Goal: Task Accomplishment & Management: Use online tool/utility

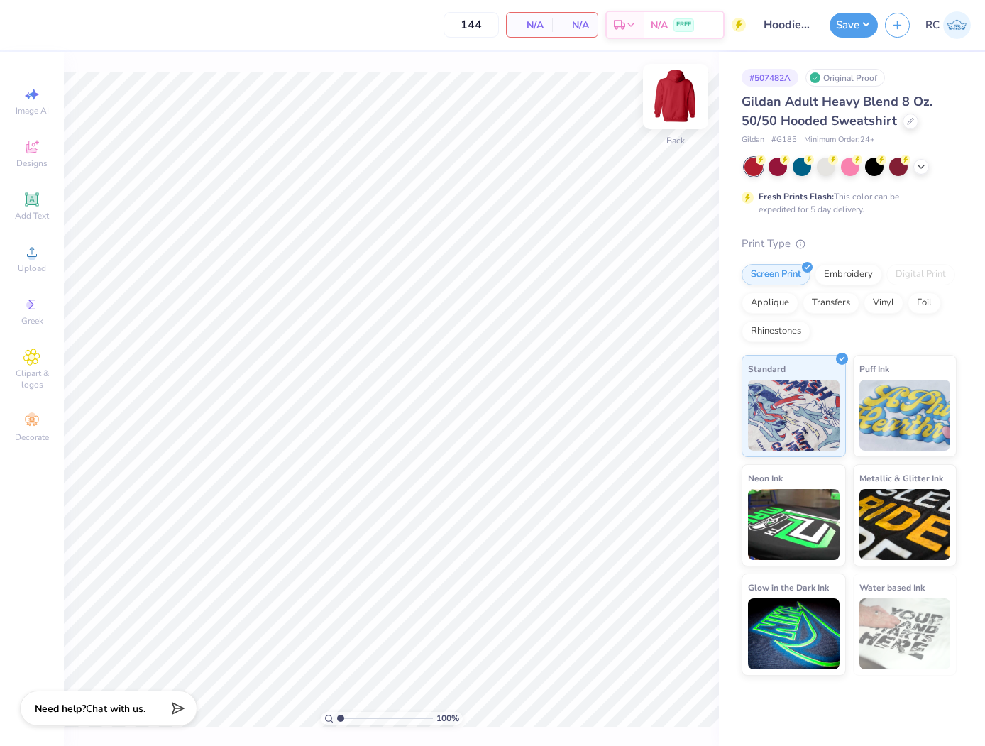
click at [677, 94] on img at bounding box center [675, 96] width 57 height 57
click at [34, 265] on span "Upload" at bounding box center [32, 268] width 28 height 11
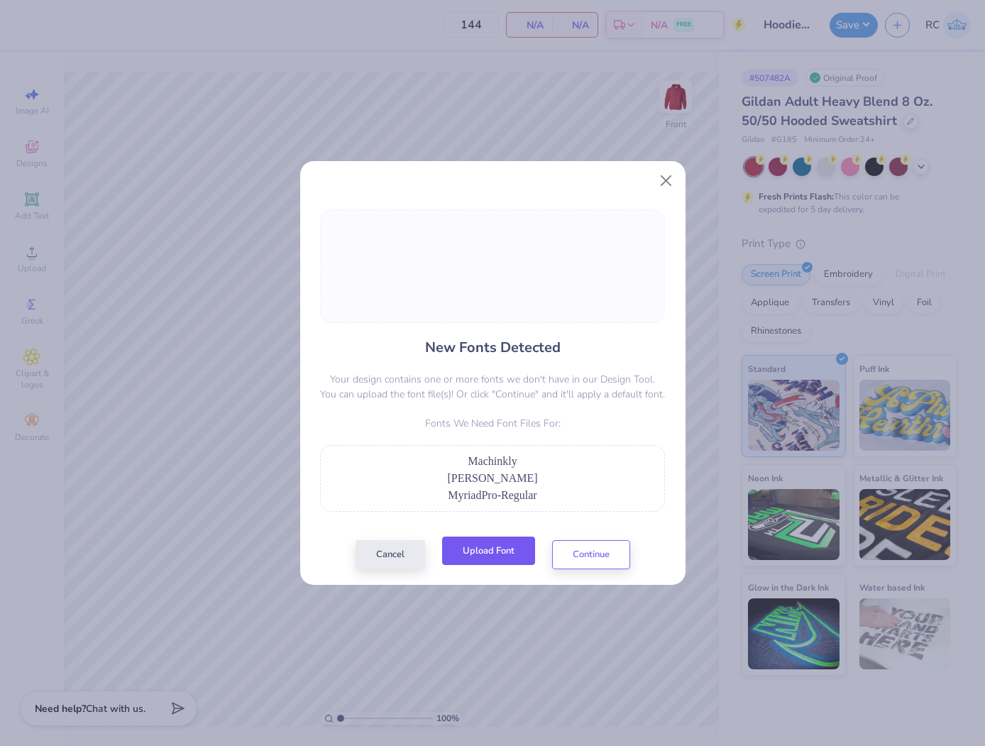
click at [504, 545] on button "Upload Font" at bounding box center [488, 551] width 93 height 29
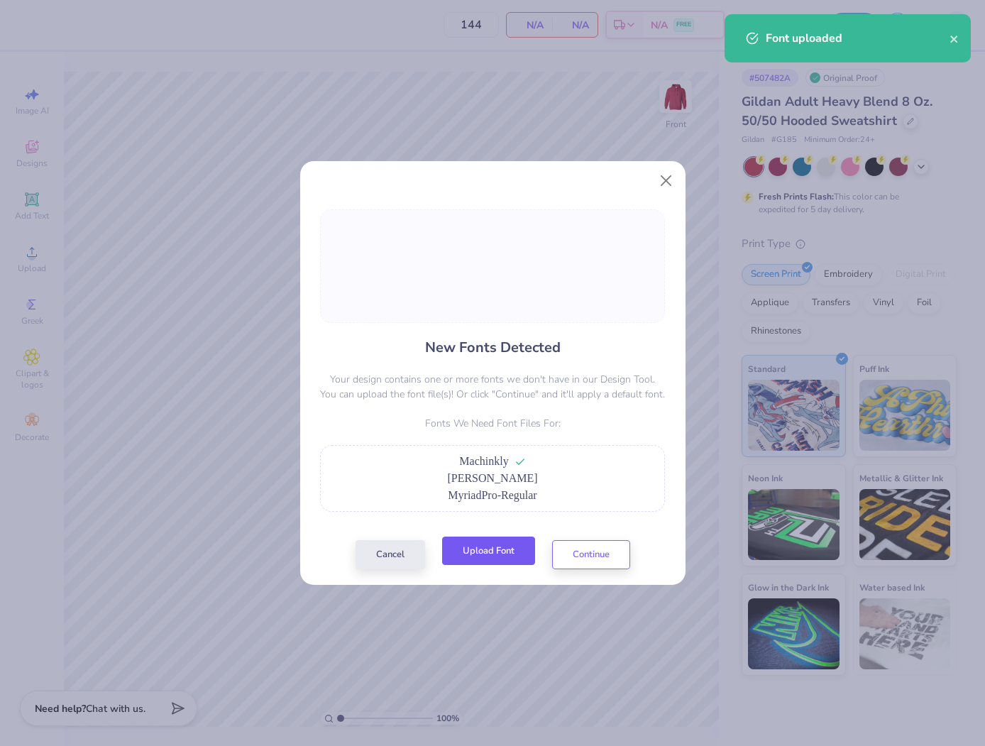
click at [502, 556] on button "Upload Font" at bounding box center [488, 551] width 93 height 29
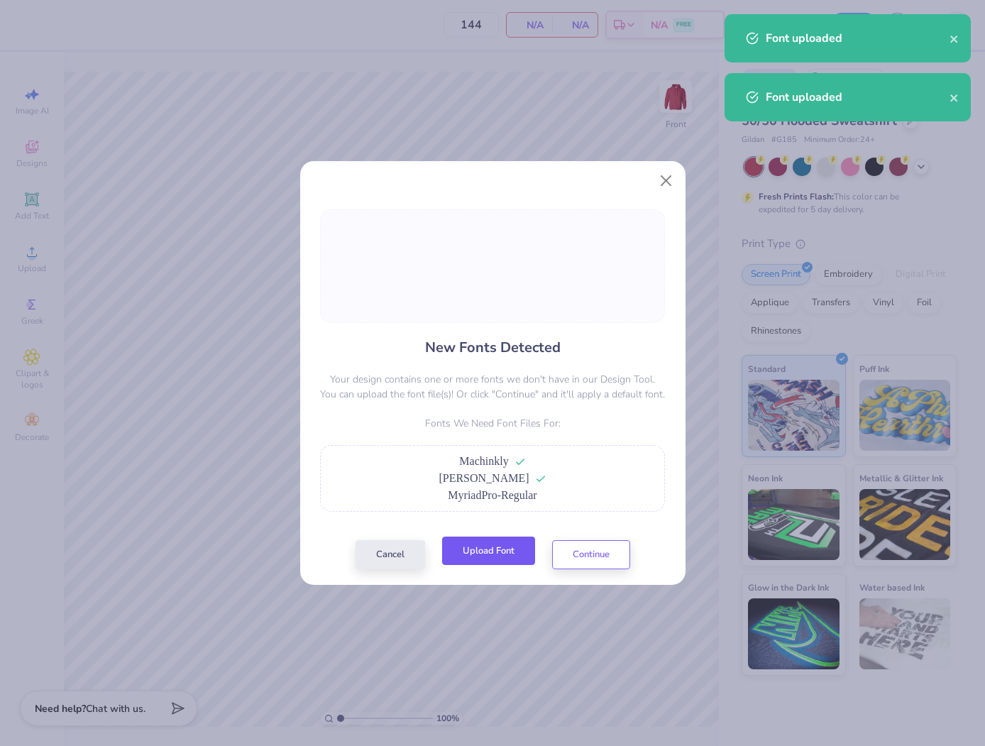
click at [477, 556] on button "Upload Font" at bounding box center [488, 551] width 93 height 29
click at [619, 552] on button "Continue" at bounding box center [591, 551] width 78 height 29
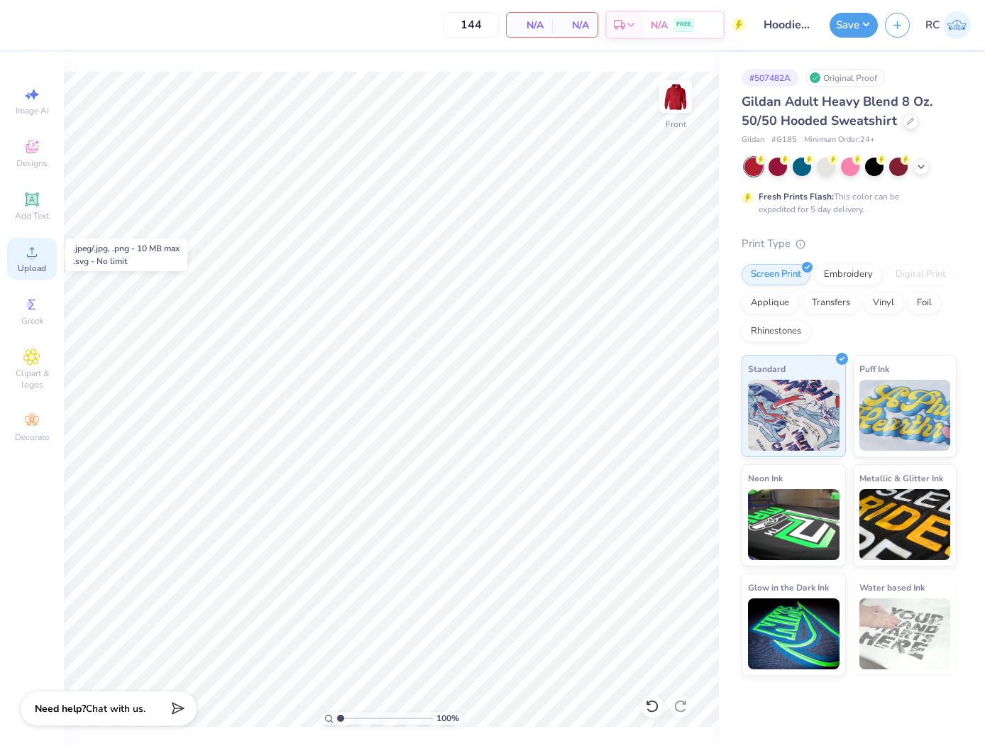
click at [31, 255] on circle at bounding box center [32, 257] width 8 height 8
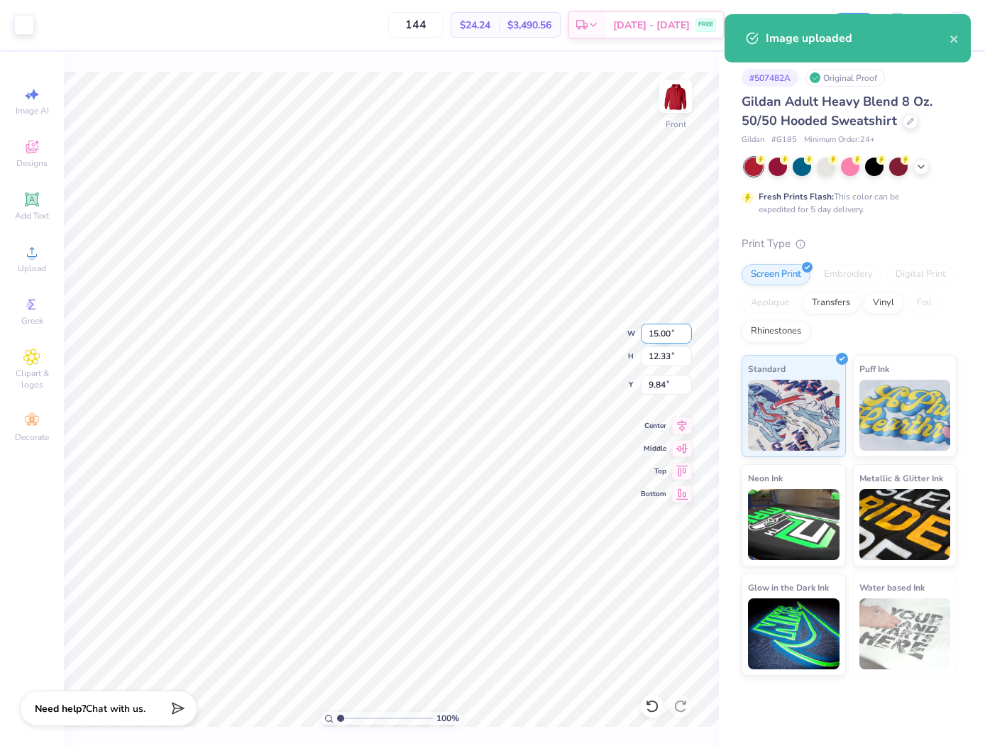
click at [664, 339] on input "15.00" at bounding box center [666, 334] width 51 height 20
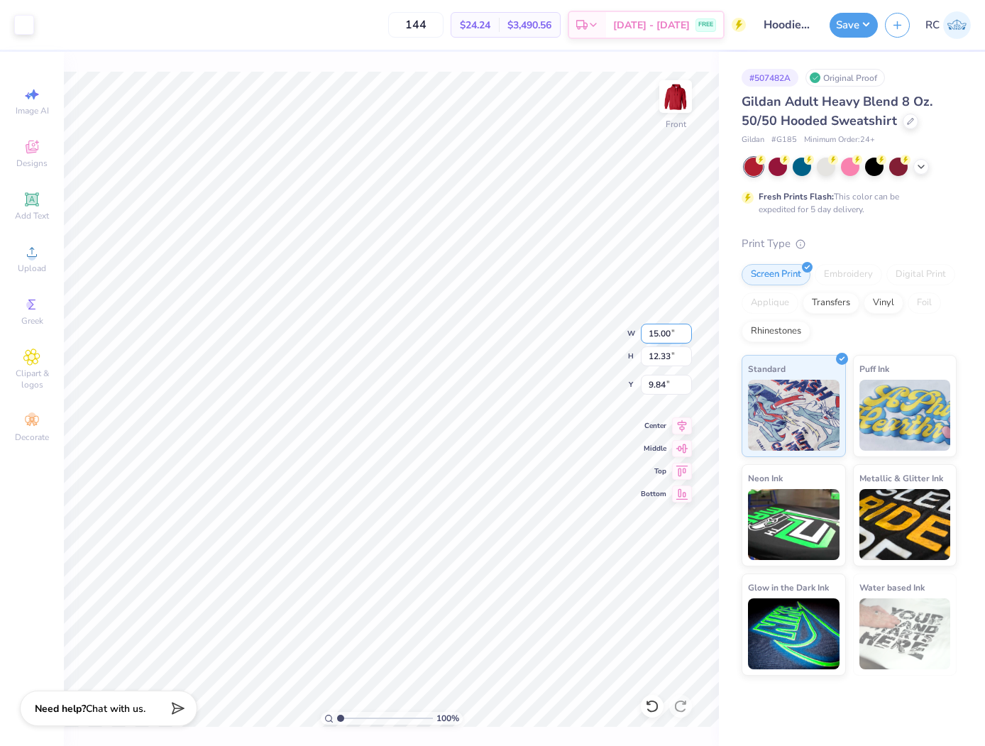
click at [673, 332] on input "15.00" at bounding box center [666, 334] width 51 height 20
type input "12.50"
type input "10.28"
click at [669, 380] on input "10.87" at bounding box center [666, 385] width 51 height 20
type input "6.00"
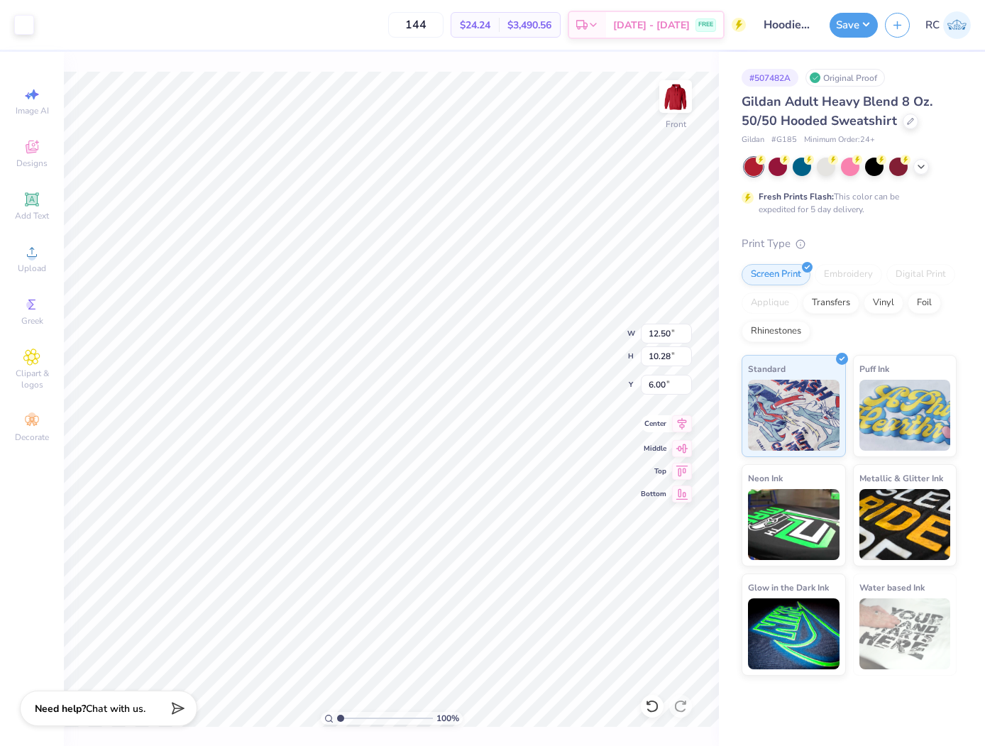
click at [685, 419] on icon at bounding box center [682, 423] width 20 height 17
click at [863, 33] on button "Save" at bounding box center [854, 23] width 48 height 25
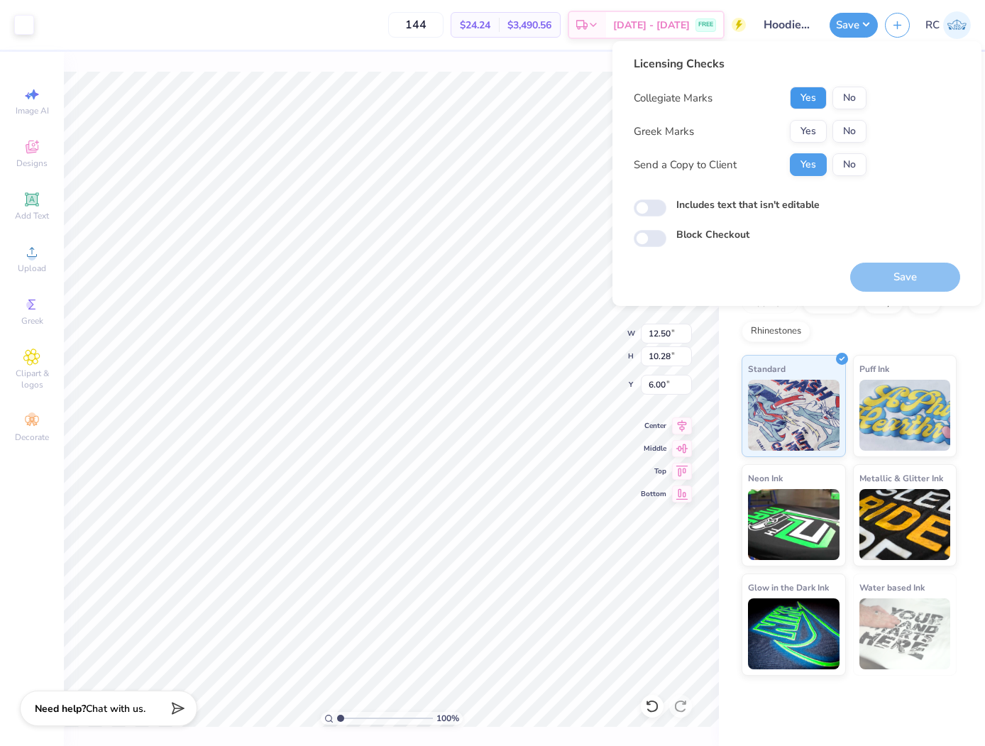
click at [818, 97] on button "Yes" at bounding box center [808, 98] width 37 height 23
click at [859, 126] on button "No" at bounding box center [849, 131] width 34 height 23
click at [646, 204] on input "Includes text that isn't editable" at bounding box center [650, 207] width 33 height 17
checkbox input "true"
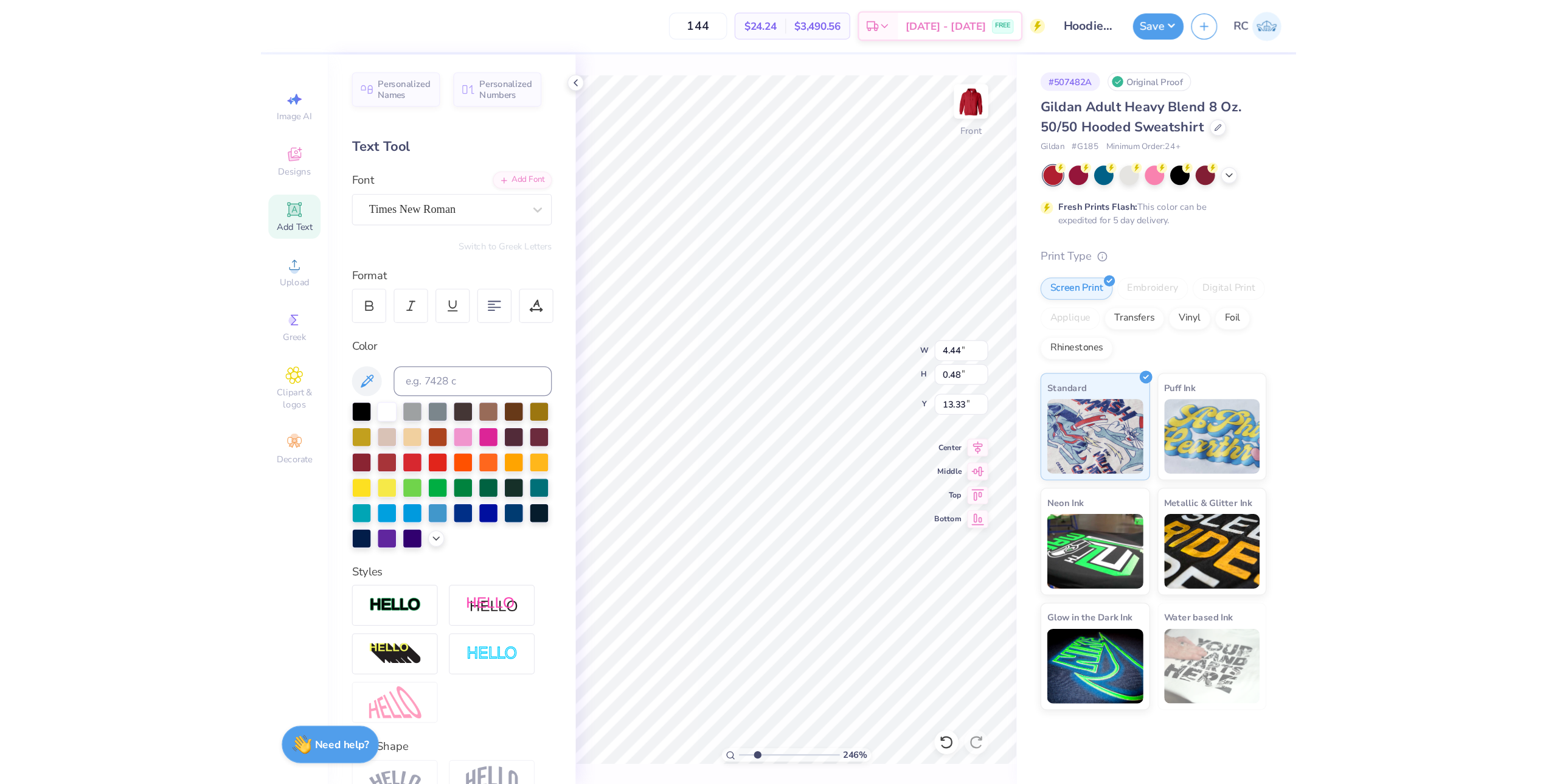
scroll to position [9, 3]
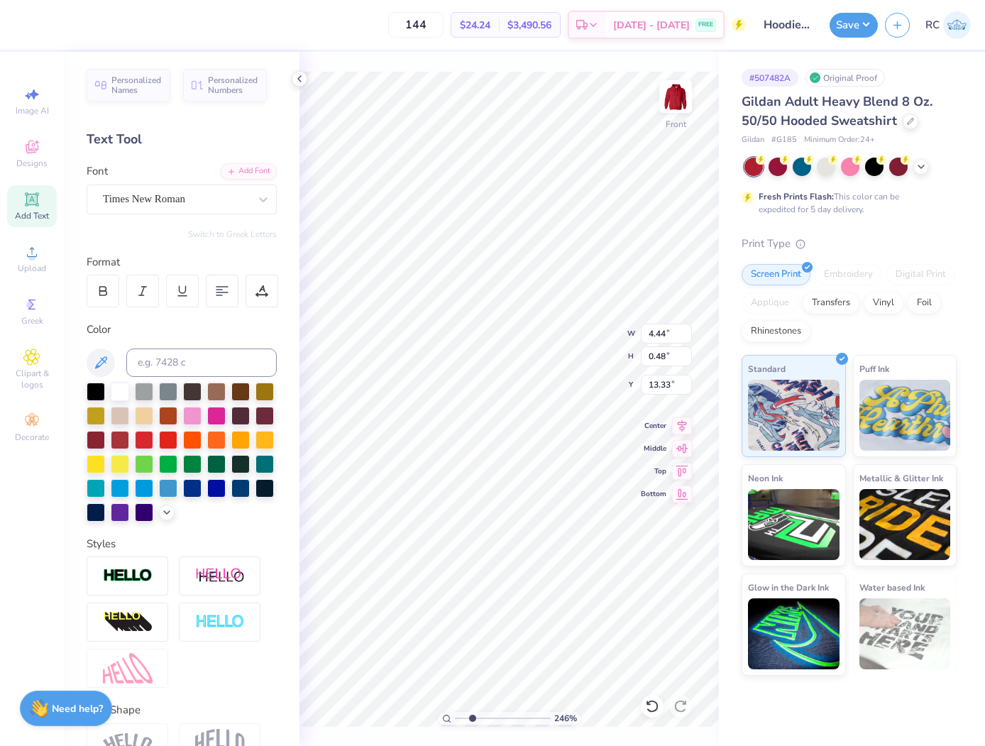
type input "2.46071092039641"
type textarea "UW - L Crosse"
type input "2.46071092039641"
type textarea "UW - LA Crosse"
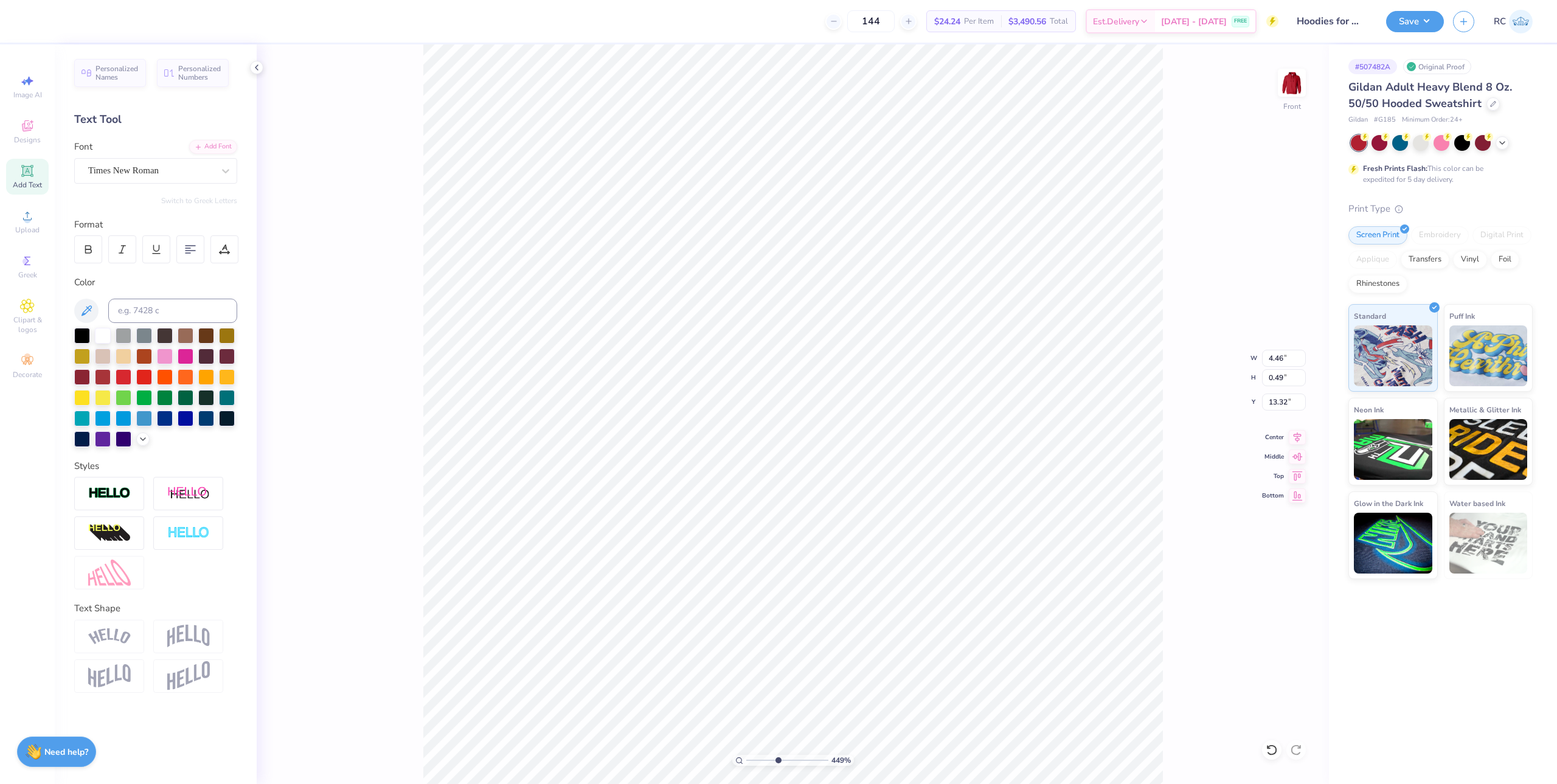
type input "4.48505384214065"
type textarea "UW - LA CR"
type input "4.48505384214065"
type textarea "UW - LA CRO"
type input "4.48505384214065"
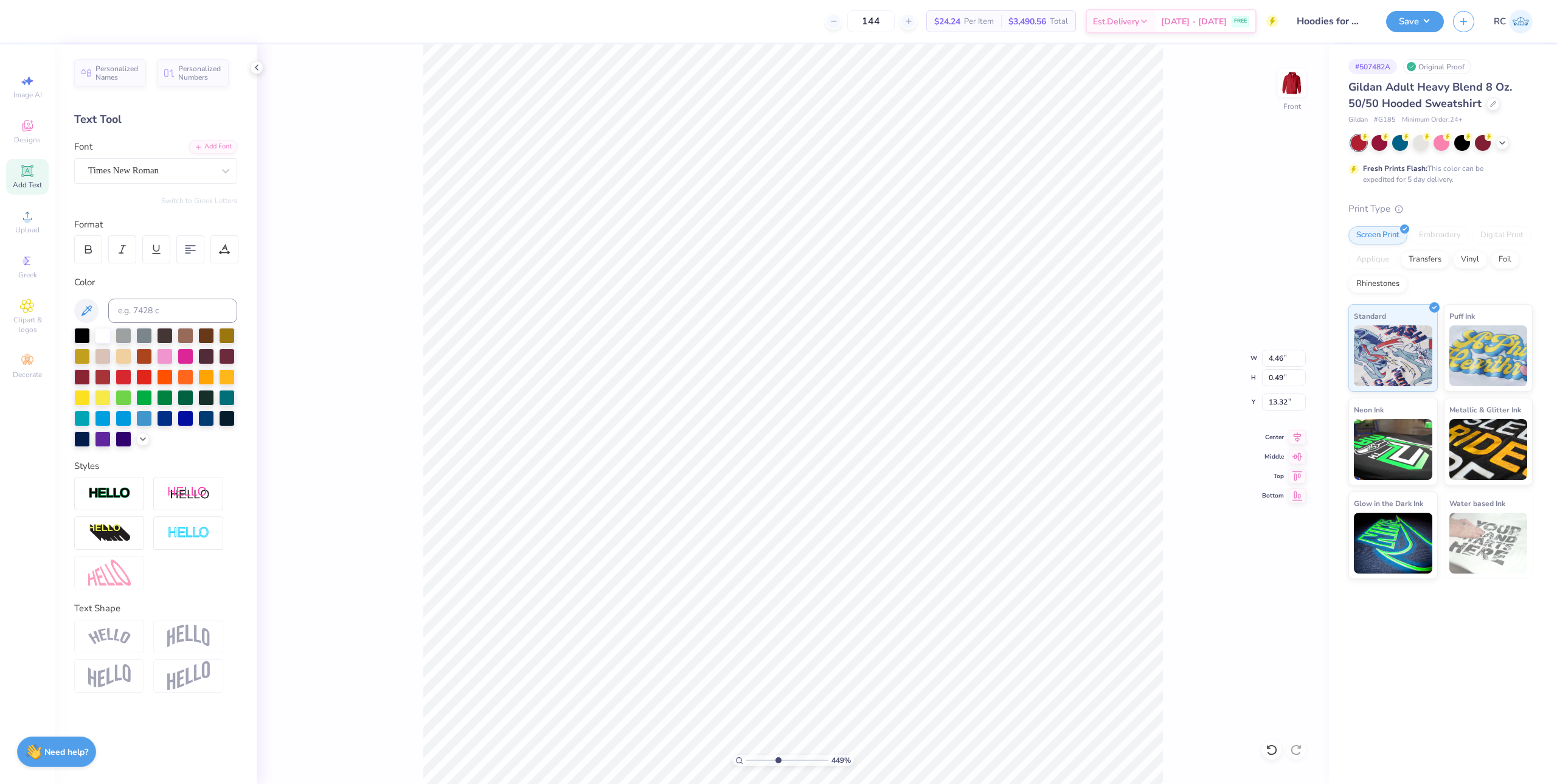
type textarea "UW - LA CROS"
type input "4.48505384214065"
type textarea "UW - LA CROSSE"
type input "4.48505384214065"
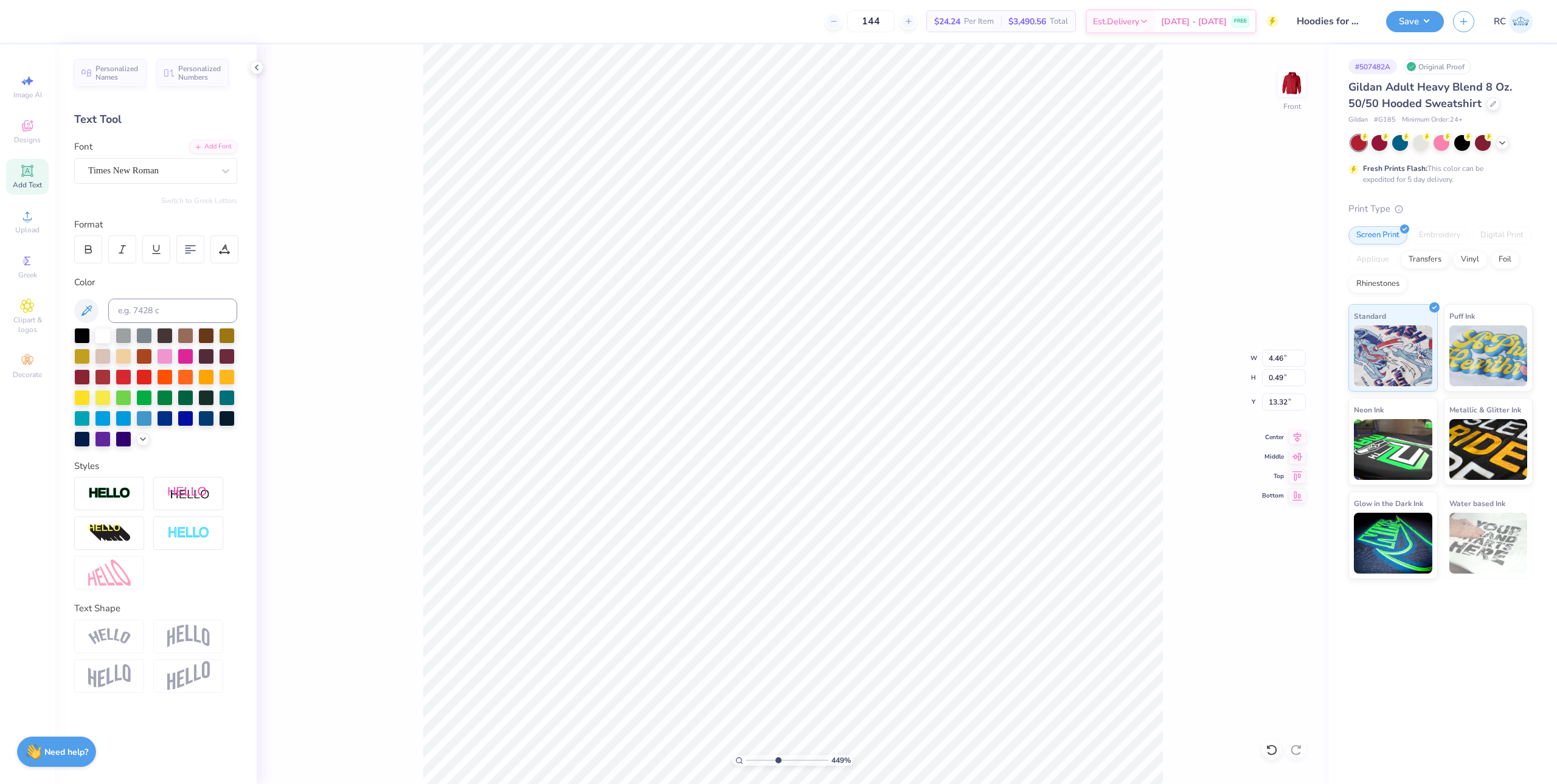
type textarea "UW - LA CROSSE"
type input "4.48505384214065"
click at [221, 255] on div at bounding box center [225, 249] width 28 height 28
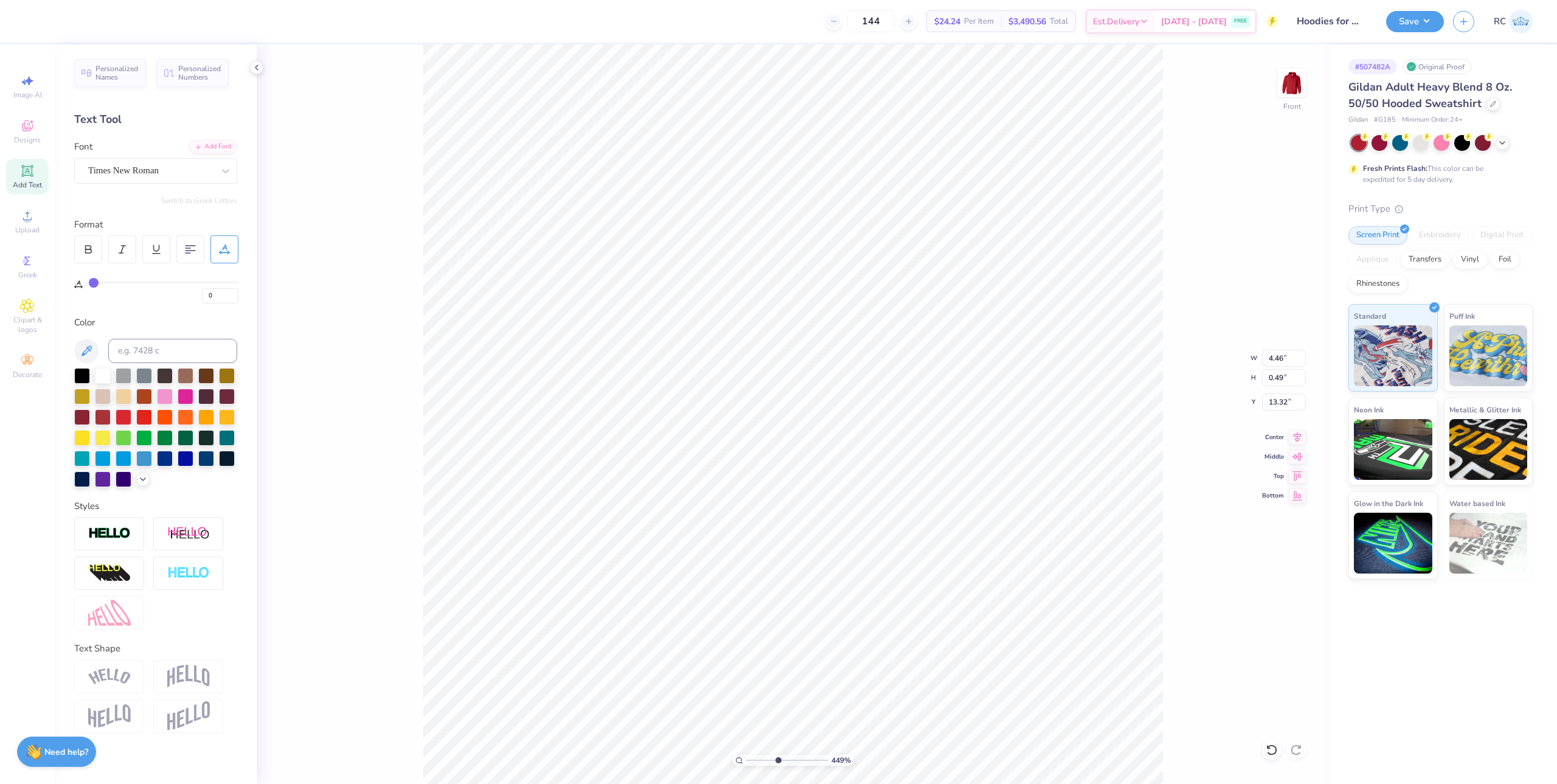
type input "3"
type input "4"
type input "6"
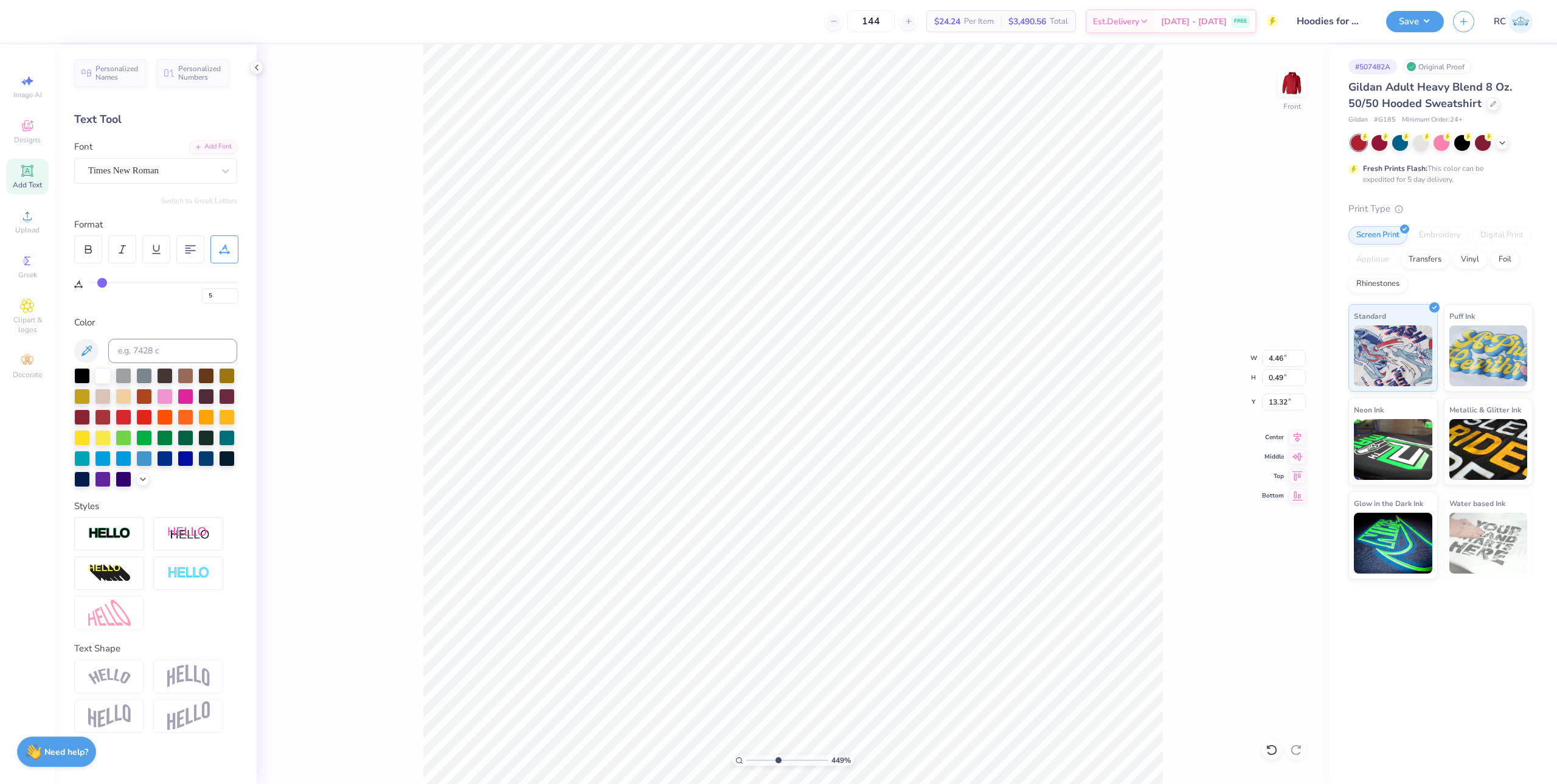
type input "6"
type input "7"
type input "8"
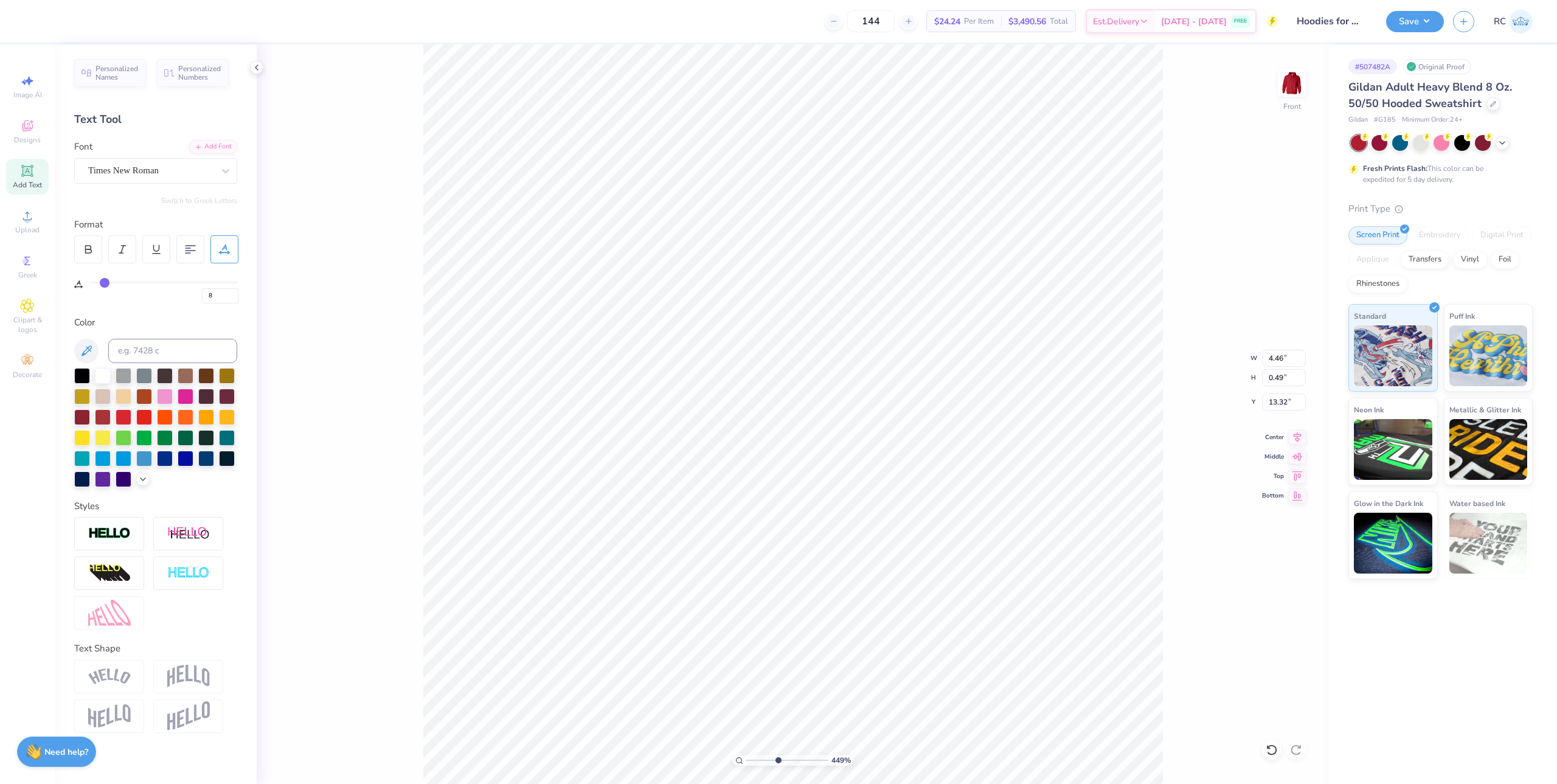
type input "9"
type input "10"
type input "11"
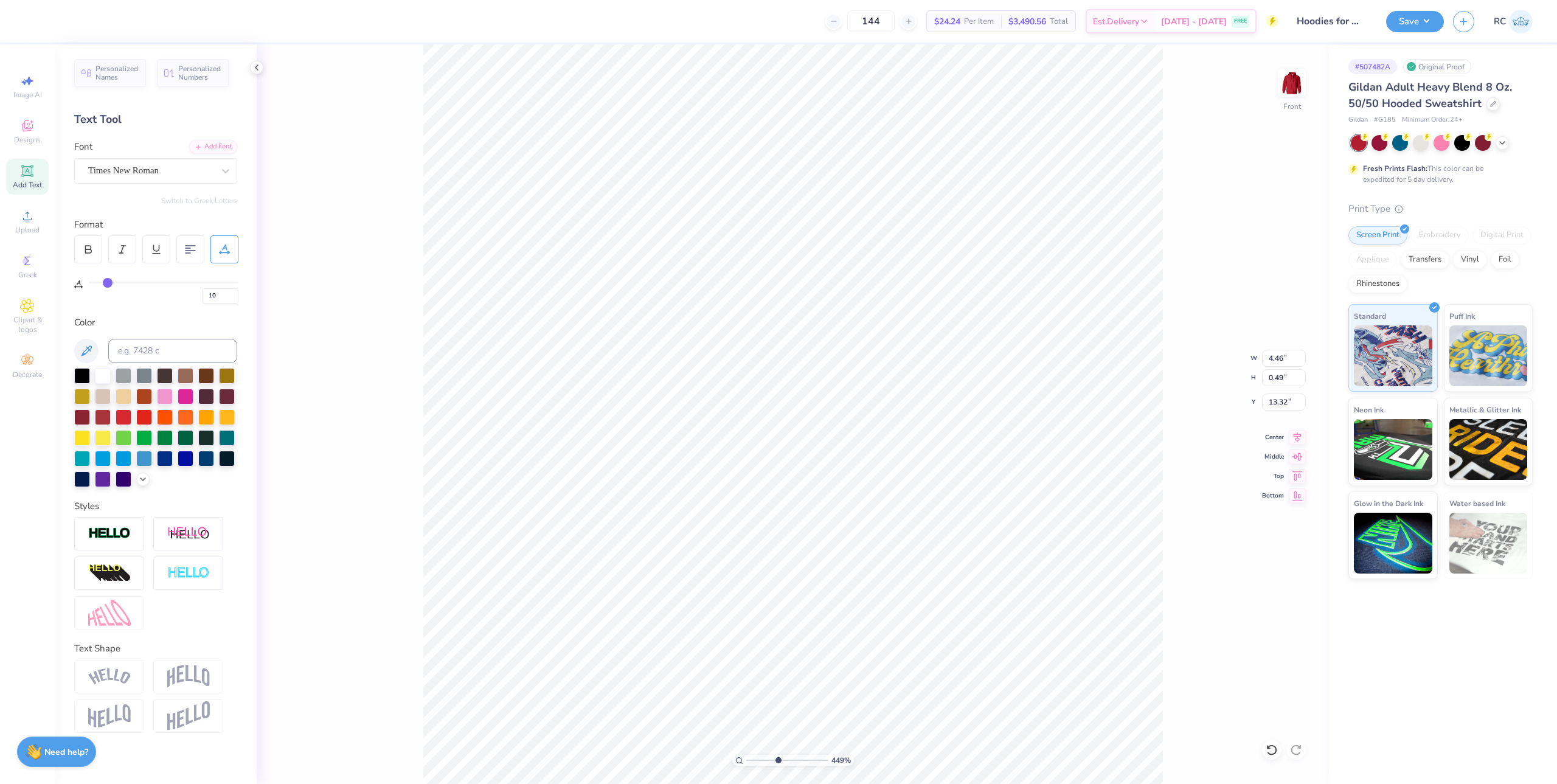
type input "11"
type input "12"
type input "13"
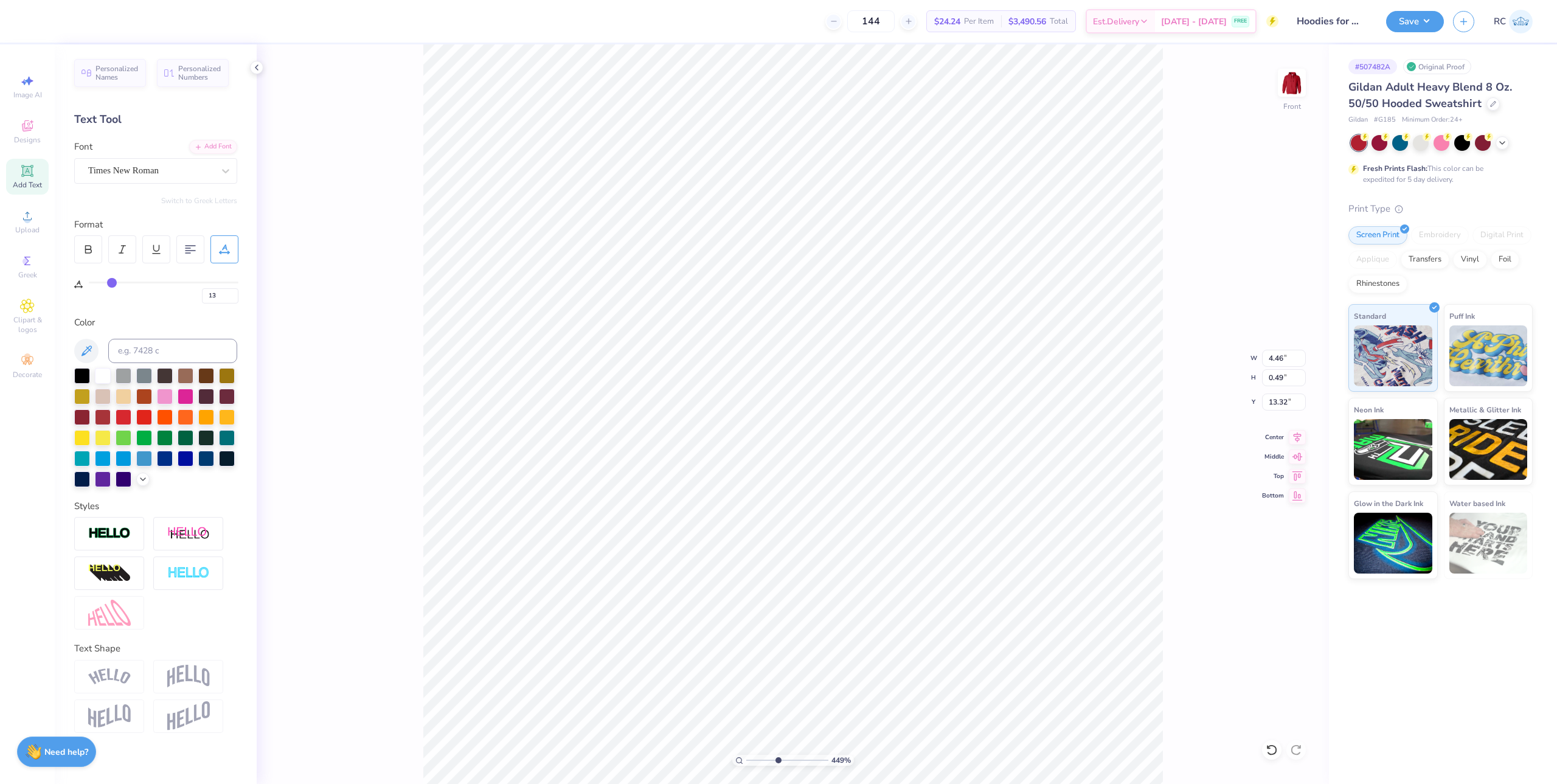
type input "14"
type input "15"
type input "16"
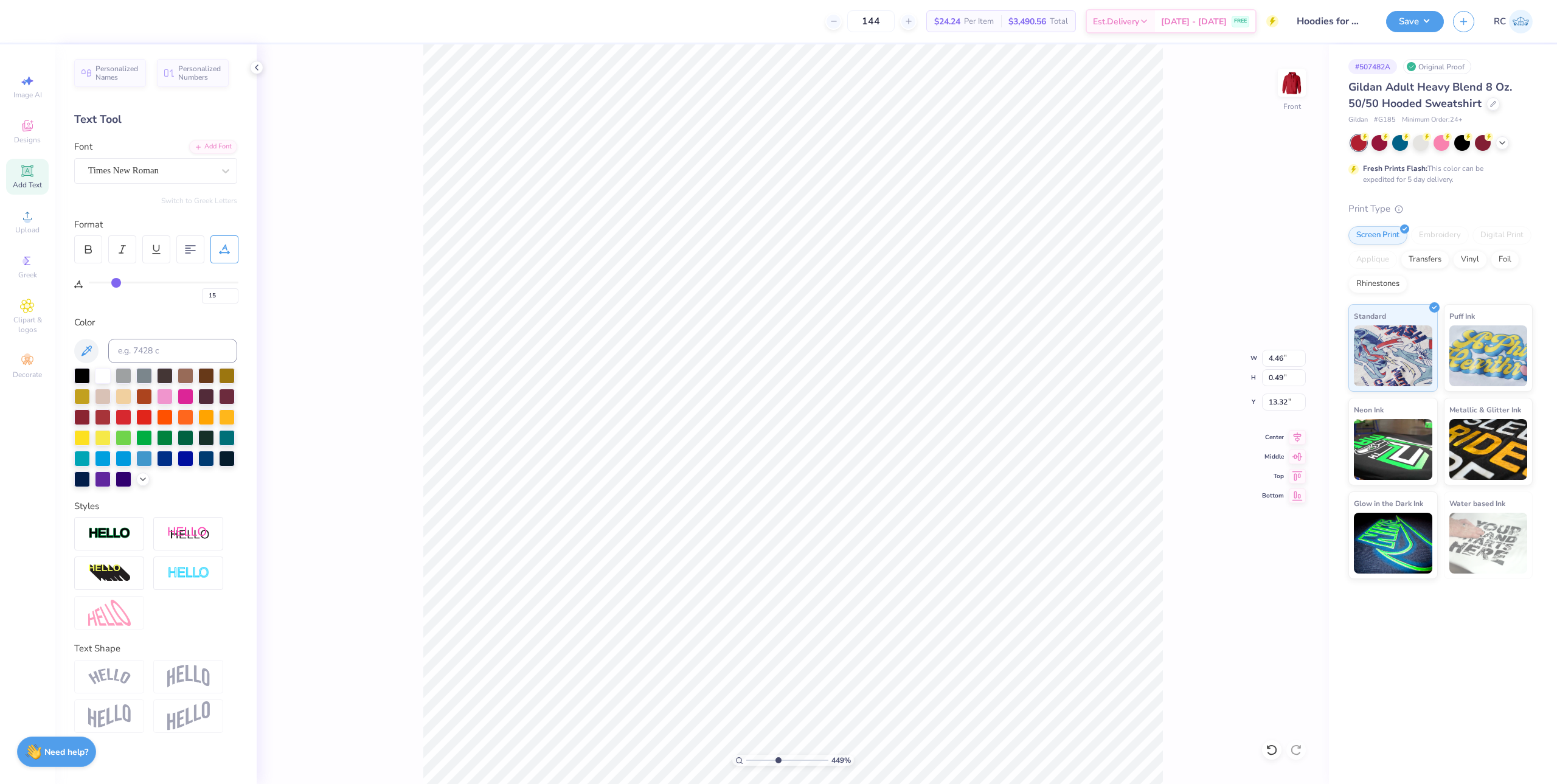
type input "16"
type input "17"
drag, startPoint x: 98, startPoint y: 284, endPoint x: 118, endPoint y: 283, distance: 20.0
click at [118, 283] on input "range" at bounding box center [164, 283] width 150 height 2
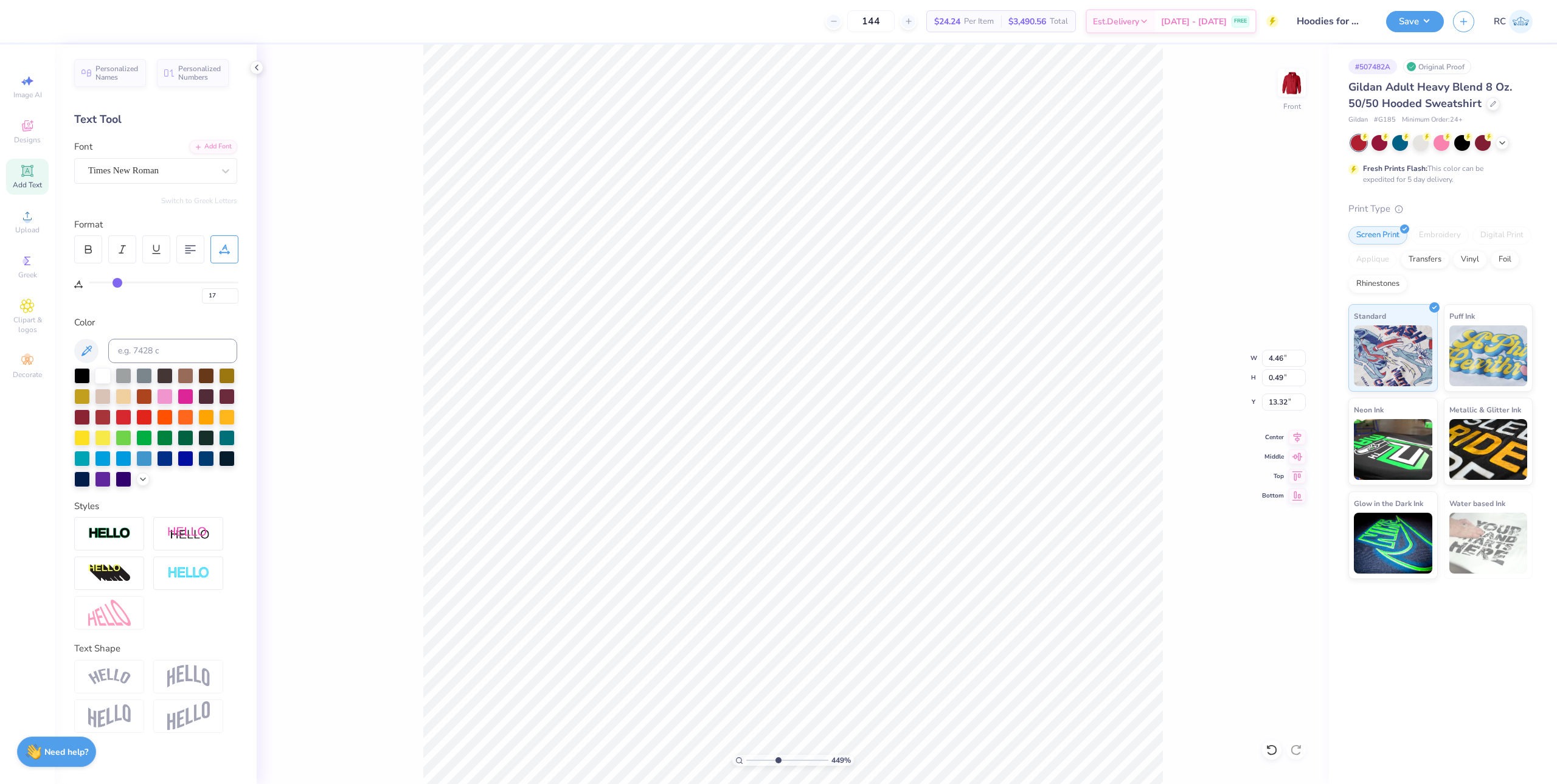
type input "23"
type input "24"
type input "25"
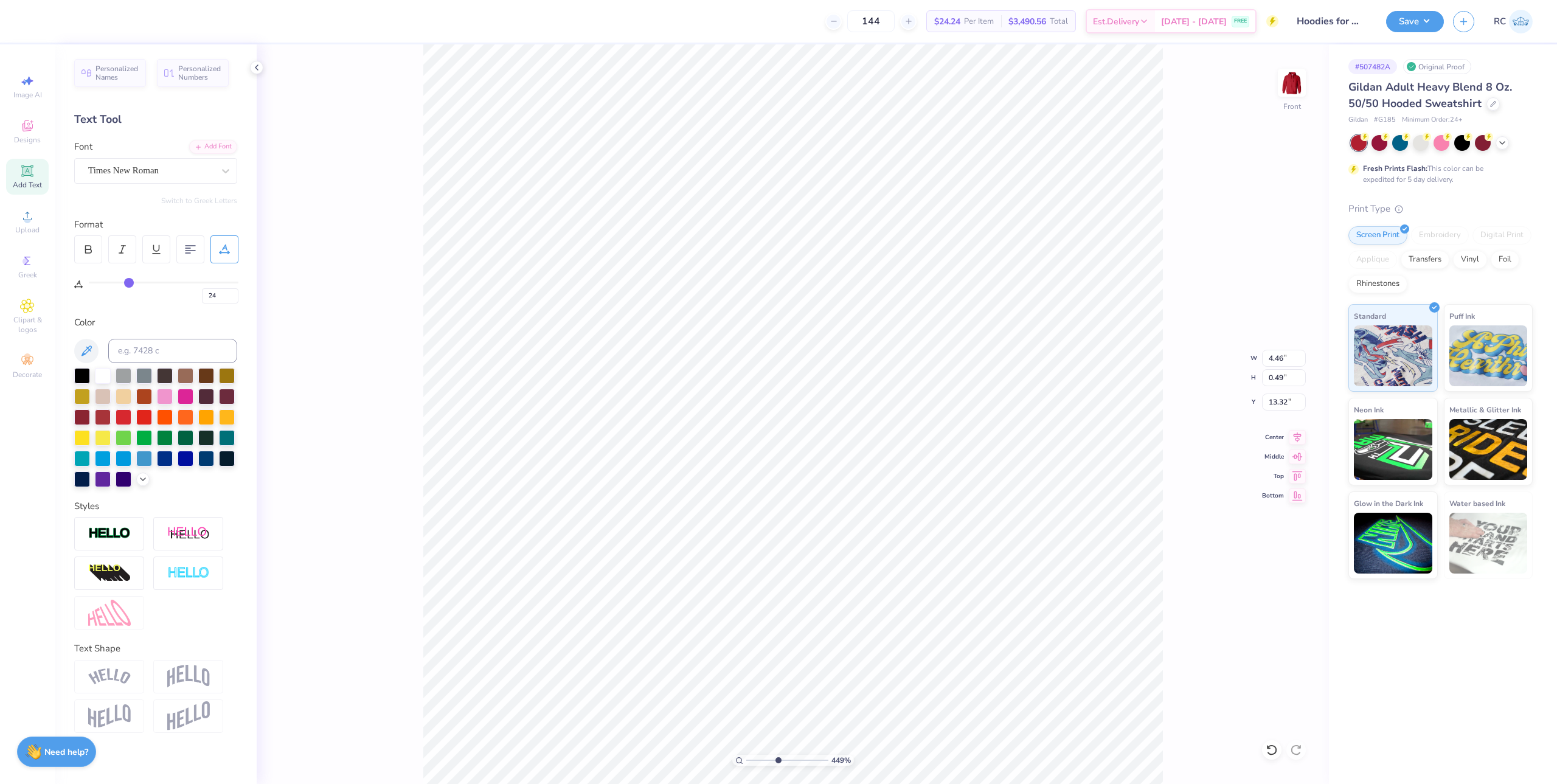
type input "25"
click at [129, 283] on input "range" at bounding box center [164, 283] width 150 height 2
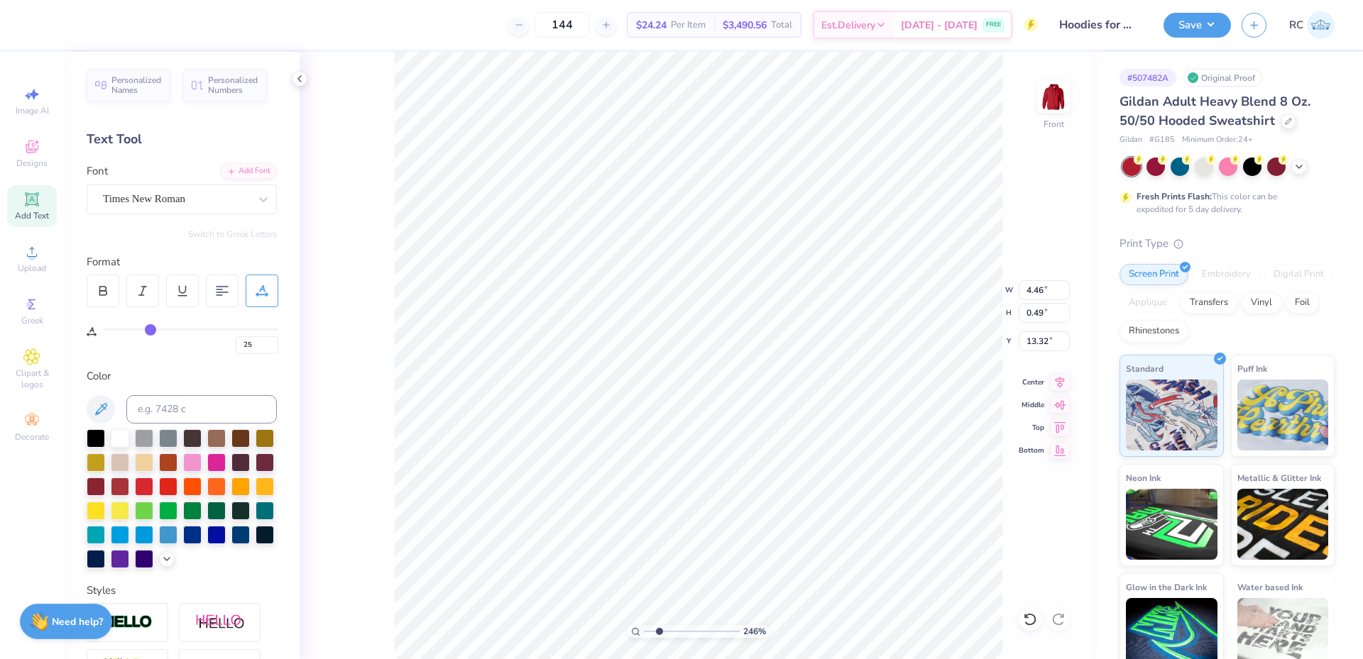
type input "2.46071092039642"
type input "20"
type input "19"
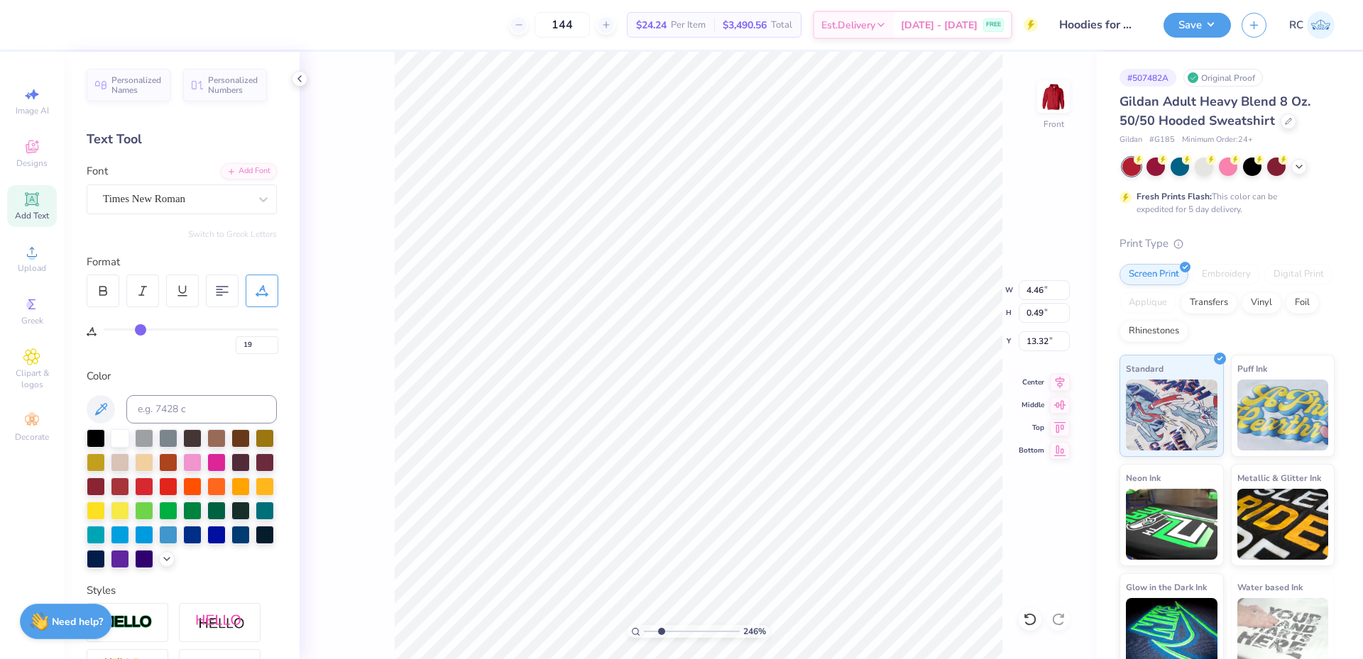
type input "18"
click at [139, 329] on input "range" at bounding box center [191, 330] width 175 height 2
type input "16"
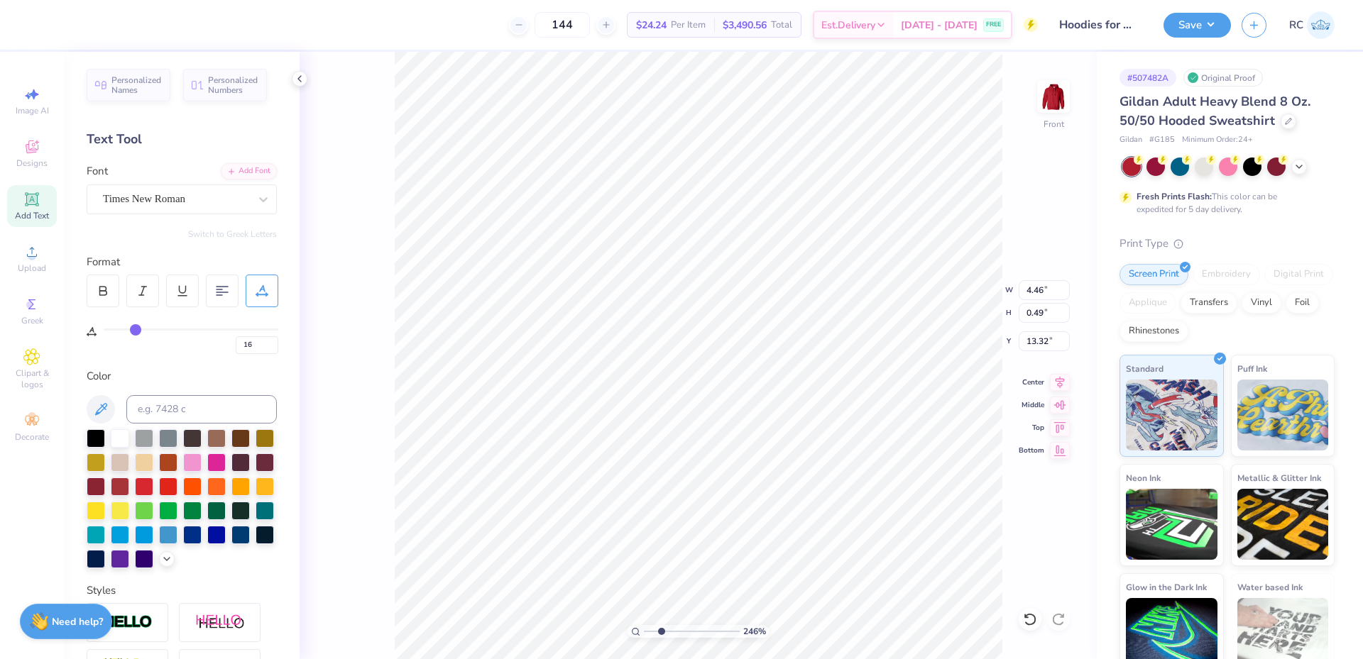
type input "15"
type input "11"
drag, startPoint x: 136, startPoint y: 329, endPoint x: 127, endPoint y: 329, distance: 9.2
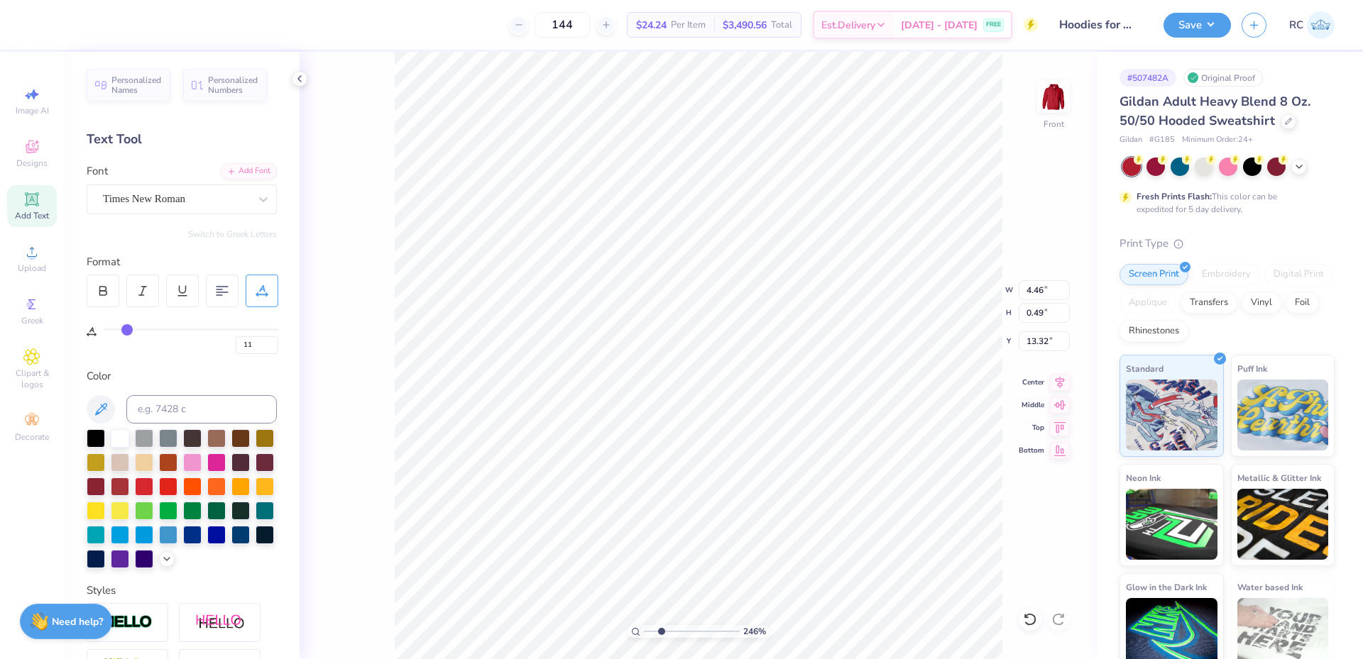
click at [127, 329] on input "range" at bounding box center [191, 330] width 175 height 2
type input "10"
type input "9"
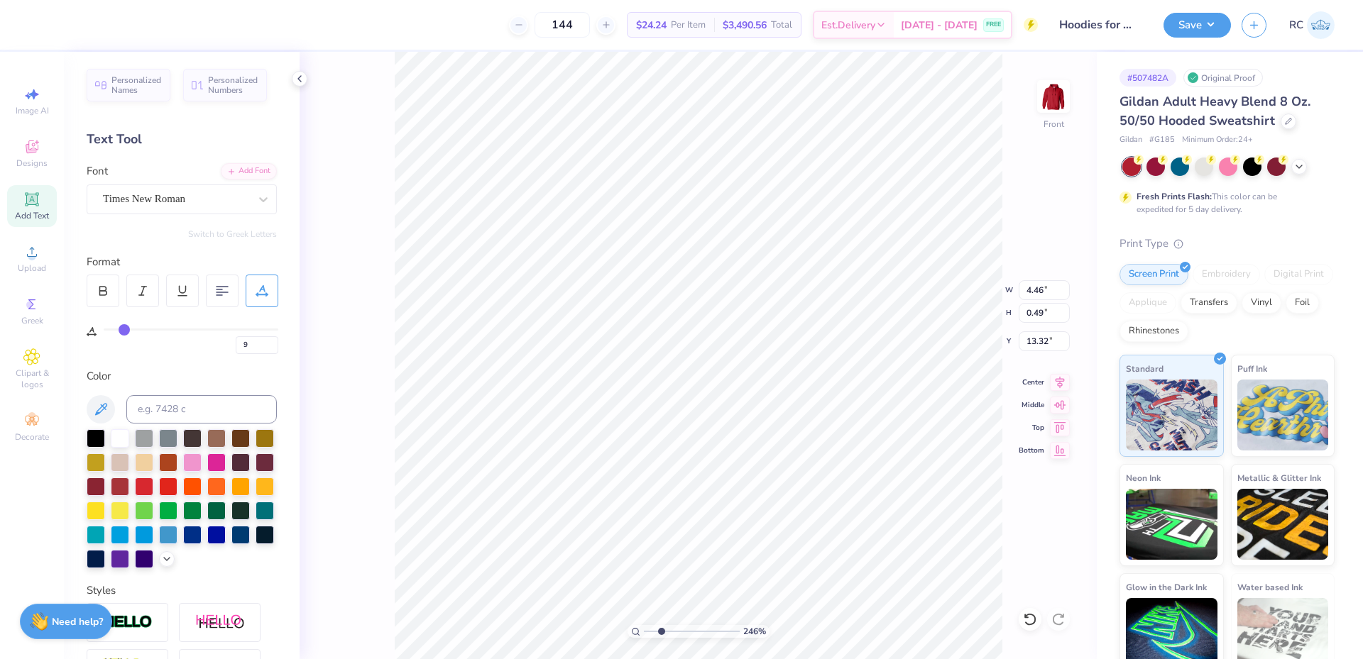
click at [123, 330] on input "range" at bounding box center [191, 330] width 175 height 2
type input "8"
type input "7"
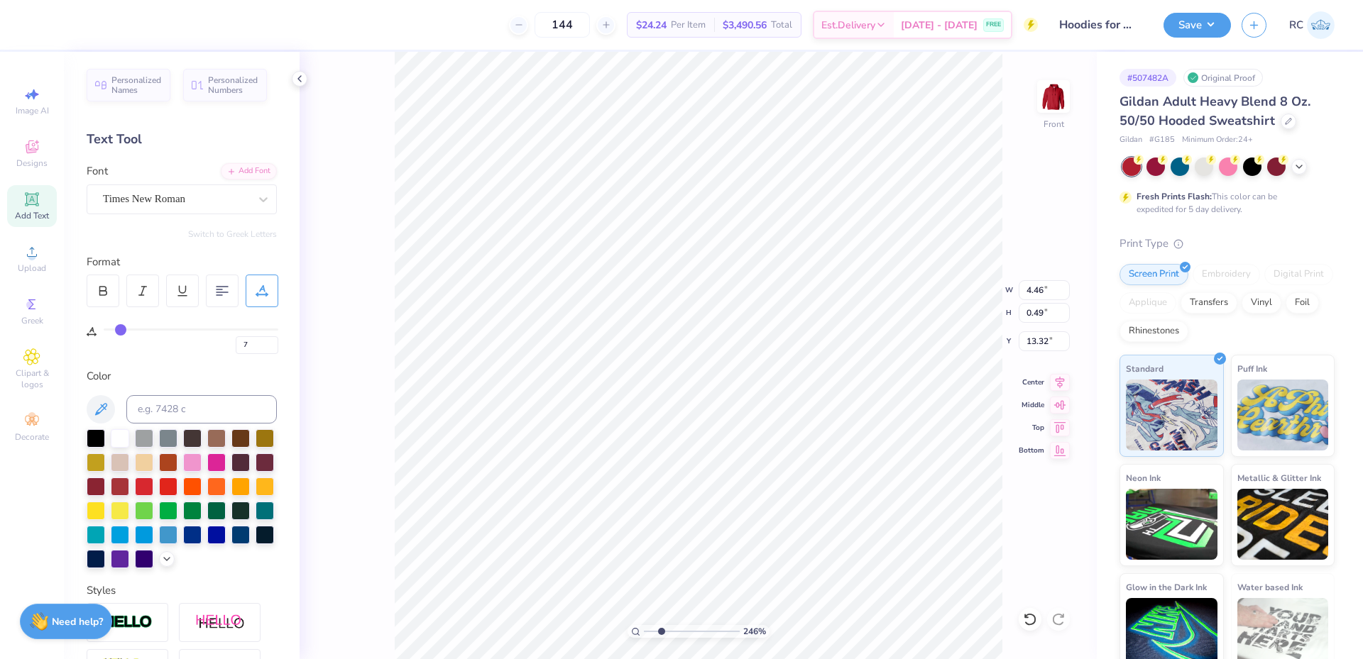
type input "6"
type input "5"
type input "4"
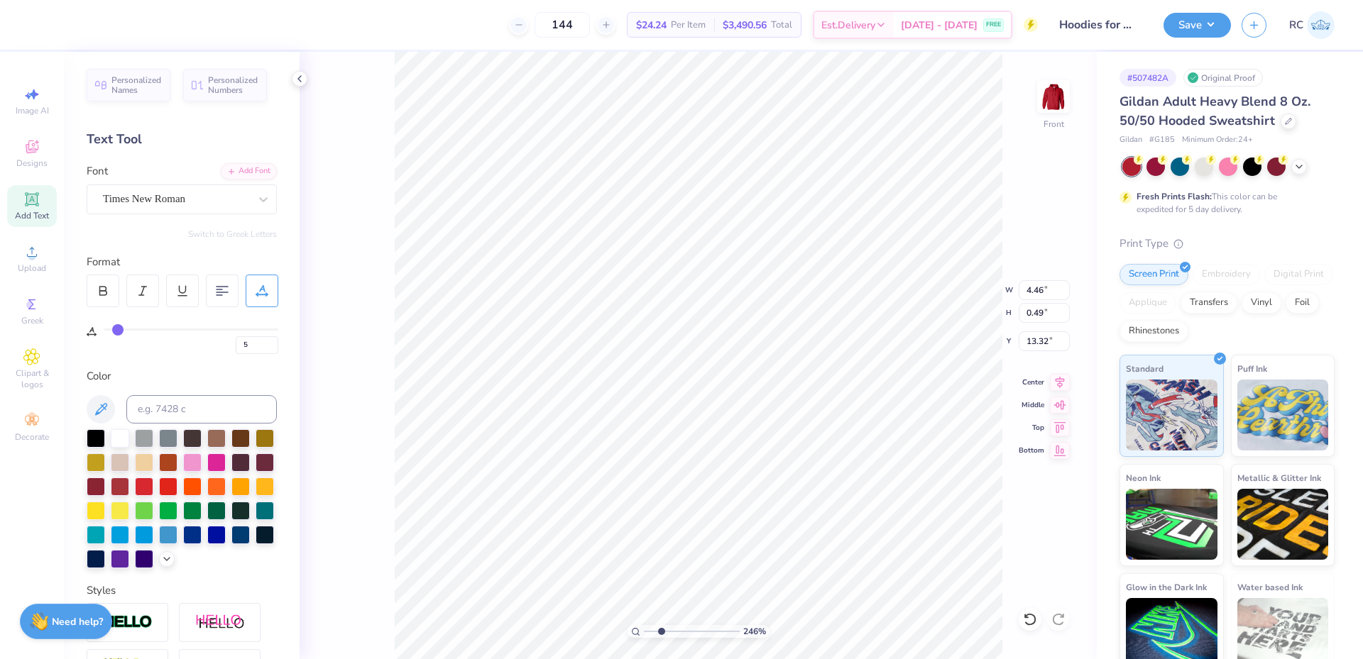
type input "4"
drag, startPoint x: 123, startPoint y: 330, endPoint x: 116, endPoint y: 328, distance: 8.1
click at [116, 329] on input "range" at bounding box center [191, 330] width 175 height 2
click at [119, 329] on input "range" at bounding box center [191, 330] width 175 height 2
type input "6"
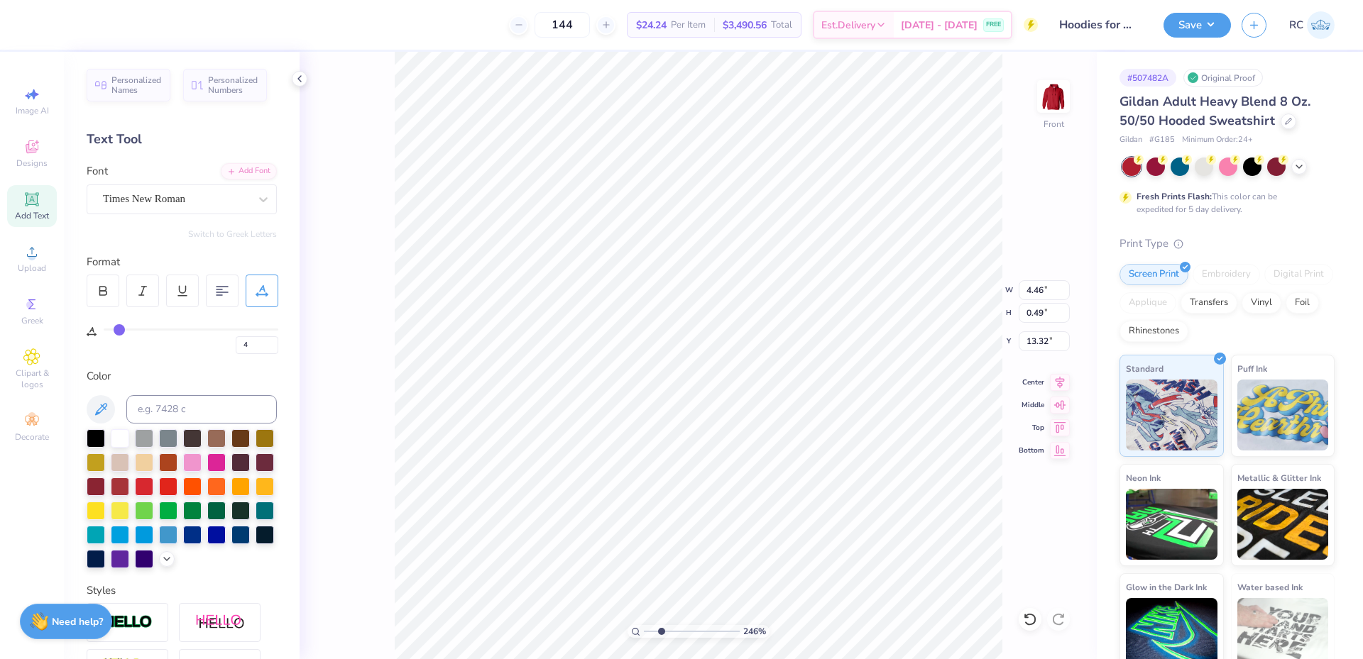
type input "6"
type input "7"
click at [121, 329] on input "range" at bounding box center [191, 330] width 175 height 2
type input "8"
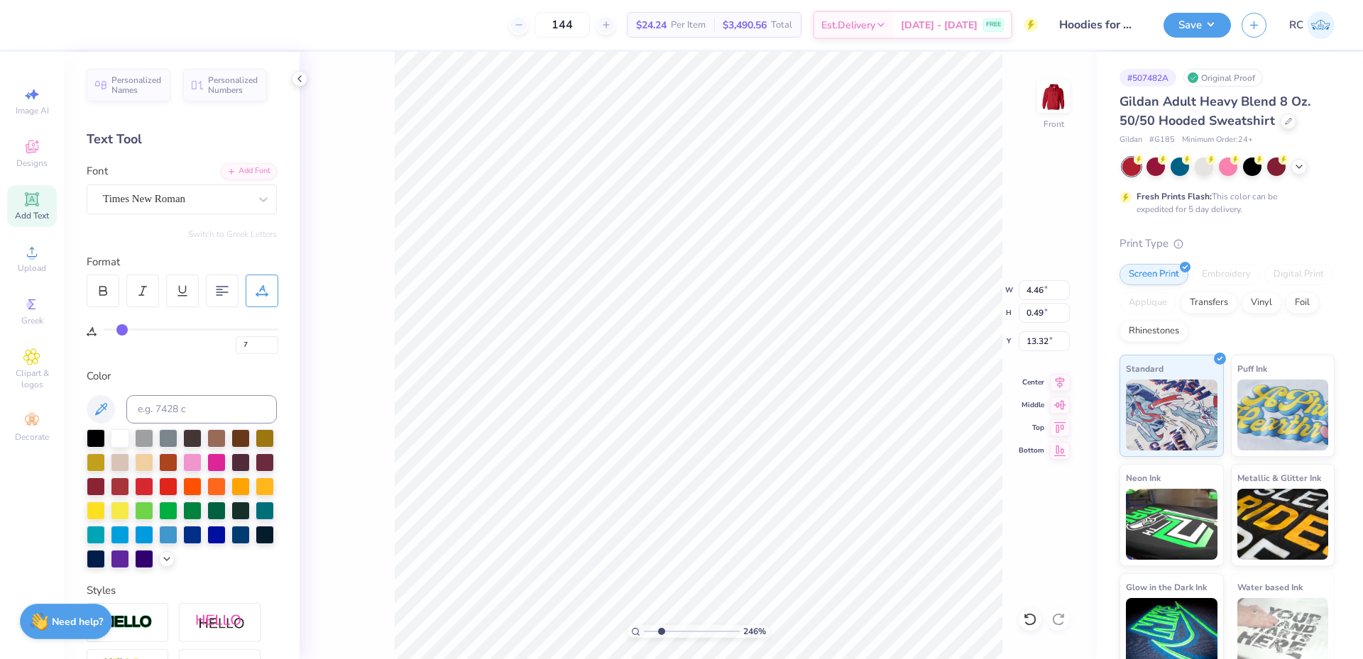
type input "8"
type input "9"
click at [124, 330] on input "range" at bounding box center [191, 330] width 175 height 2
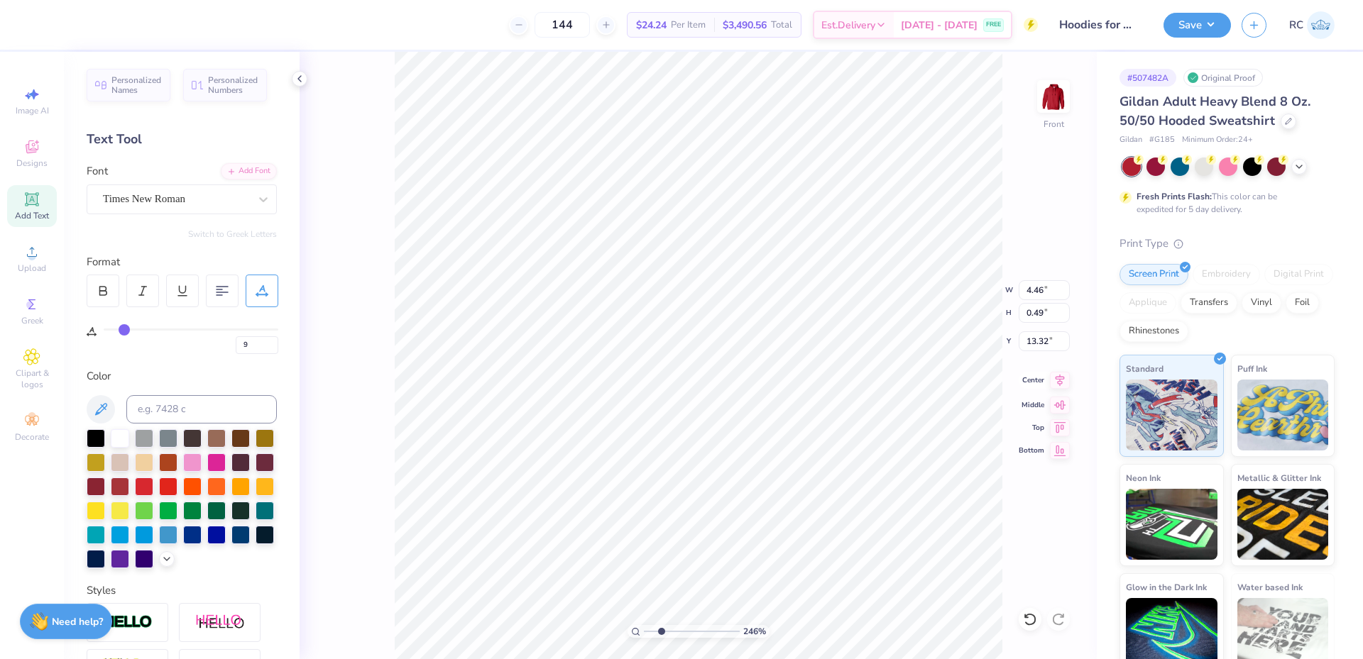
click at [984, 379] on icon at bounding box center [1059, 380] width 9 height 12
type input "2.46071092039642"
type input "5.36"
click at [984, 384] on icon at bounding box center [1060, 380] width 20 height 17
click at [785, 497] on li "Group" at bounding box center [792, 504] width 111 height 28
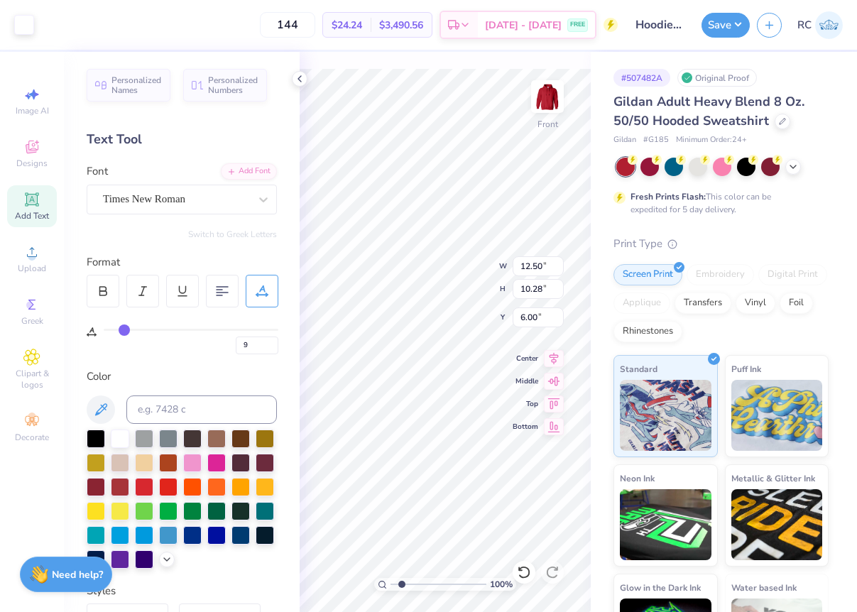
type input "1"
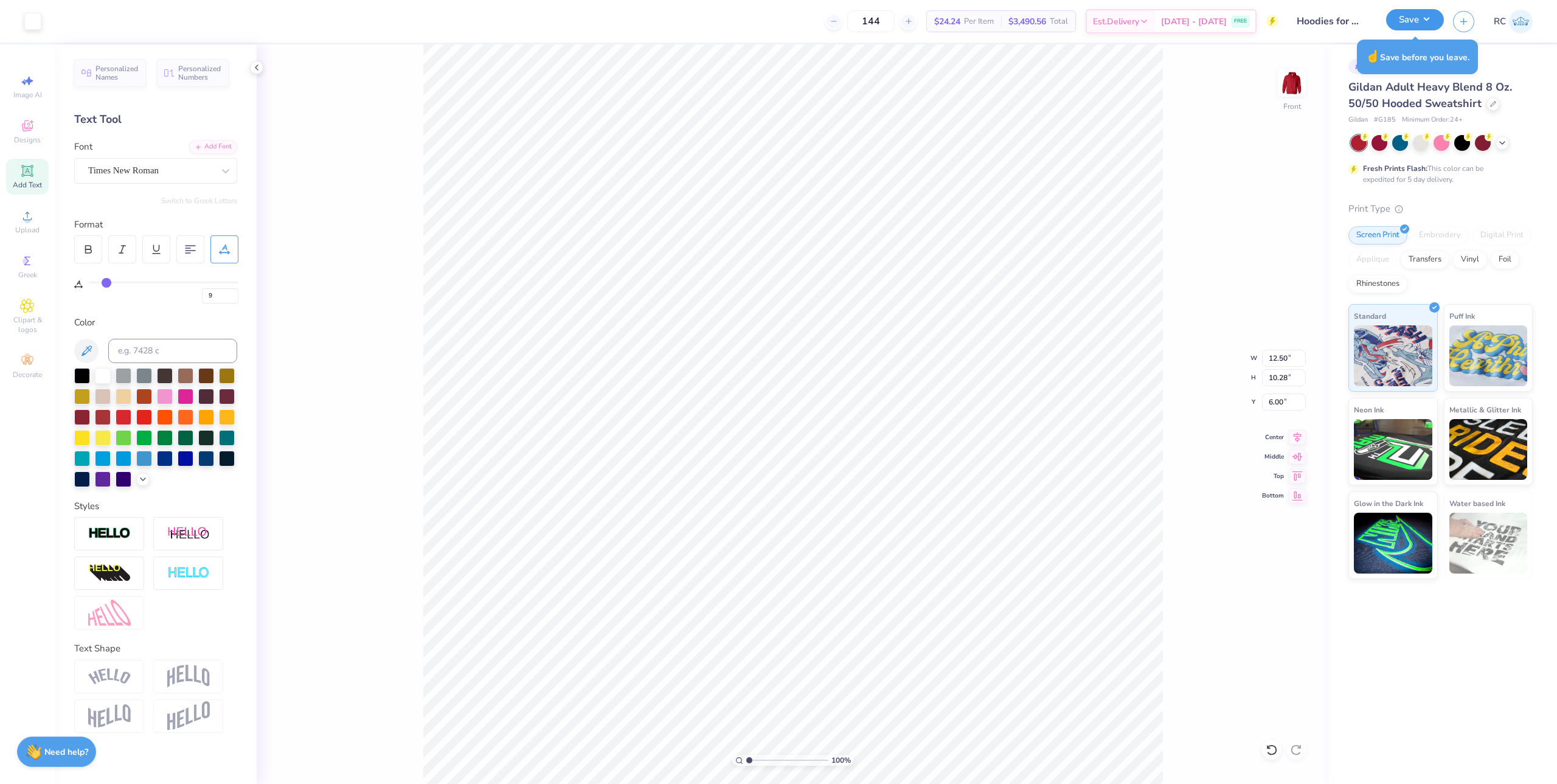
click at [843, 25] on button "Save" at bounding box center [1414, 20] width 57 height 21
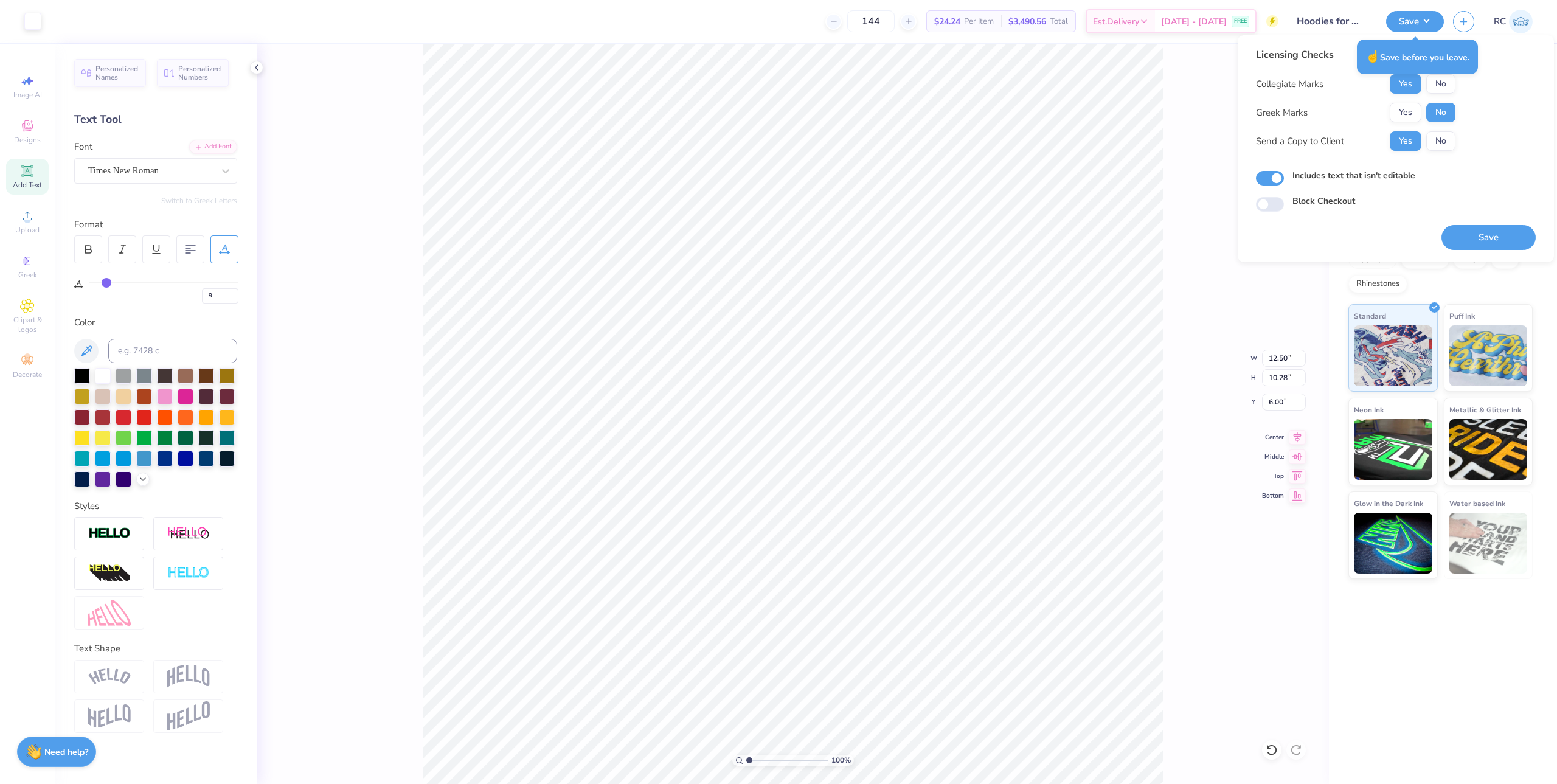
click at [843, 236] on div "Licensing Checks Collegiate Marks Yes No Greek Marks Yes No Send a Copy to Clie…" at bounding box center [1395, 148] width 279 height 202
click at [843, 241] on button "Save" at bounding box center [1488, 237] width 94 height 25
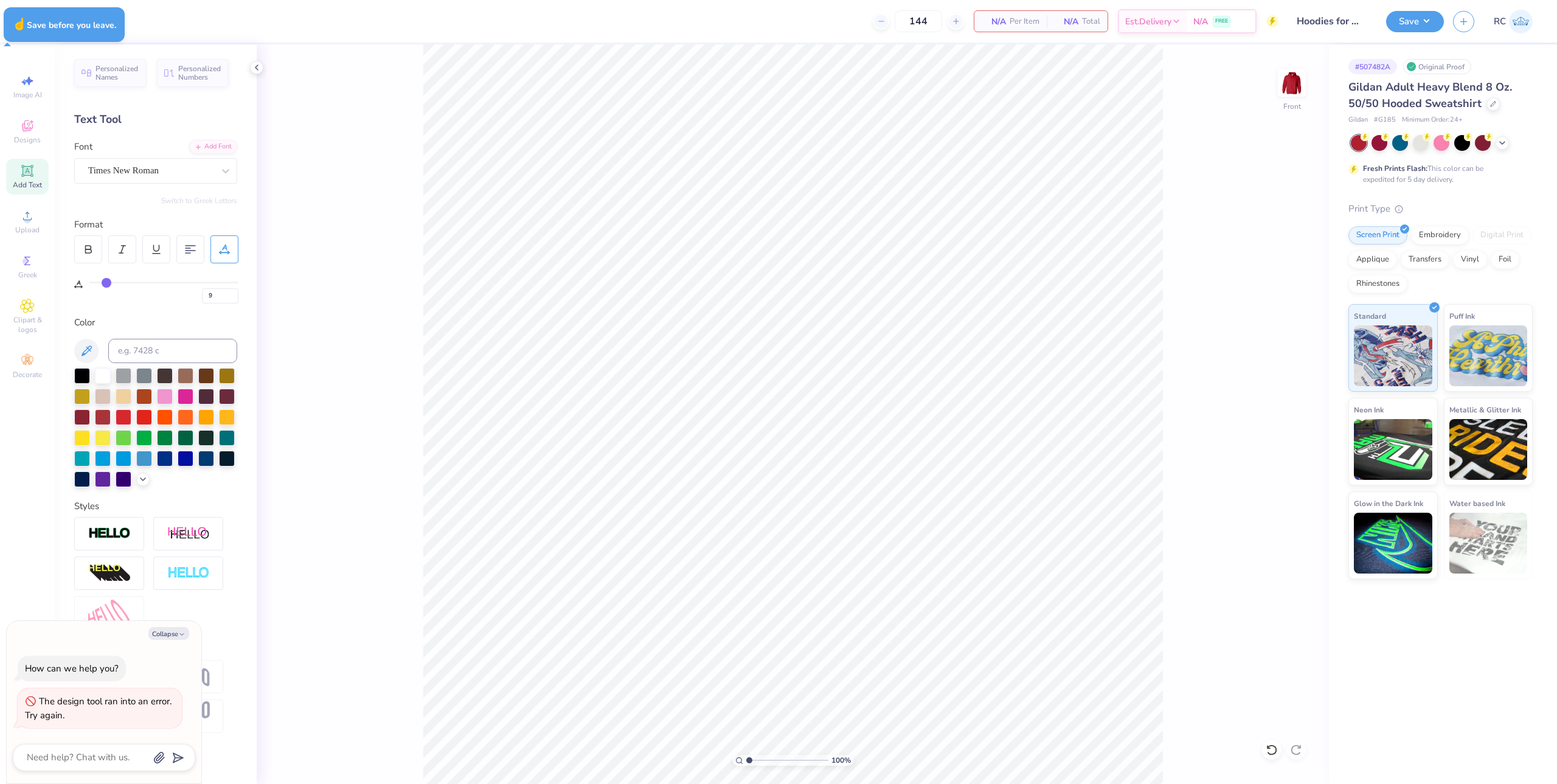
type textarea "x"
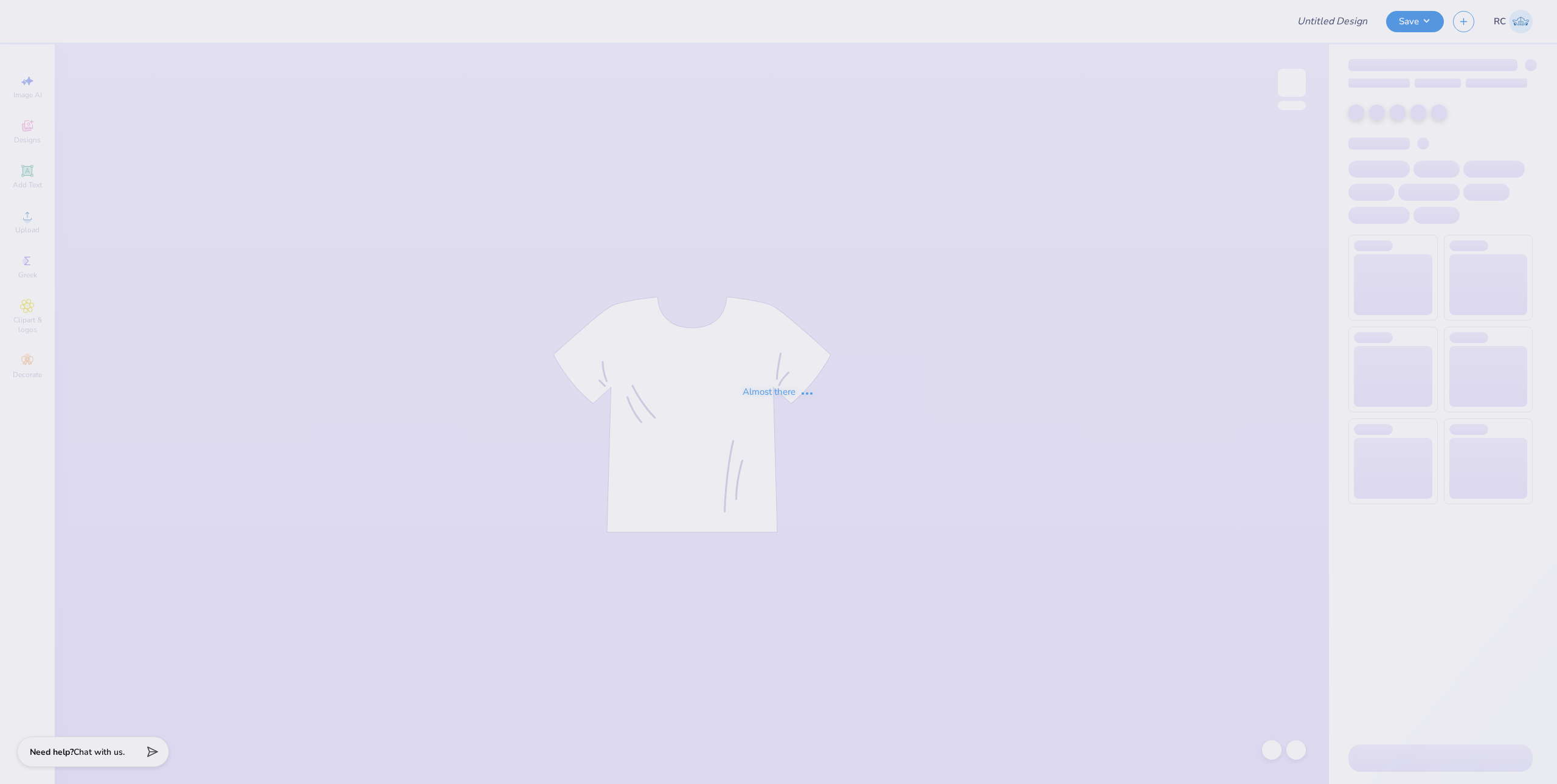
type input "Hoodies for WiB"
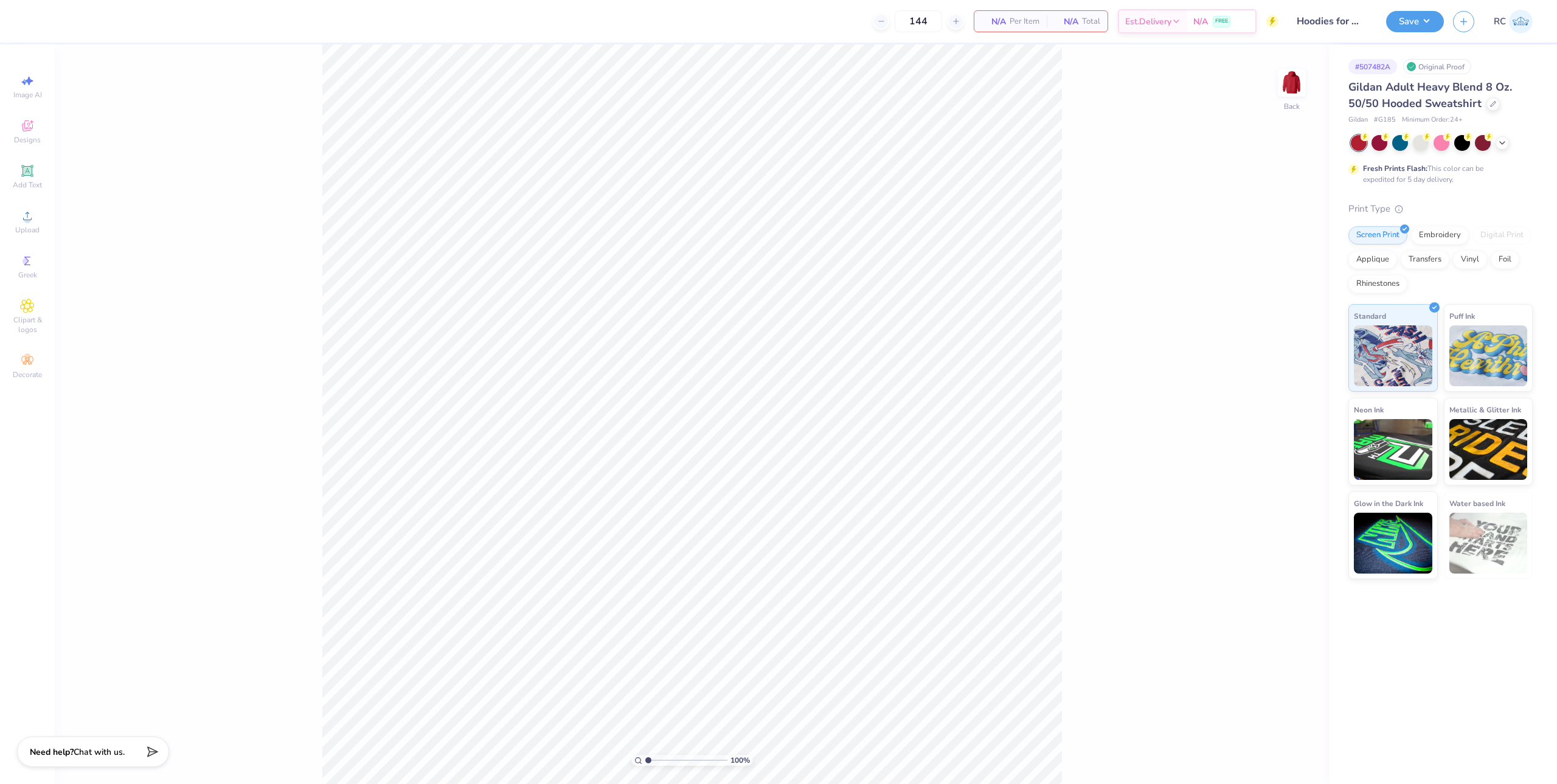
click at [1269, 81] on div "100 % Back" at bounding box center [692, 414] width 1274 height 739
click at [1281, 81] on img at bounding box center [1291, 82] width 49 height 49
click at [26, 223] on div "Upload" at bounding box center [27, 222] width 43 height 36
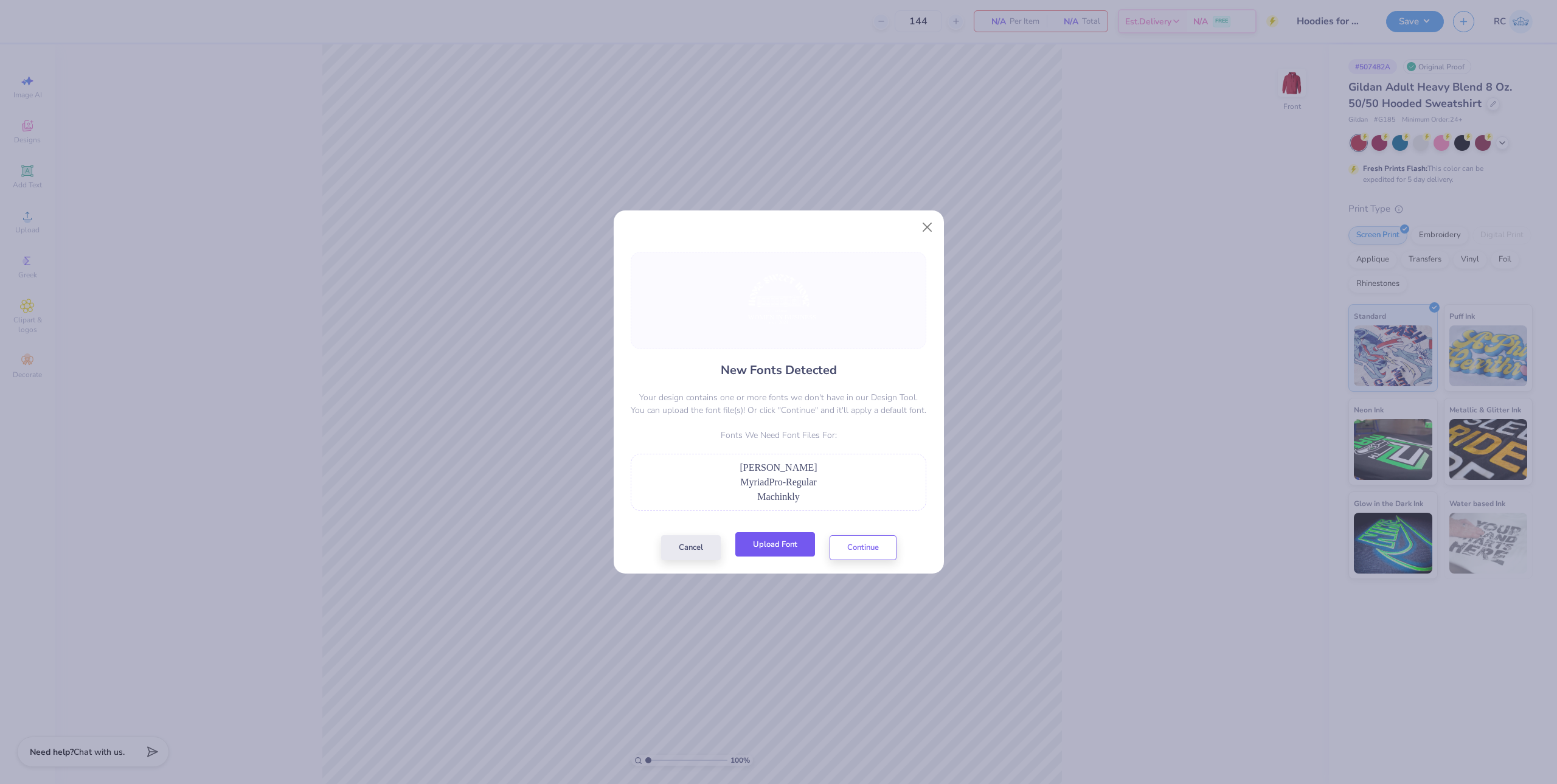
click at [781, 548] on button "Upload Font" at bounding box center [775, 544] width 80 height 25
click at [768, 542] on button "Upload Font" at bounding box center [775, 544] width 80 height 25
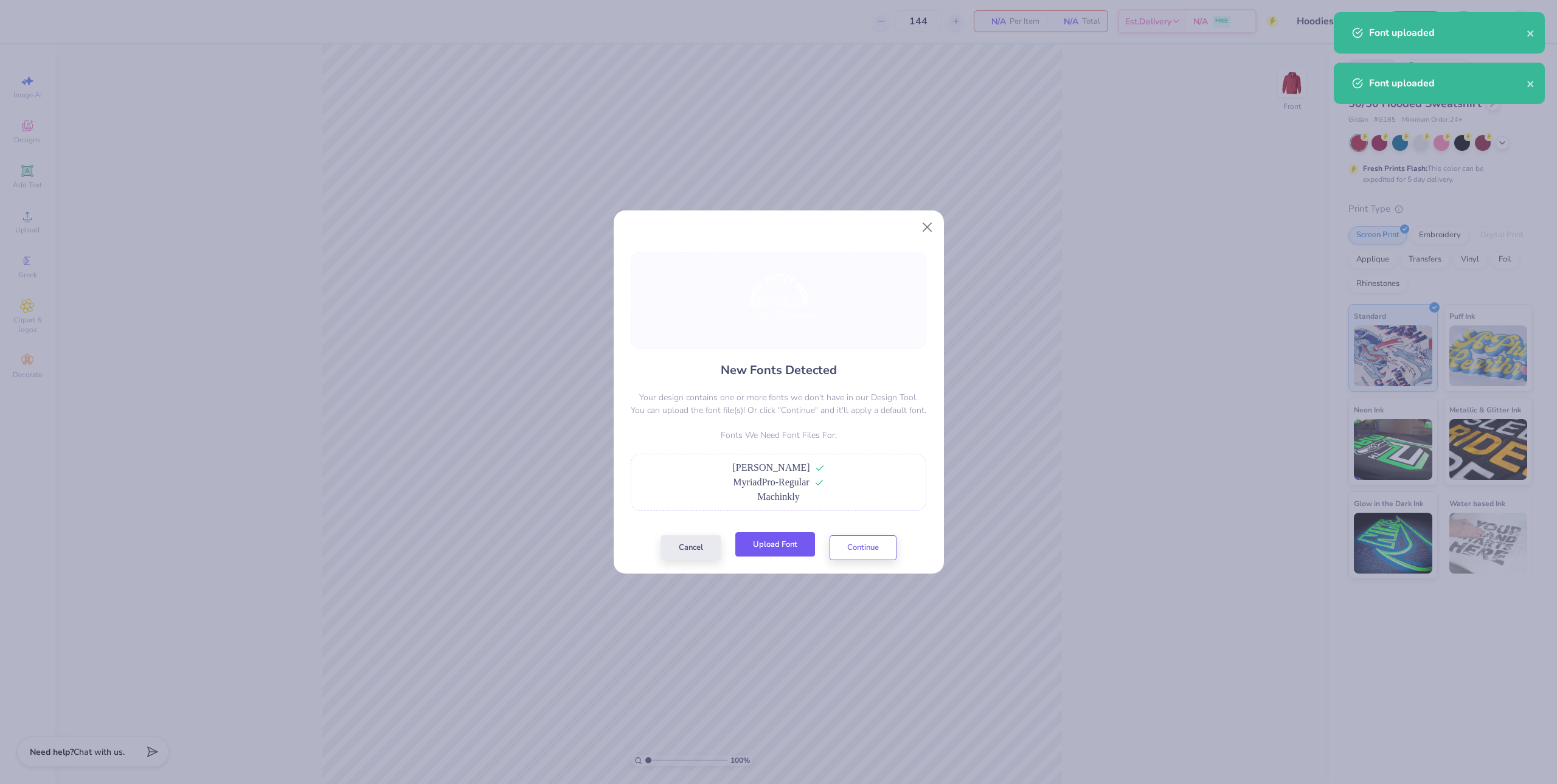
click at [775, 552] on button "Upload Font" at bounding box center [775, 544] width 80 height 25
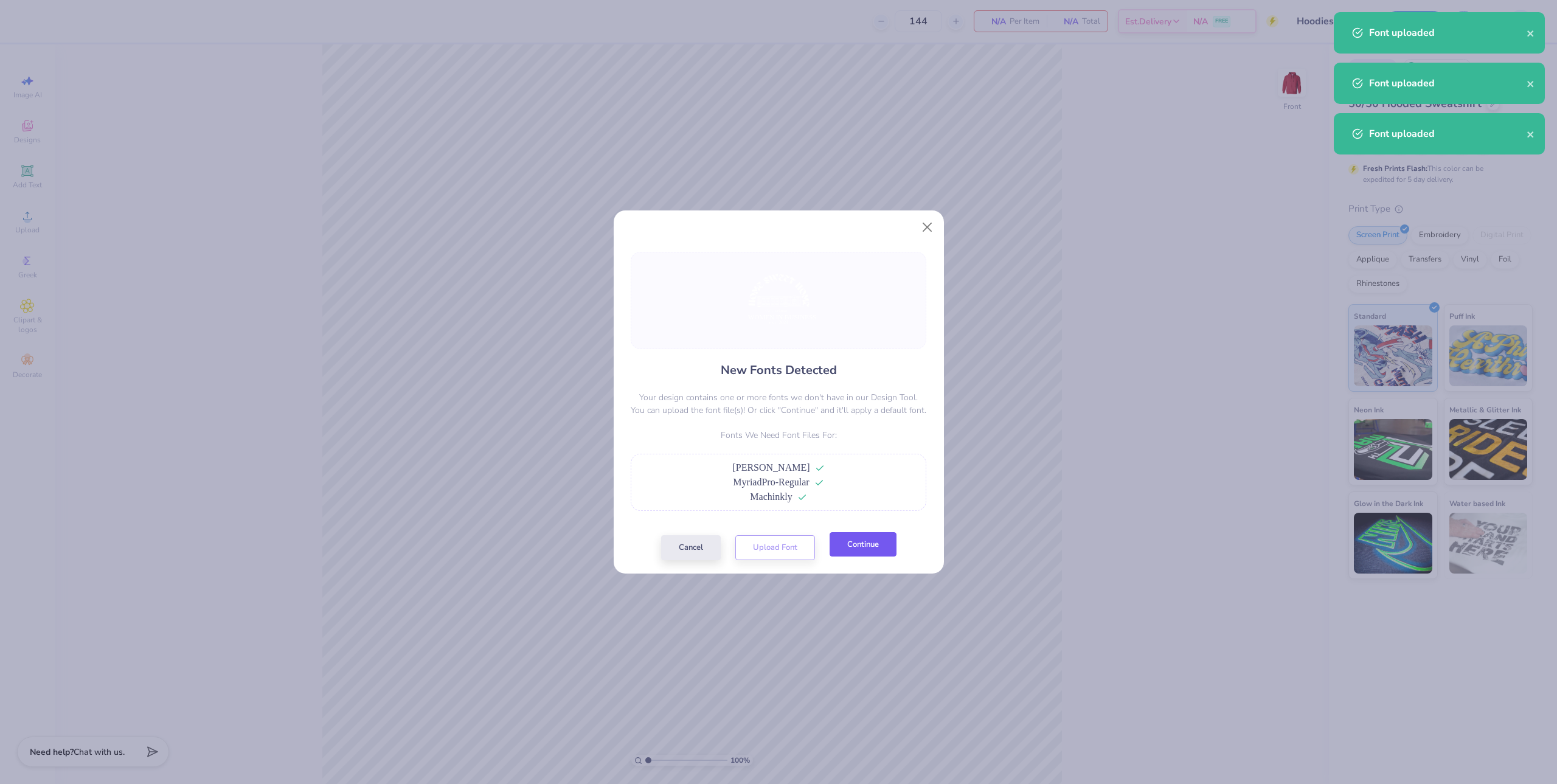
click at [858, 551] on button "Continue" at bounding box center [863, 544] width 67 height 25
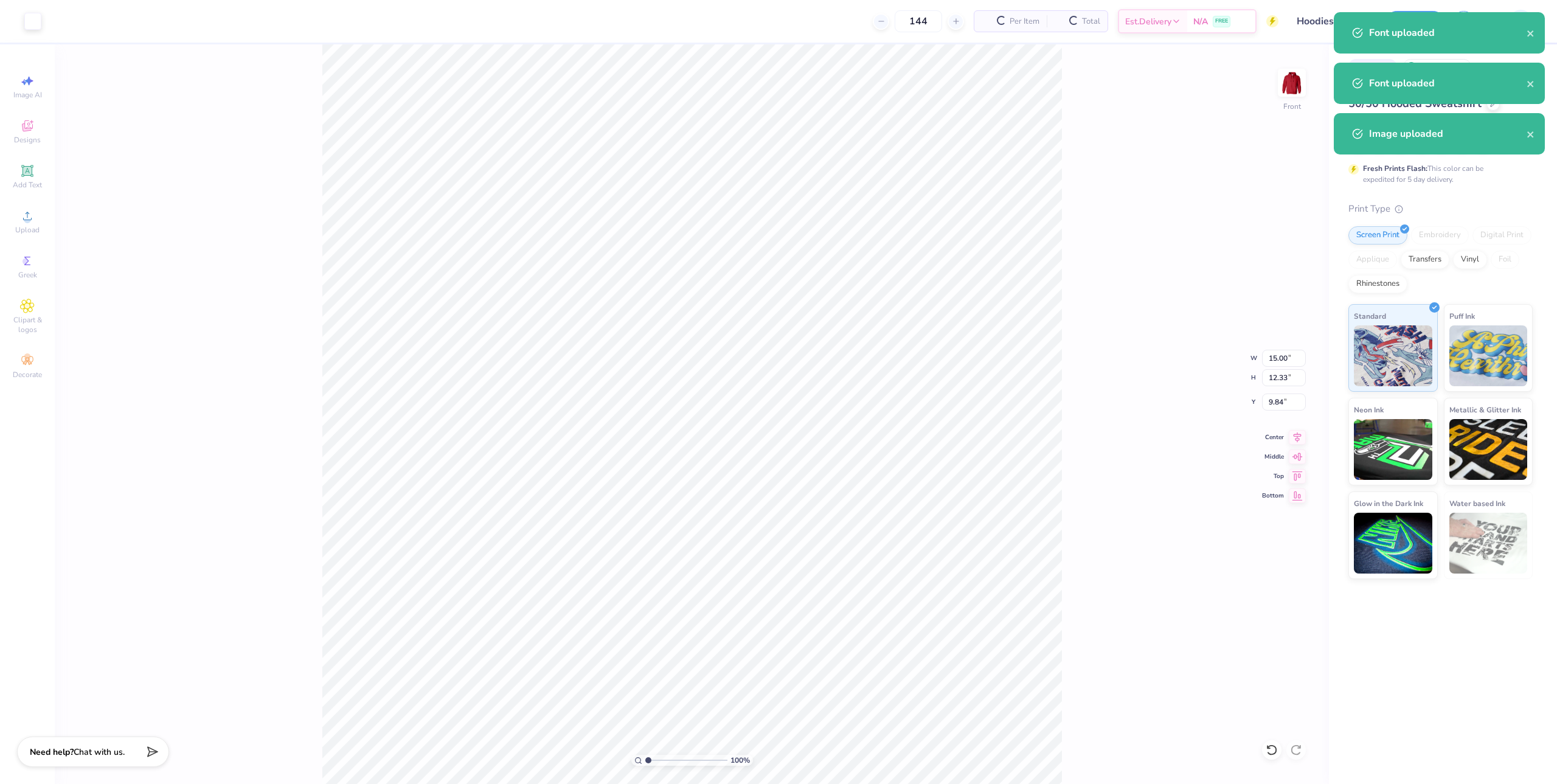
type input "1.10522621487156"
click at [1290, 353] on input "15.00" at bounding box center [1284, 358] width 44 height 17
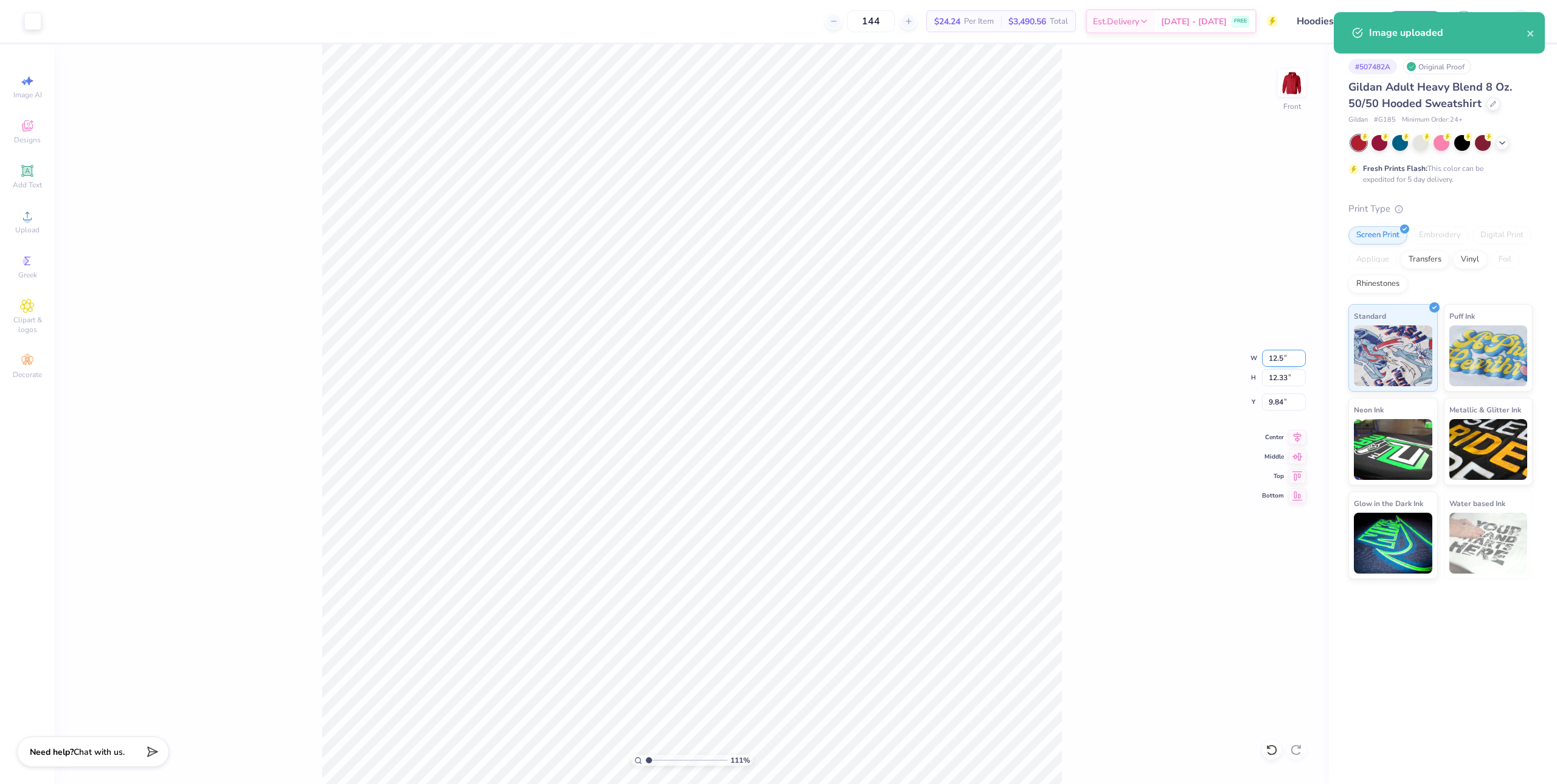
type input "12.5"
type input "1.10522621487156"
type input "12.50"
type input "10.28"
click at [1287, 409] on input "10.87" at bounding box center [1284, 402] width 44 height 17
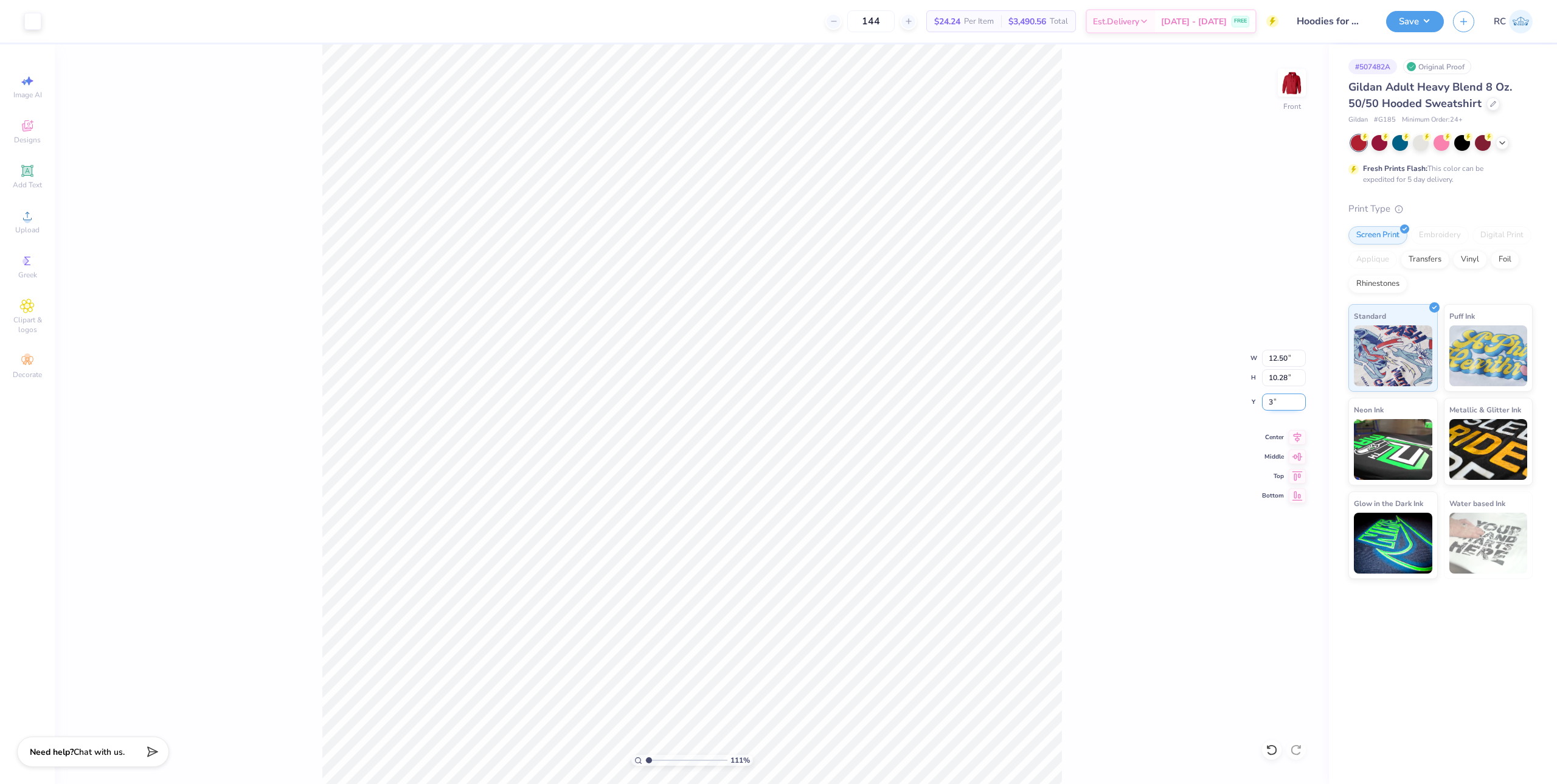
type input "3"
type input "1.10522621487156"
type input "6.00"
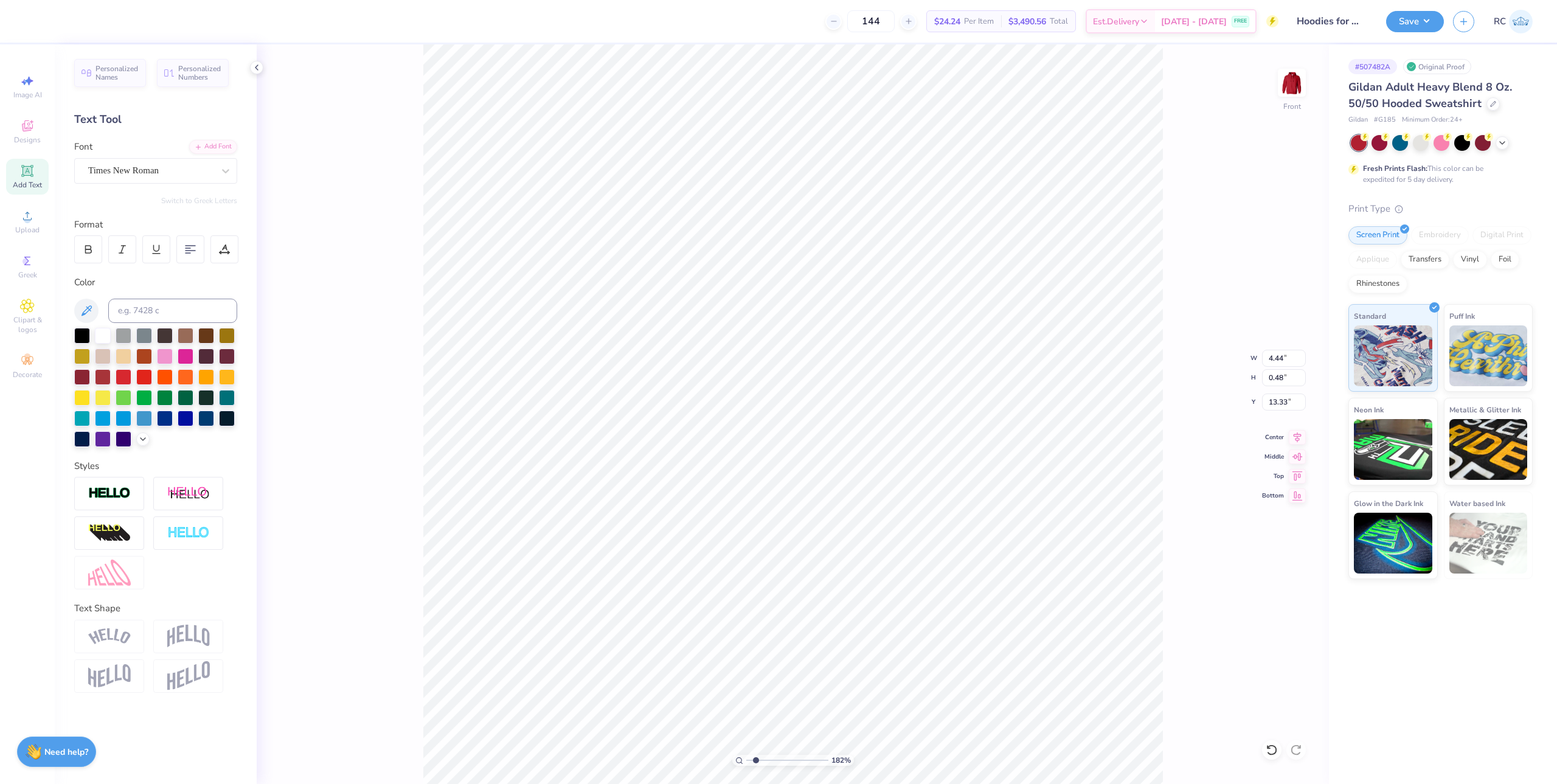
scroll to position [9, 3]
type input "1.82266588284093"
type textarea "UW - L"
type input "1.82266588284093"
type textarea "UW - LA"
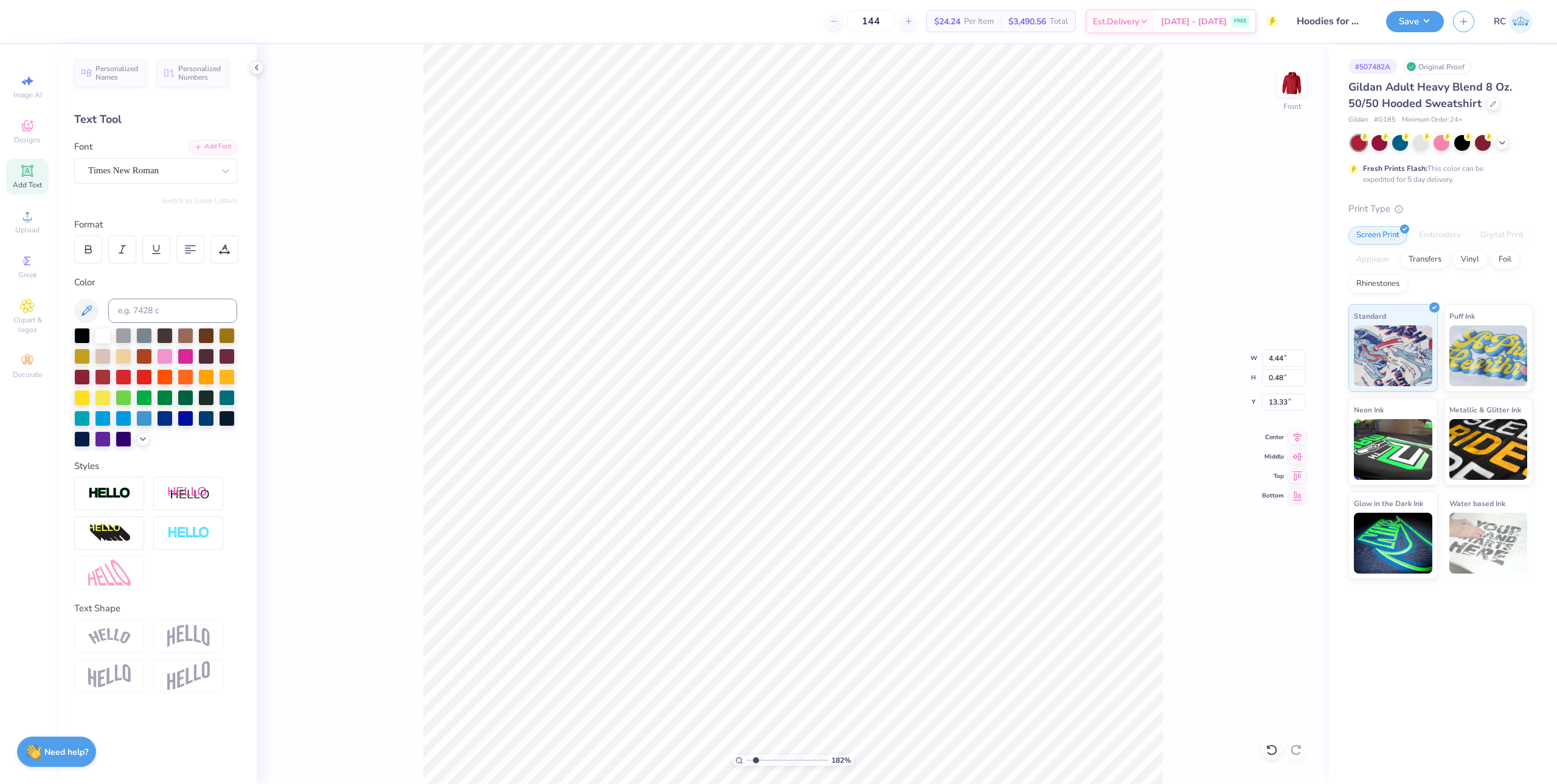
type input "1.82266588284093"
type textarea "UW - LA C"
type input "1.82266588284093"
type textarea "UW - LA CR"
type input "1.82266588284093"
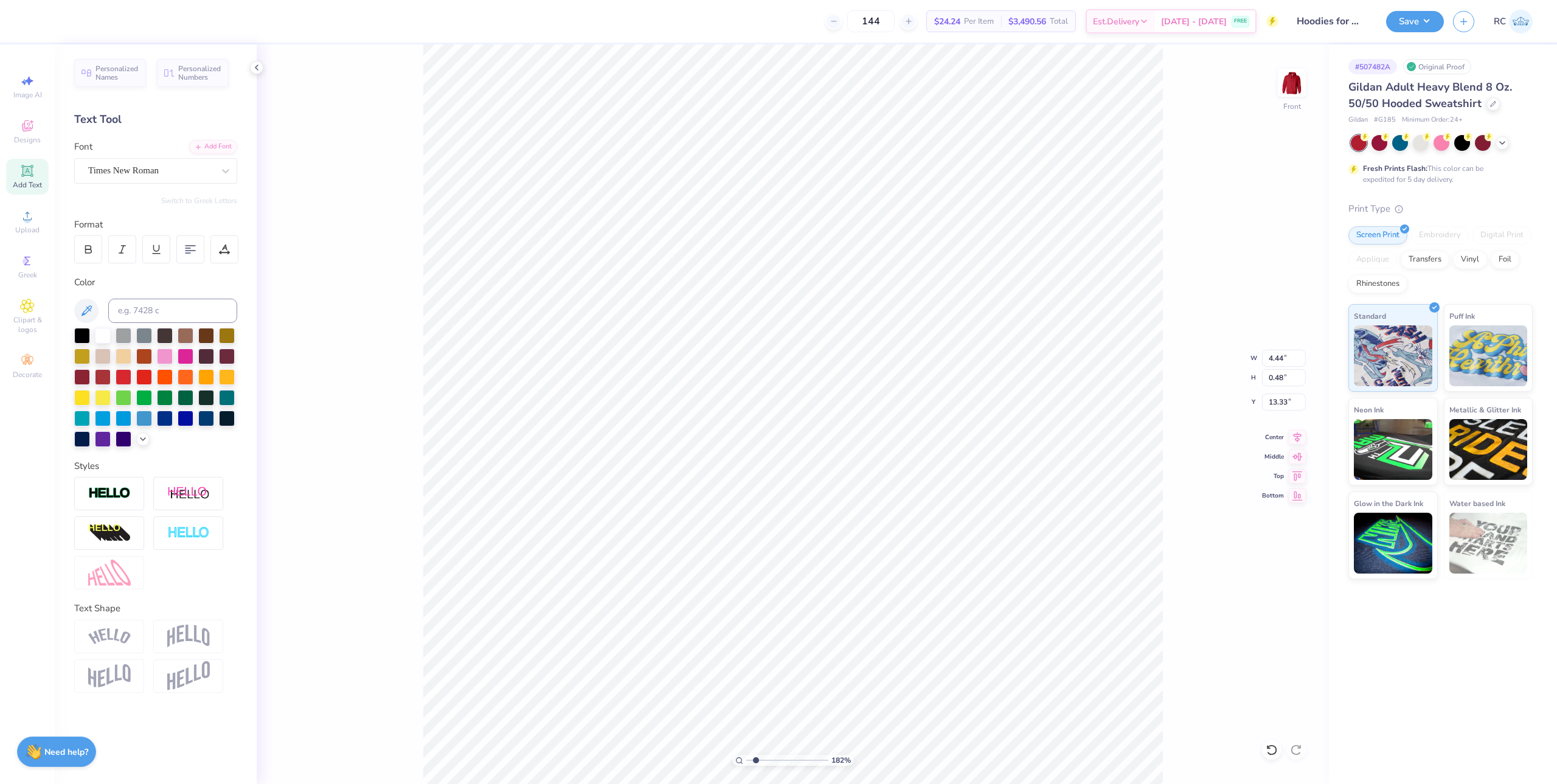
type textarea "UW - LA CRO"
type input "1.82266588284093"
type textarea "UW - LA CROS"
type input "1.82266588284093"
type textarea "UW - LA CROSS"
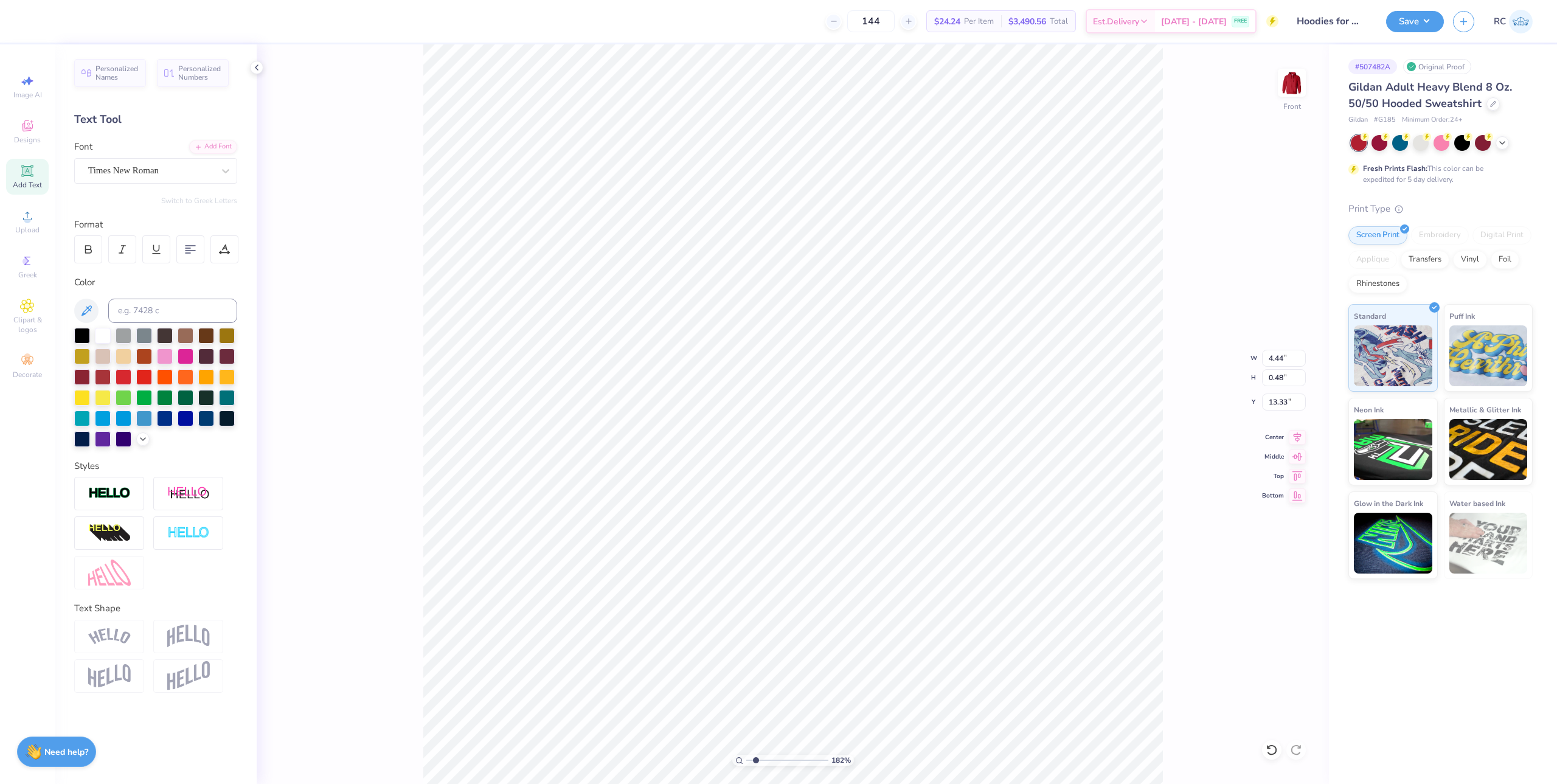
type input "1.82266588284093"
type textarea "UW - LA CROSSE"
type input "1.82266588284093"
type textarea "UW - LA CROSSE"
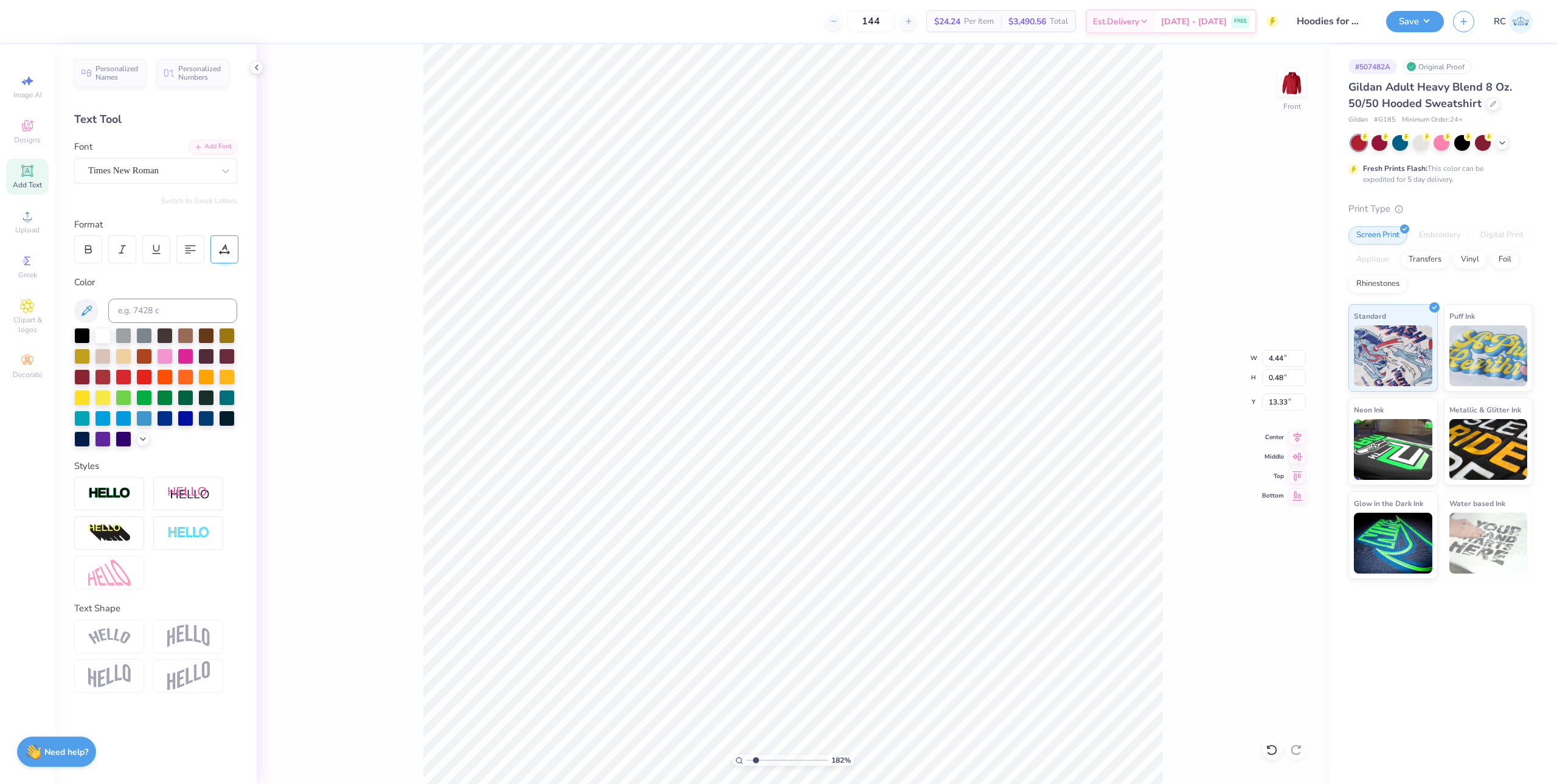
click at [221, 256] on div at bounding box center [225, 249] width 28 height 28
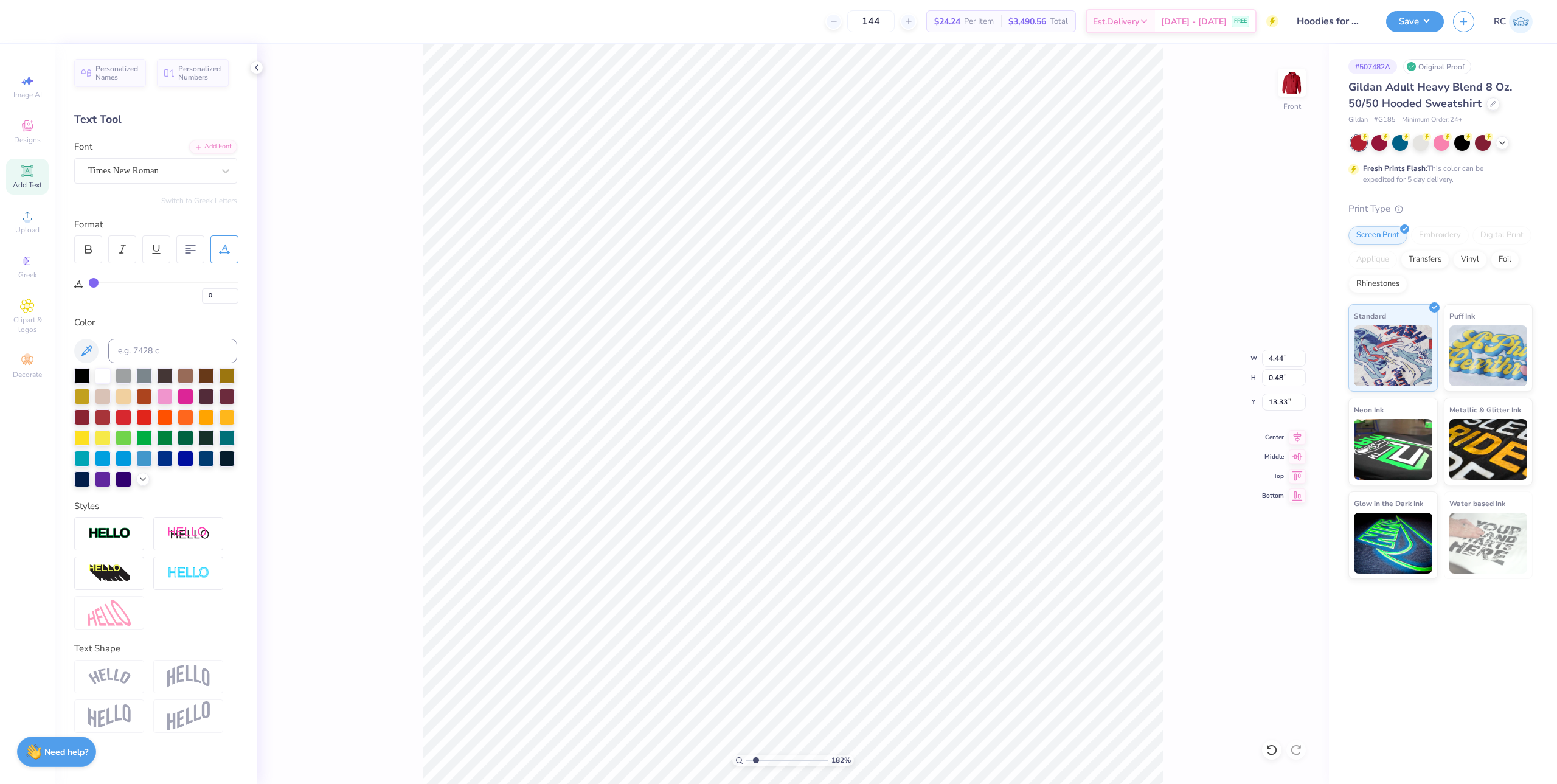
drag, startPoint x: 99, startPoint y: 285, endPoint x: 111, endPoint y: 284, distance: 12.0
click at [111, 284] on div "0" at bounding box center [164, 293] width 150 height 22
type input "3"
type input "4"
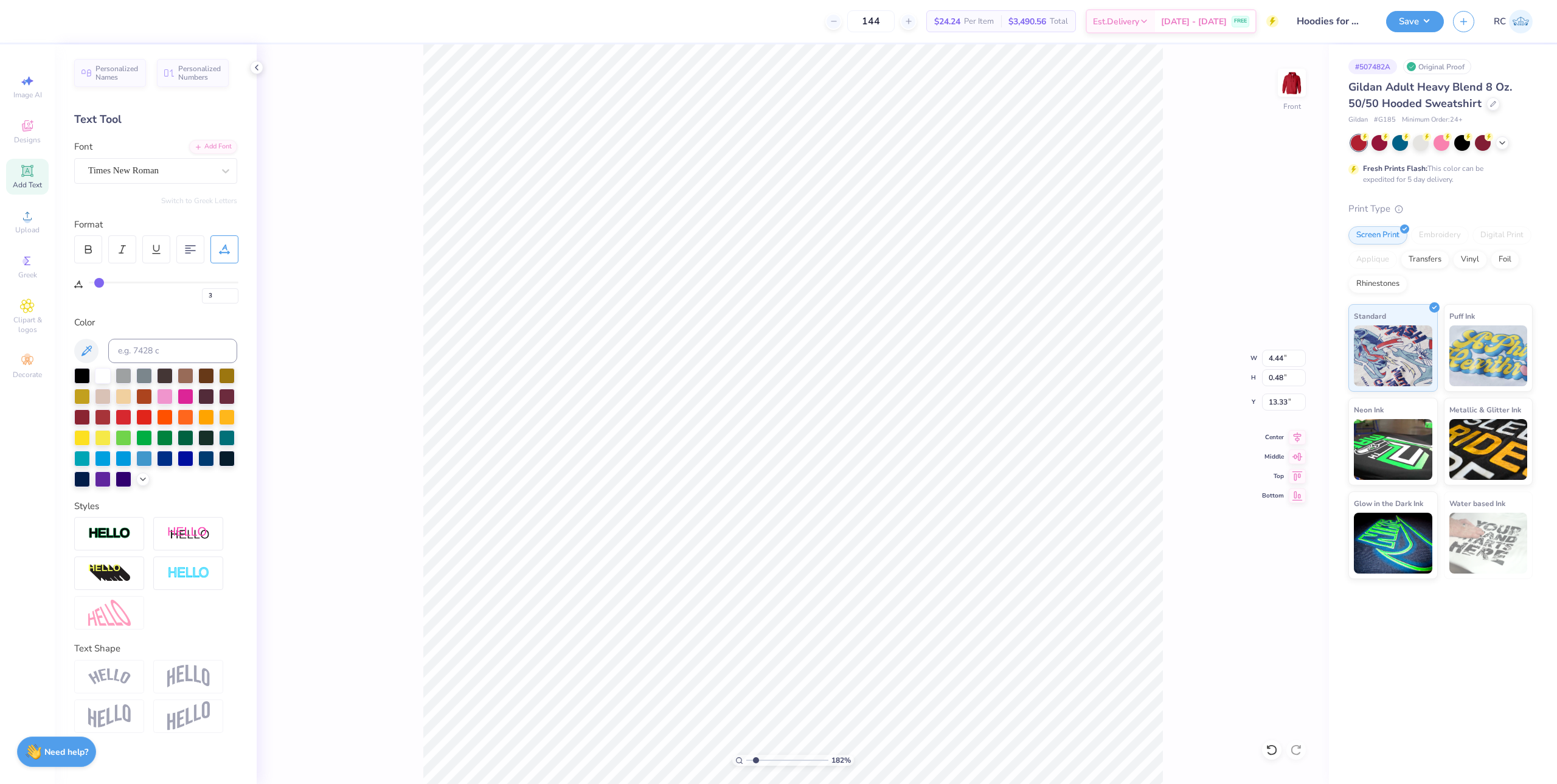
type input "4"
type input "5"
type input "6"
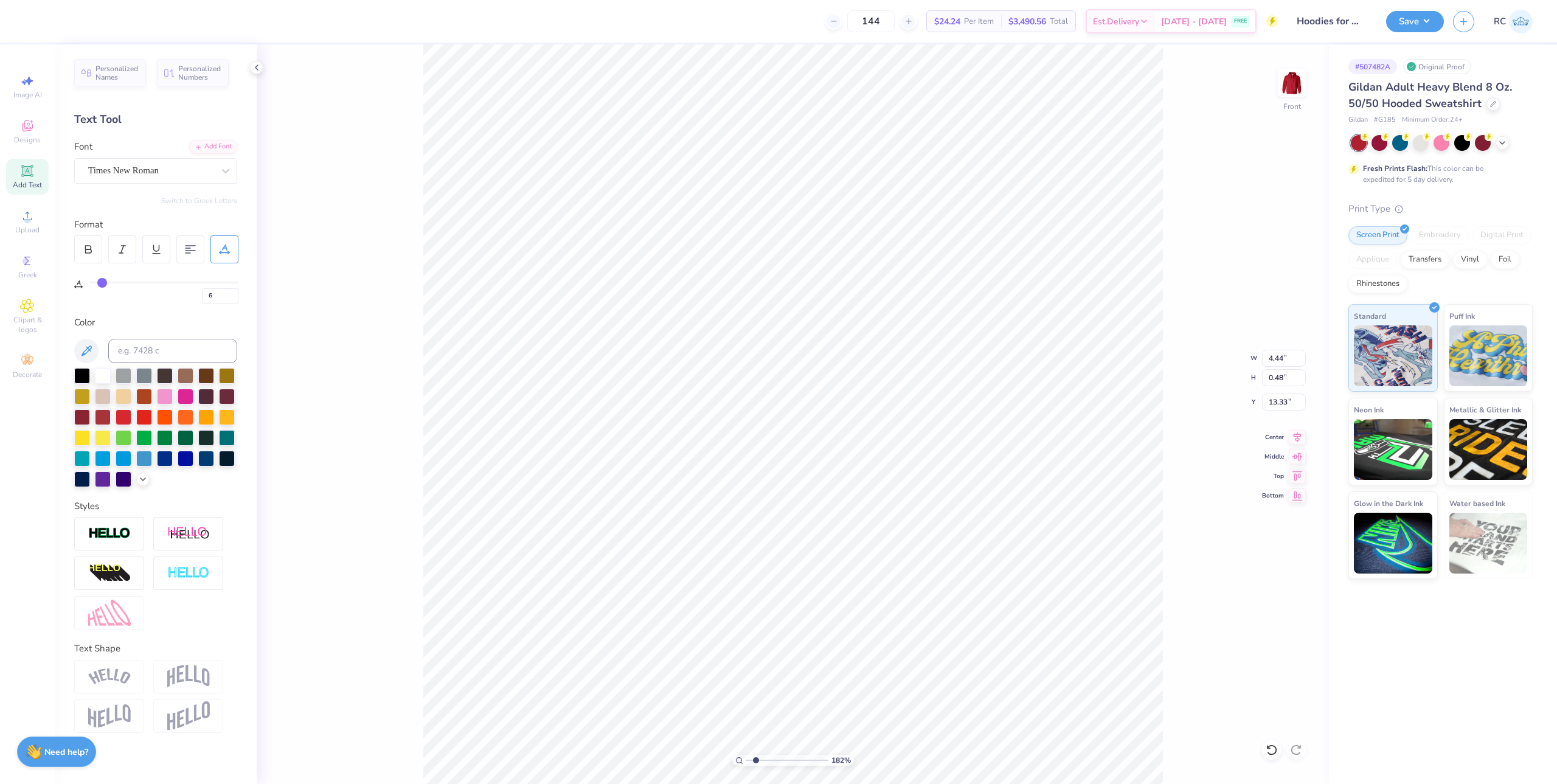
type input "7"
type input "8"
type input "9"
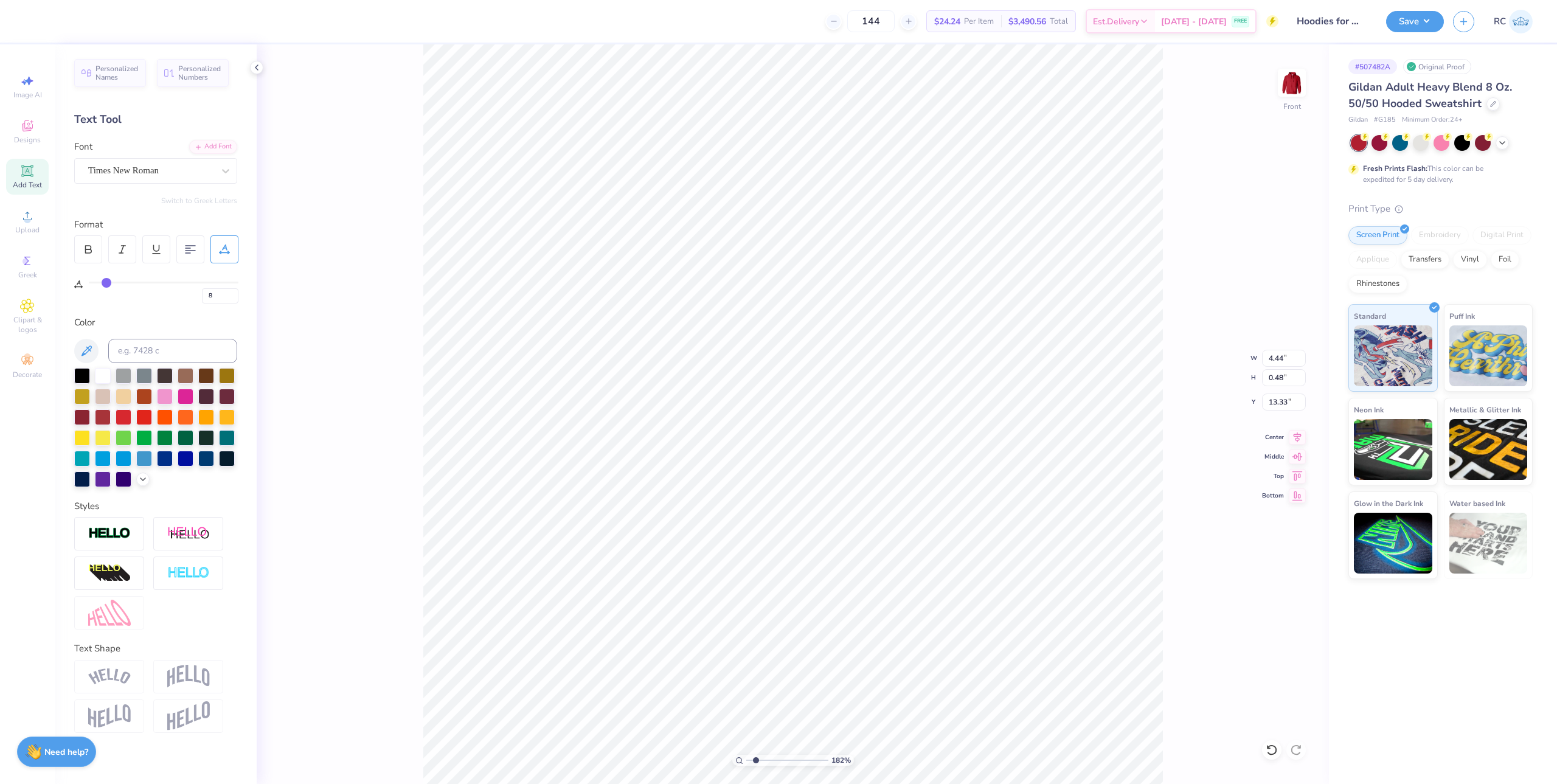
type input "9"
drag, startPoint x: 99, startPoint y: 282, endPoint x: 105, endPoint y: 282, distance: 6.0
type input "9"
click at [105, 282] on input "range" at bounding box center [164, 283] width 150 height 2
click at [1297, 440] on icon at bounding box center [1297, 435] width 17 height 15
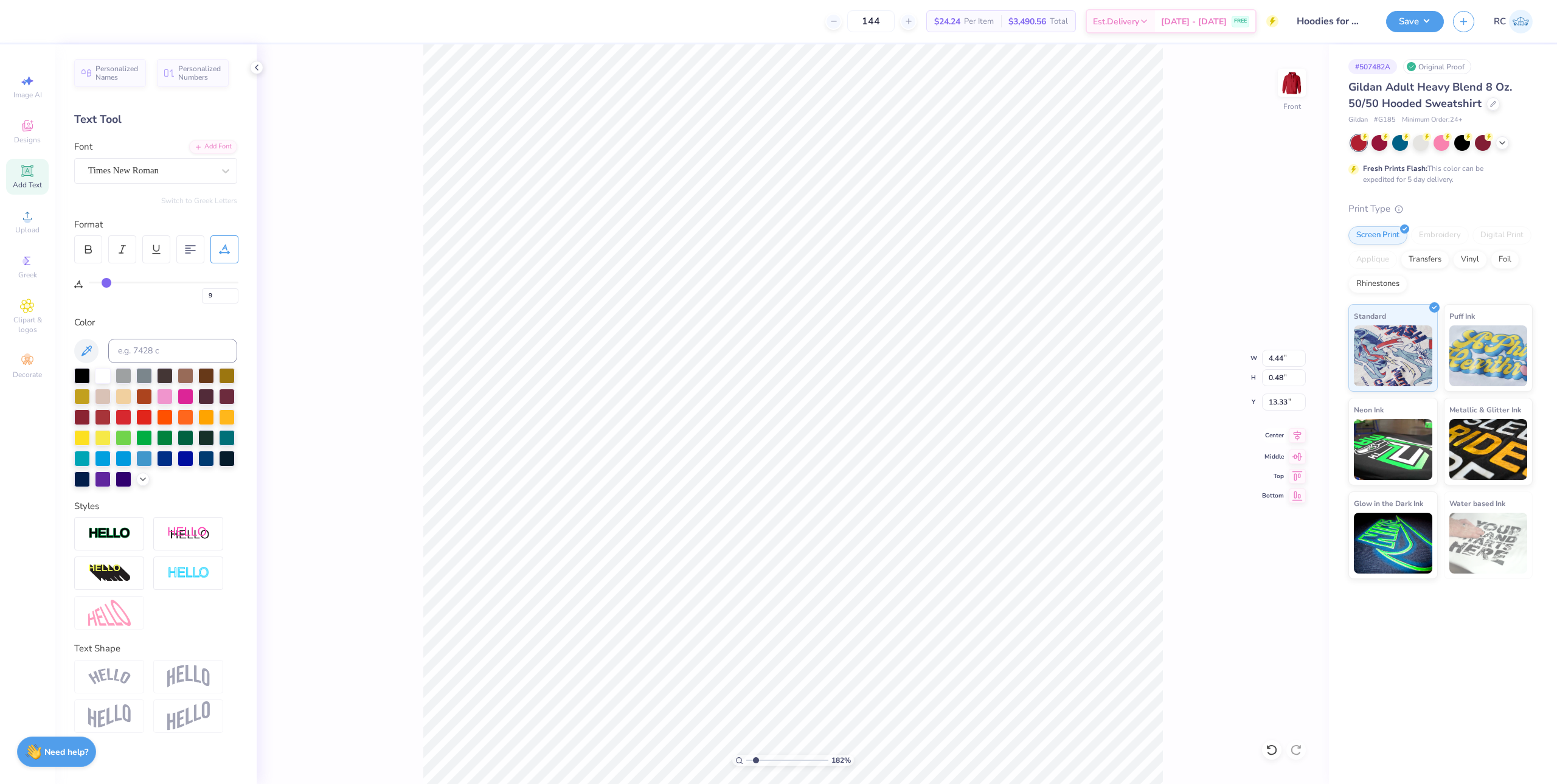
type input "1.82266588284093"
type input "5.36"
type input "0.49"
type input "13.32"
type input "10"
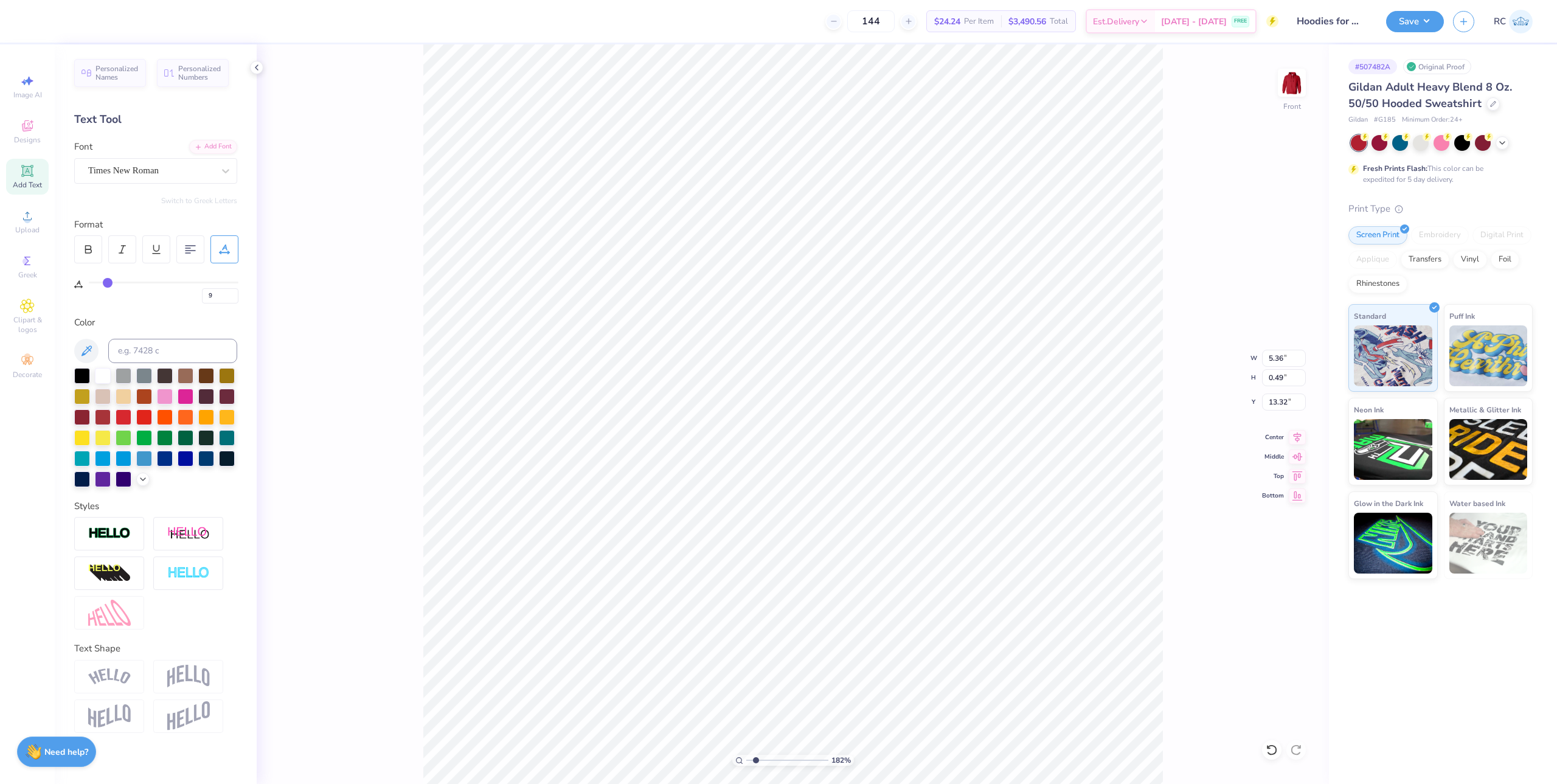
type input "10"
type input "11"
click at [110, 284] on input "range" at bounding box center [164, 283] width 150 height 2
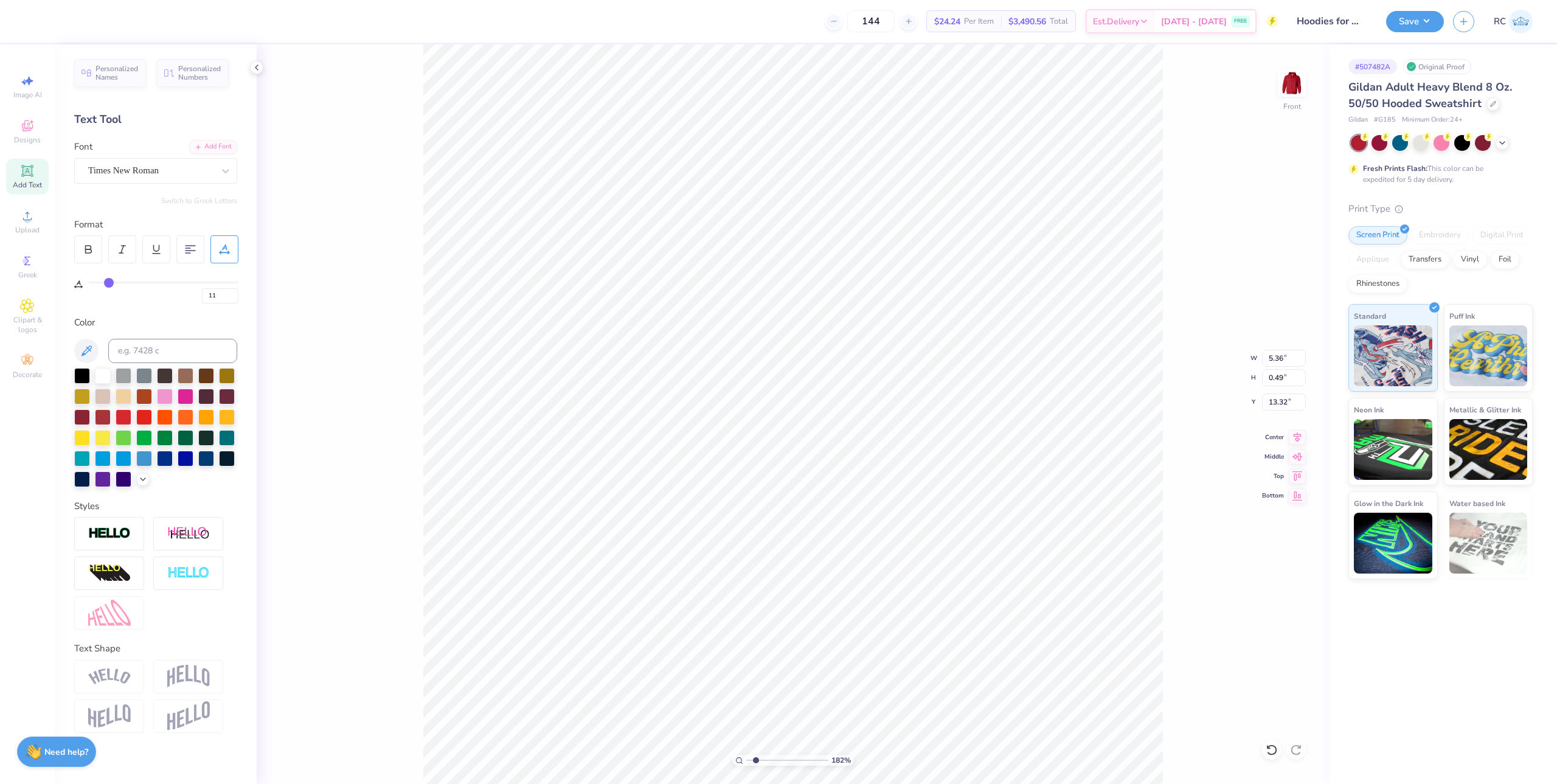
type input "1.82266588284093"
type input "5.54"
type input "1"
click at [1418, 26] on button "Save" at bounding box center [1414, 20] width 57 height 21
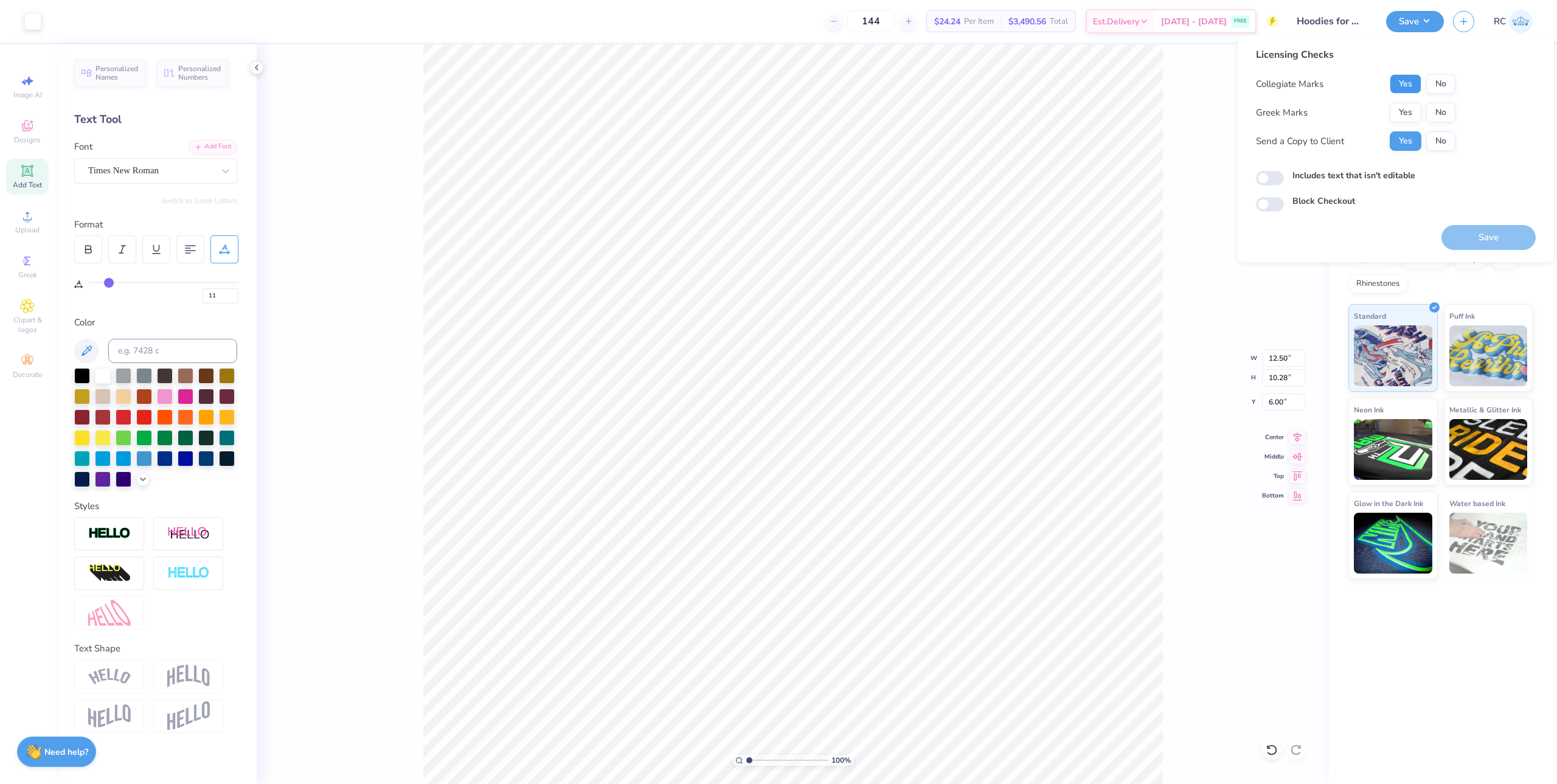
click at [1413, 86] on button "Yes" at bounding box center [1405, 84] width 32 height 20
click at [1436, 117] on button "No" at bounding box center [1440, 112] width 29 height 20
click at [1279, 179] on input "Includes text that isn't editable" at bounding box center [1269, 177] width 28 height 15
checkbox input "true"
click at [1474, 233] on button "Save" at bounding box center [1488, 237] width 94 height 25
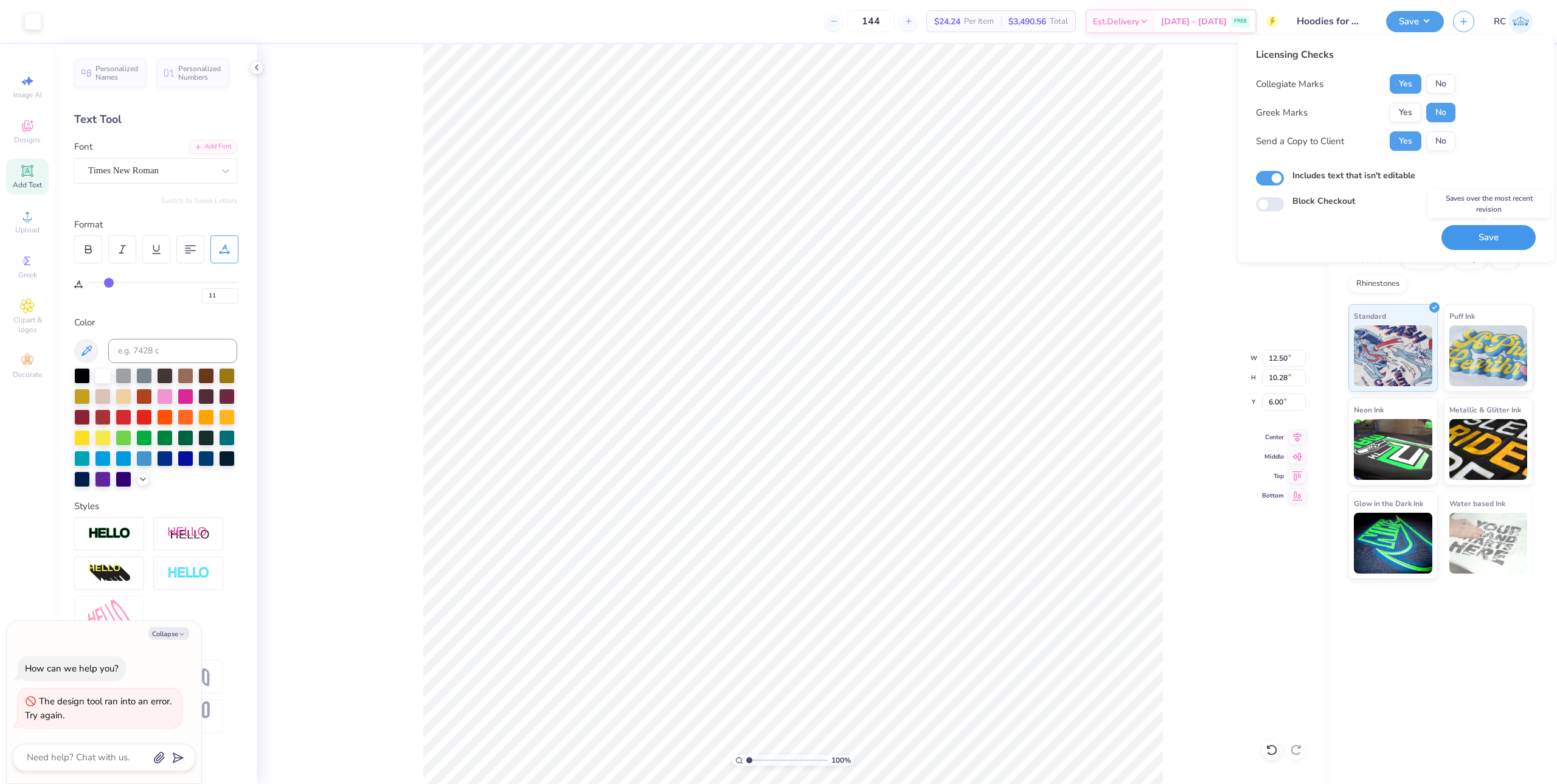
click at [1476, 234] on button "Save" at bounding box center [1488, 237] width 94 height 25
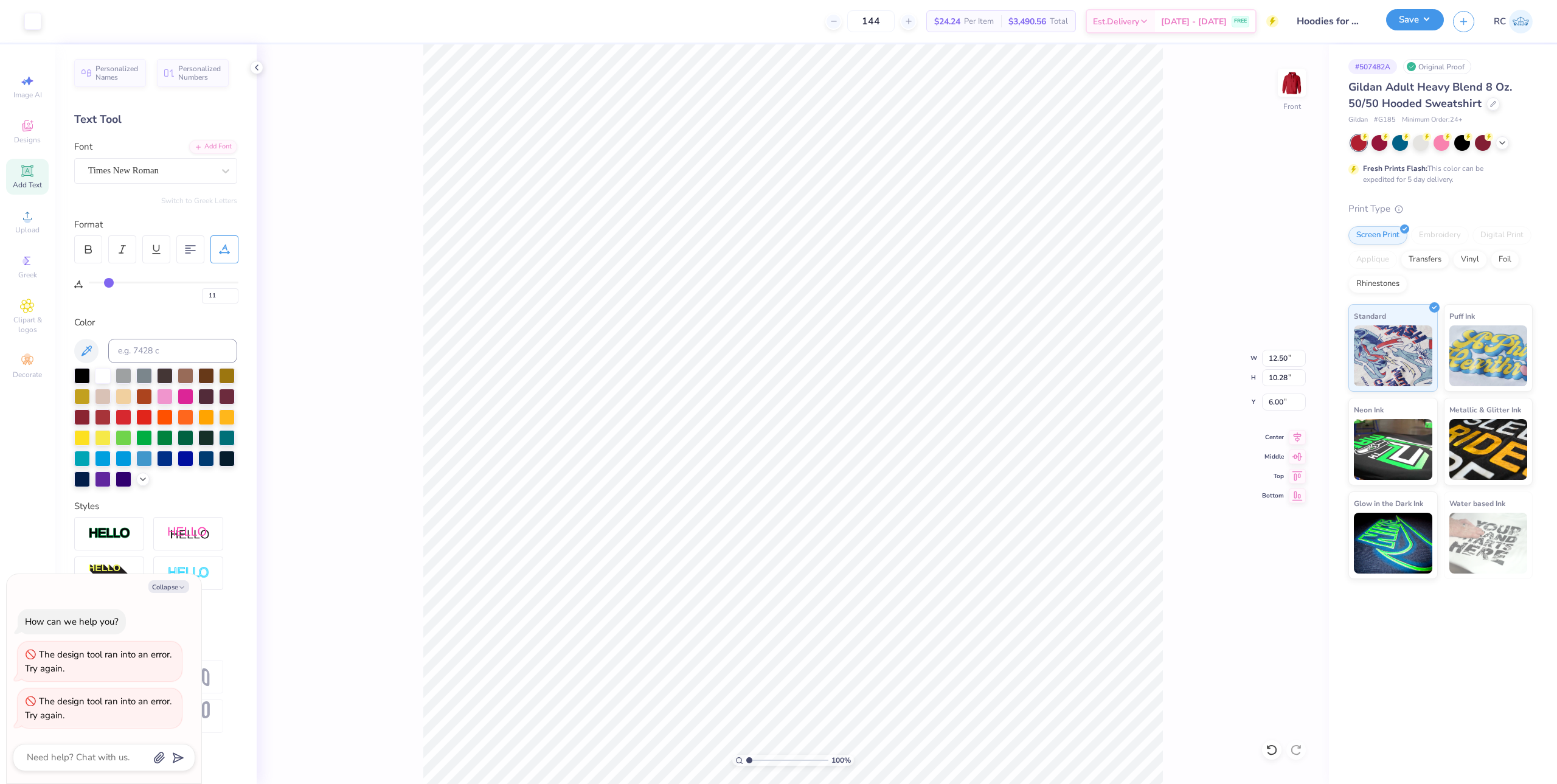
click at [1419, 29] on button "Save" at bounding box center [1414, 20] width 57 height 21
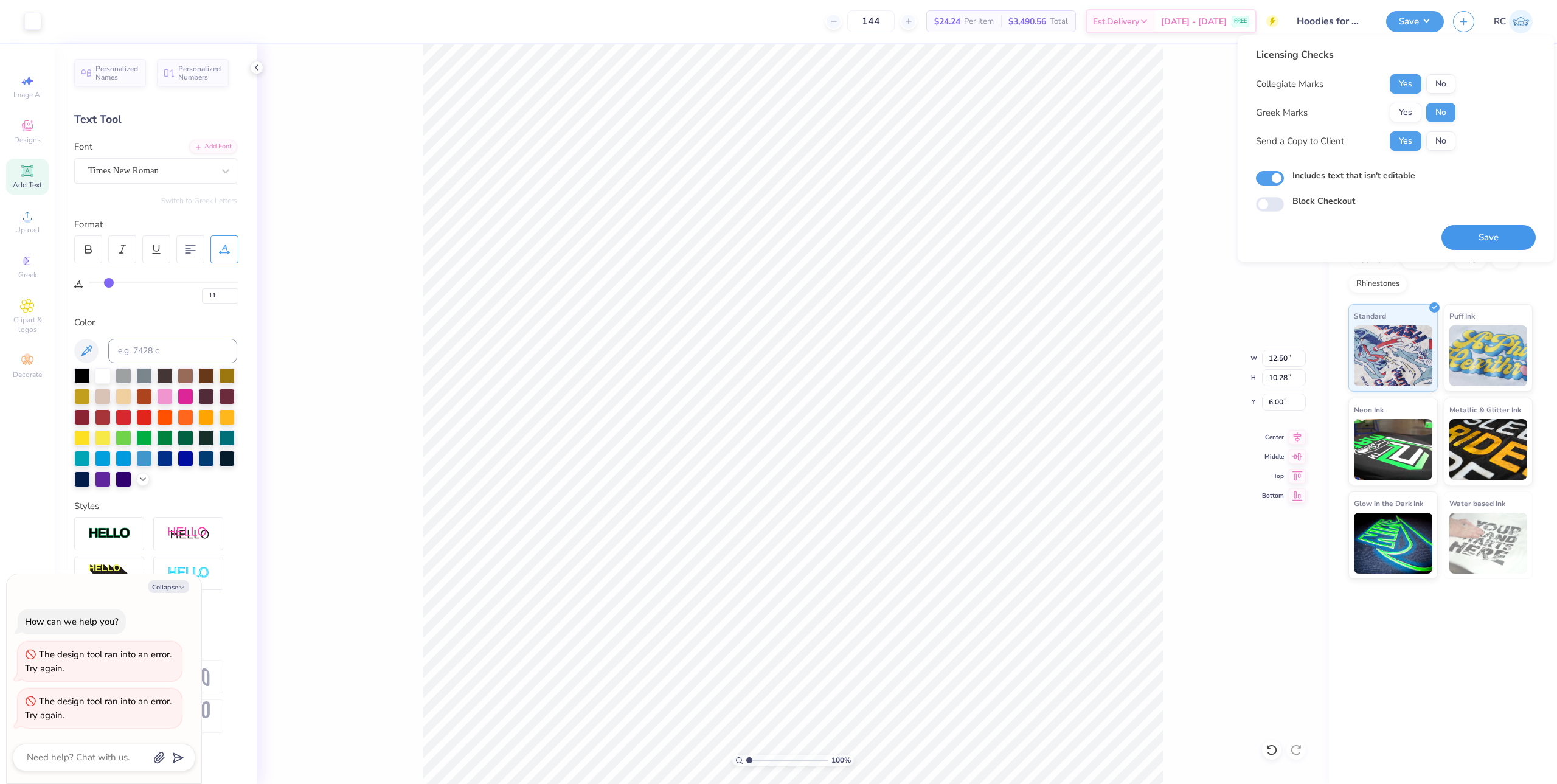
click at [1486, 234] on button "Save" at bounding box center [1488, 237] width 94 height 25
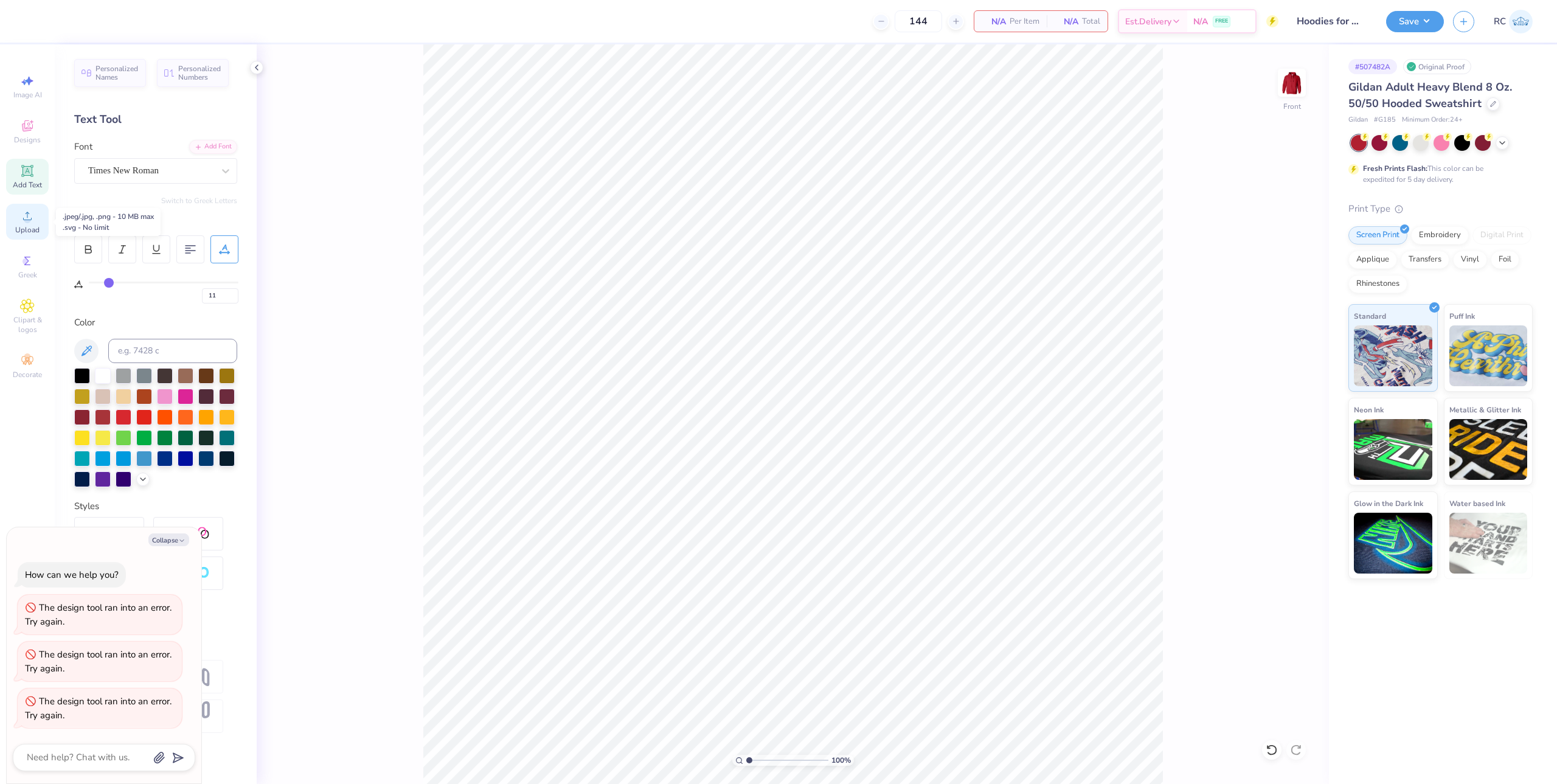
click at [22, 222] on icon at bounding box center [27, 215] width 15 height 15
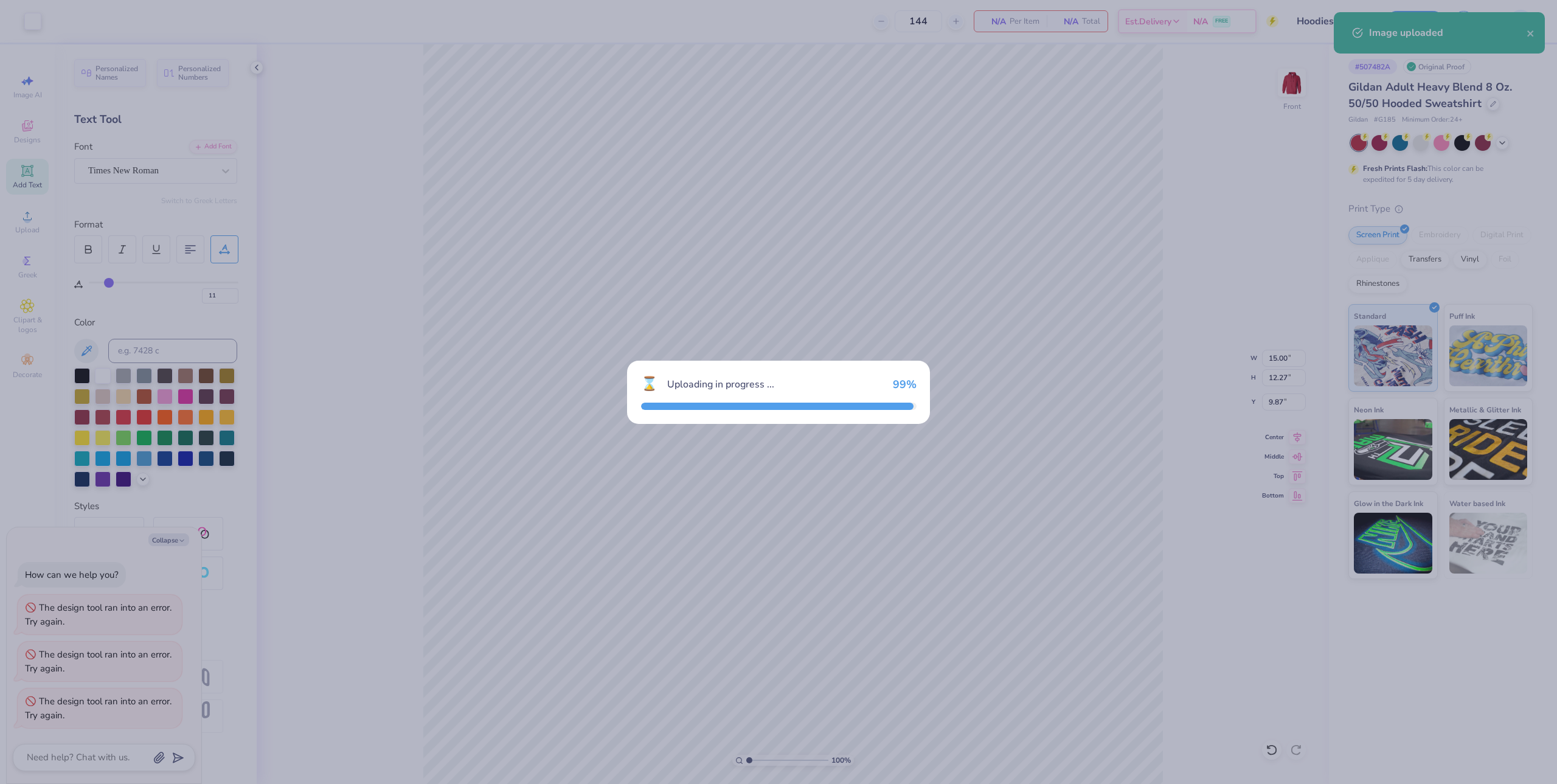
type textarea "x"
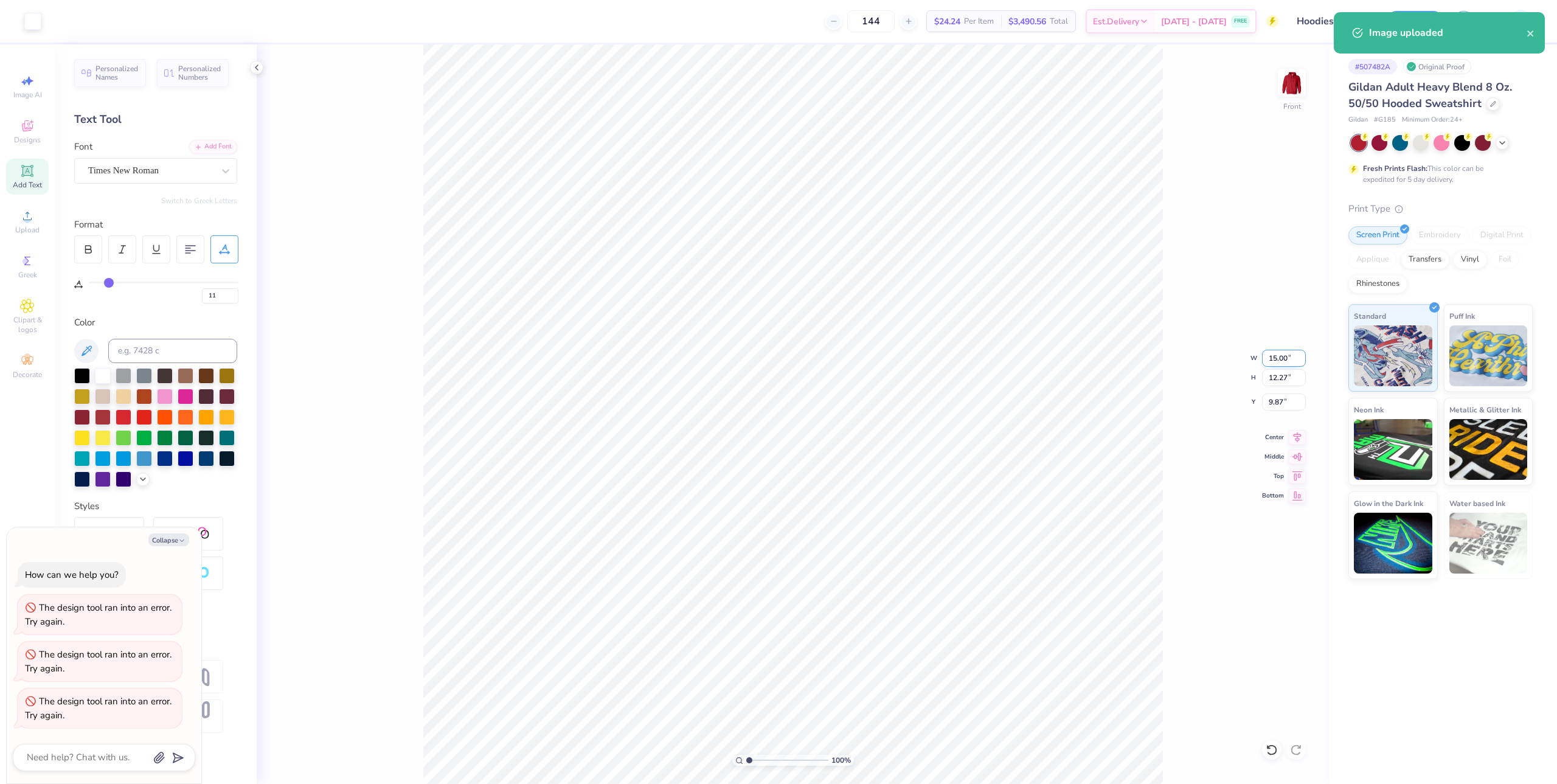
click at [1285, 350] on input "15.00" at bounding box center [1284, 358] width 44 height 17
type input "12.5"
type textarea "x"
type input "12.50"
type input "10.22"
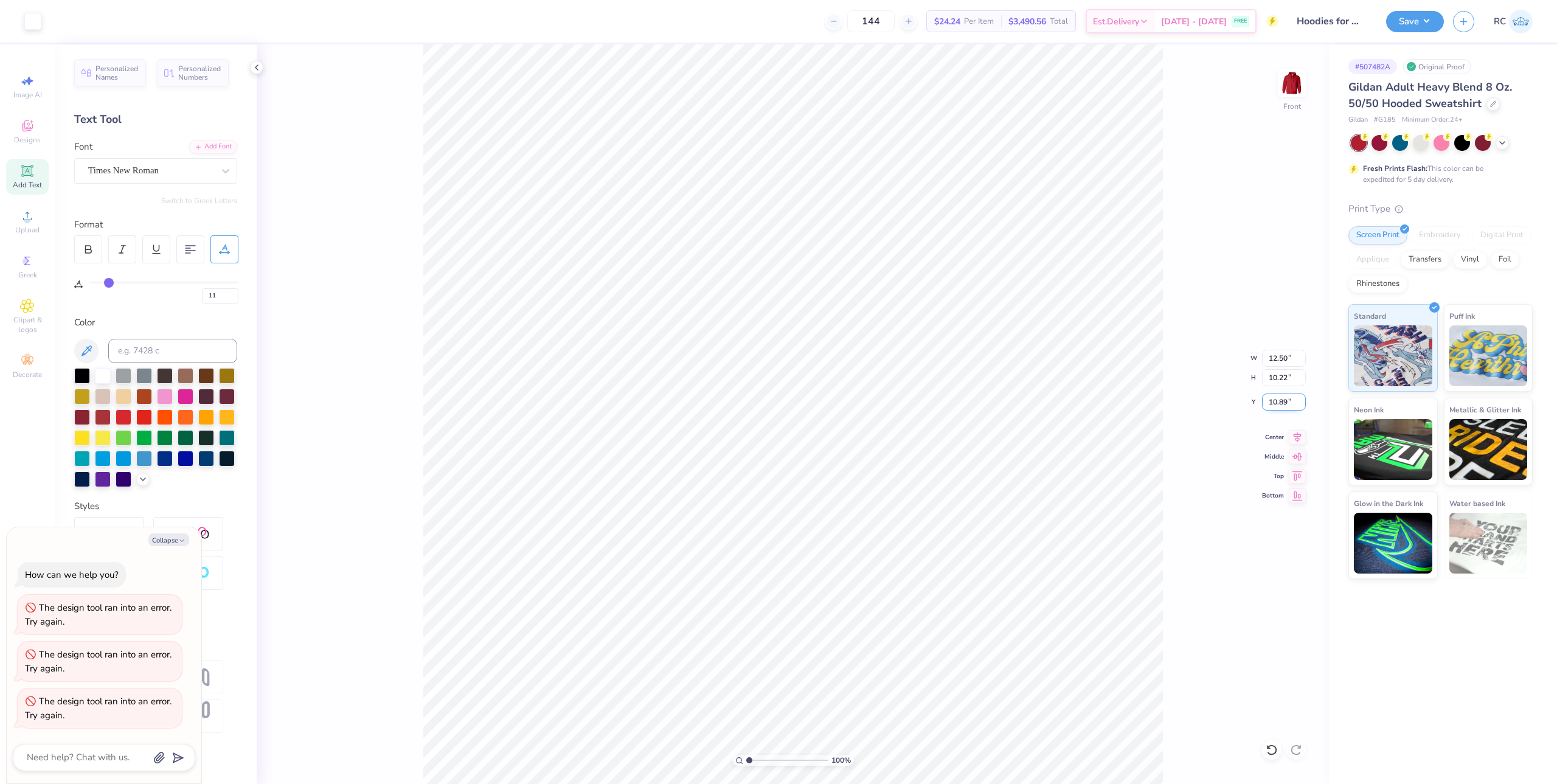
click at [1286, 400] on input "10.89" at bounding box center [1284, 402] width 44 height 17
type input "6"
type textarea "x"
type input "6.00"
click at [1297, 438] on icon at bounding box center [1297, 435] width 8 height 10
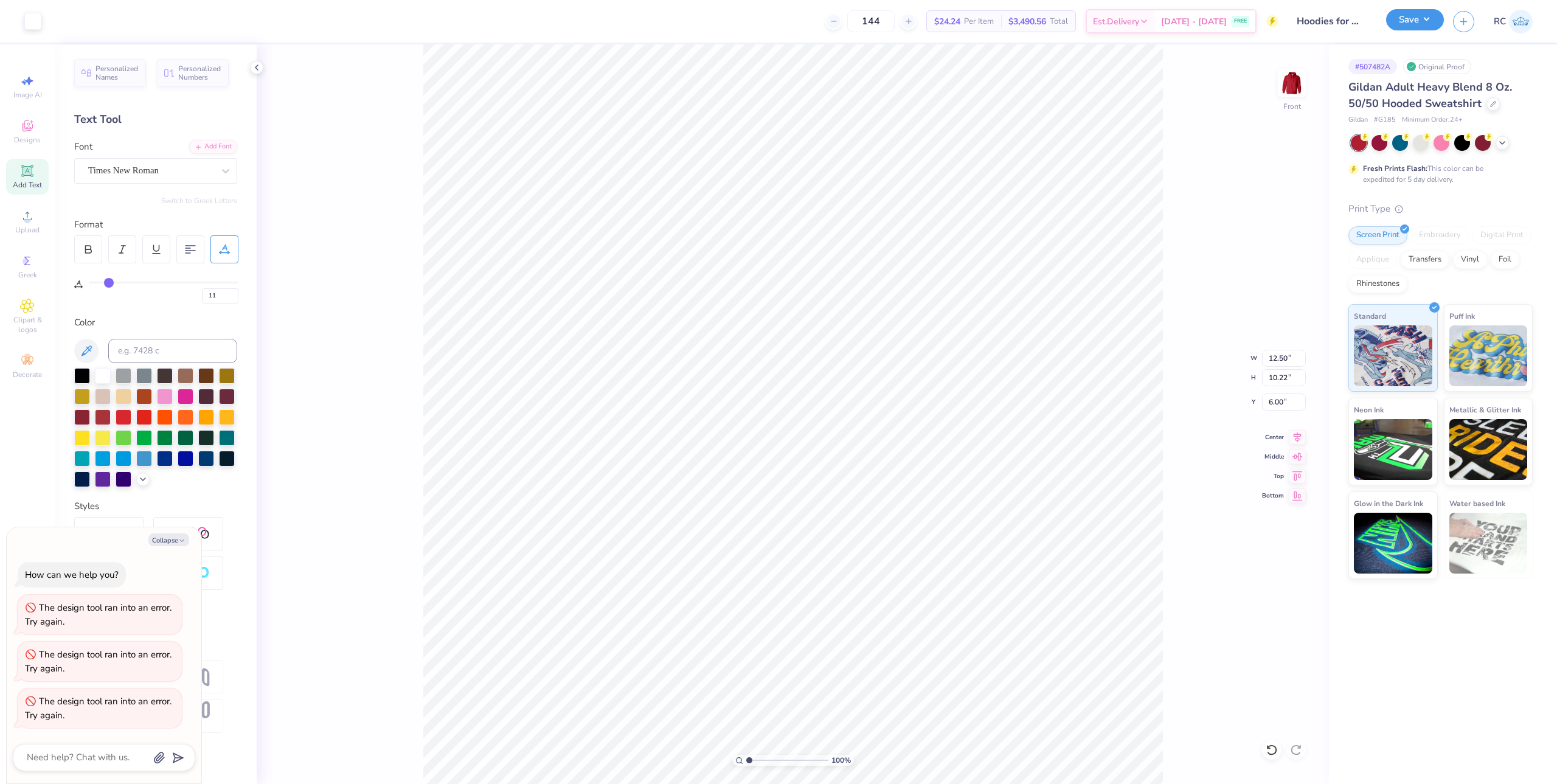
click at [1423, 22] on button "Save" at bounding box center [1414, 20] width 57 height 21
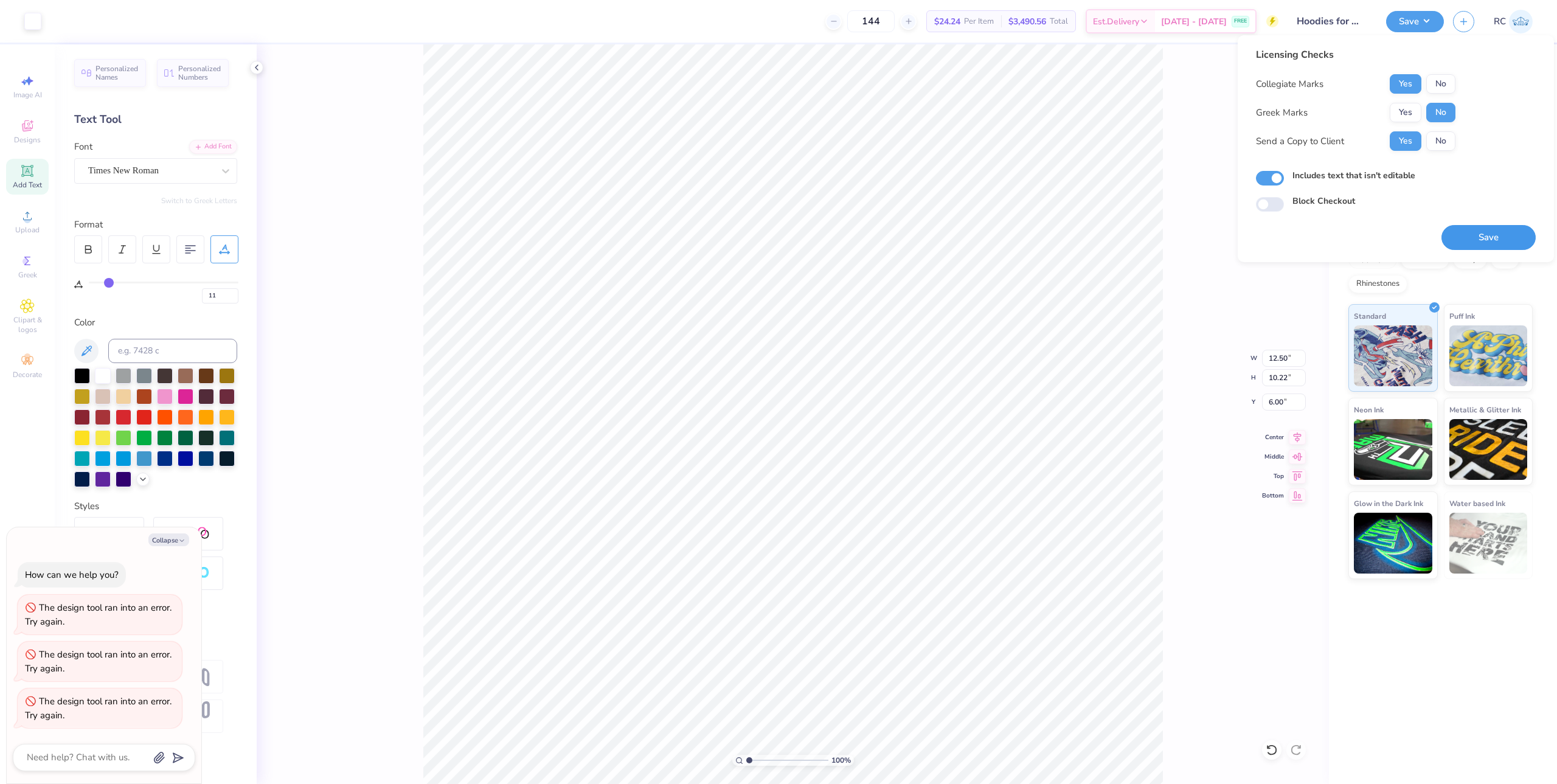
click at [1490, 240] on button "Save" at bounding box center [1488, 237] width 94 height 25
click at [175, 542] on button "Collapse" at bounding box center [169, 539] width 41 height 13
type textarea "x"
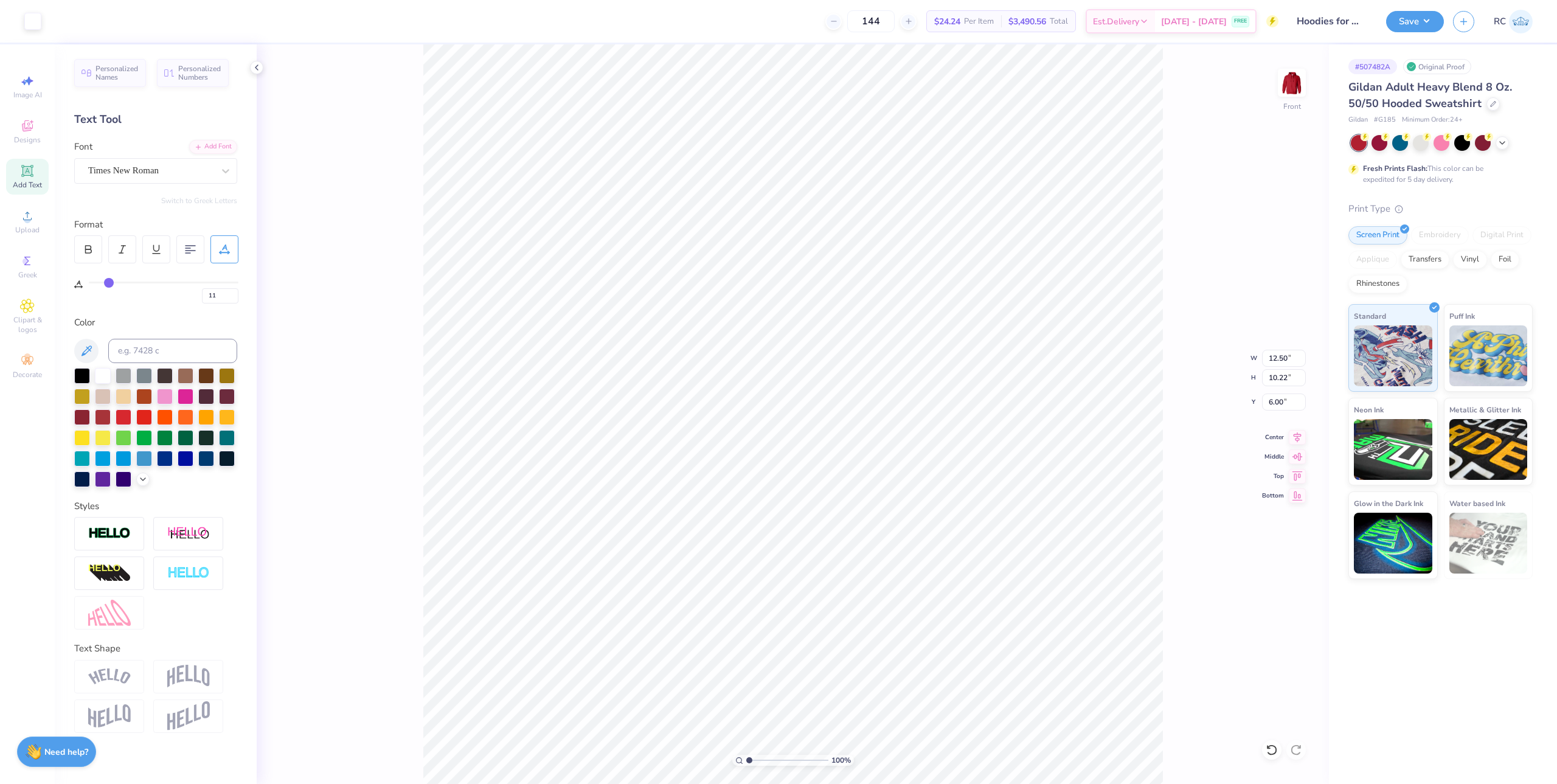
click at [1431, 27] on button "Save" at bounding box center [1414, 21] width 57 height 21
click at [1425, 37] on div "Save RC" at bounding box center [1470, 21] width 171 height 43
click at [1429, 24] on button "Save" at bounding box center [1414, 20] width 57 height 21
